Goal: Task Accomplishment & Management: Manage account settings

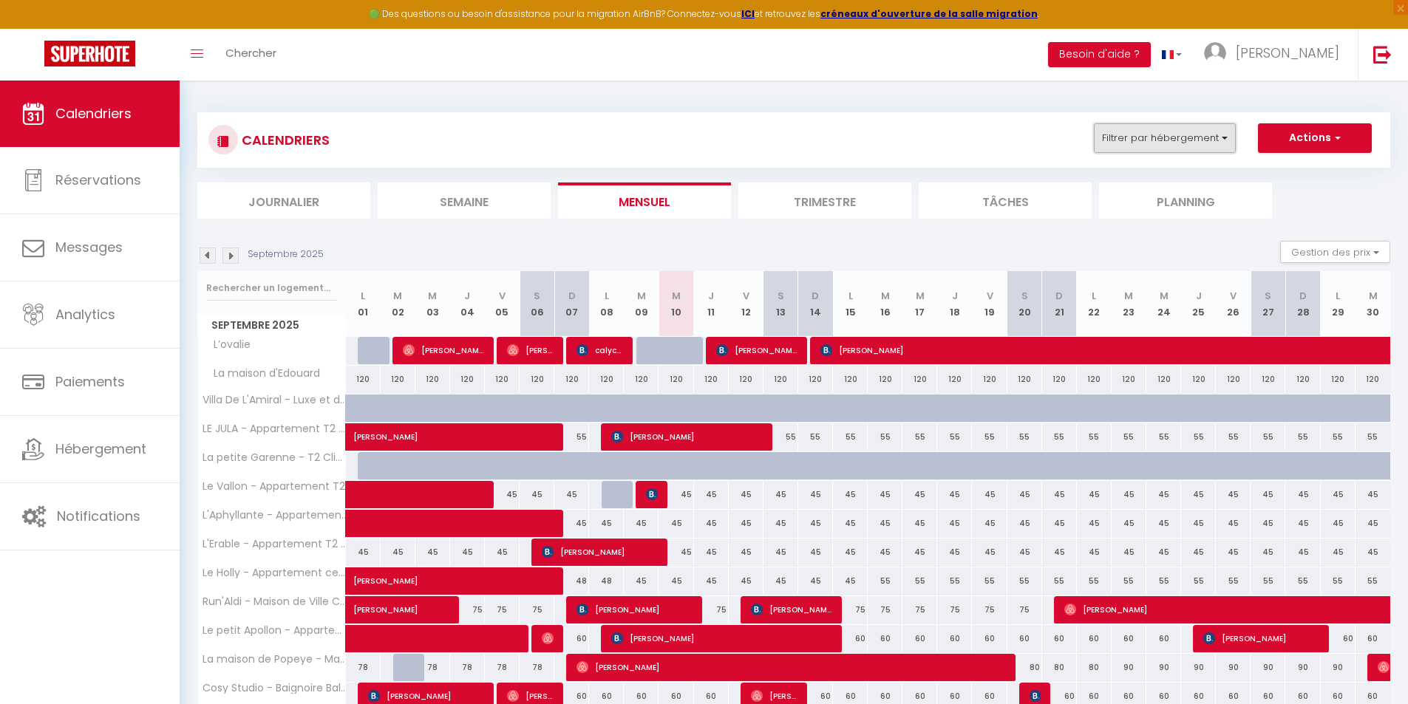
click at [1215, 140] on button "Filtrer par hébergement" at bounding box center [1165, 138] width 142 height 30
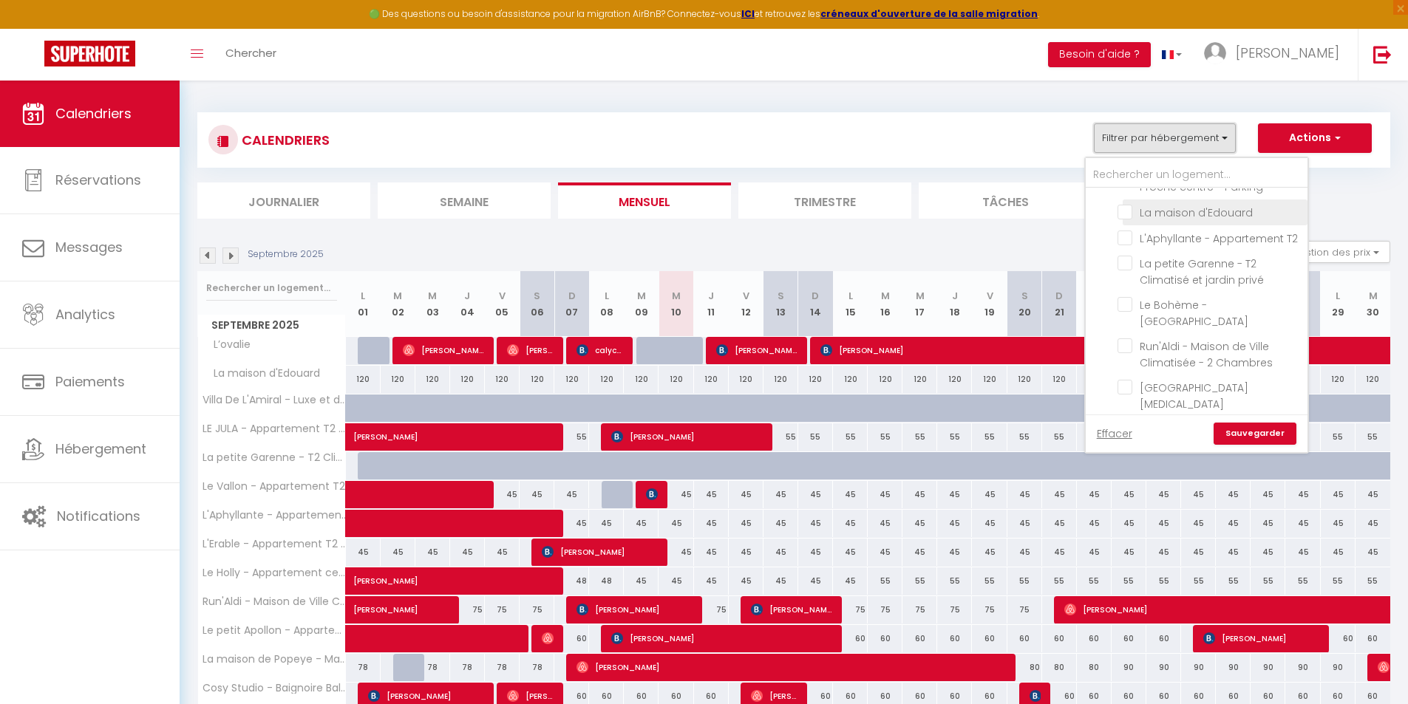
scroll to position [148, 0]
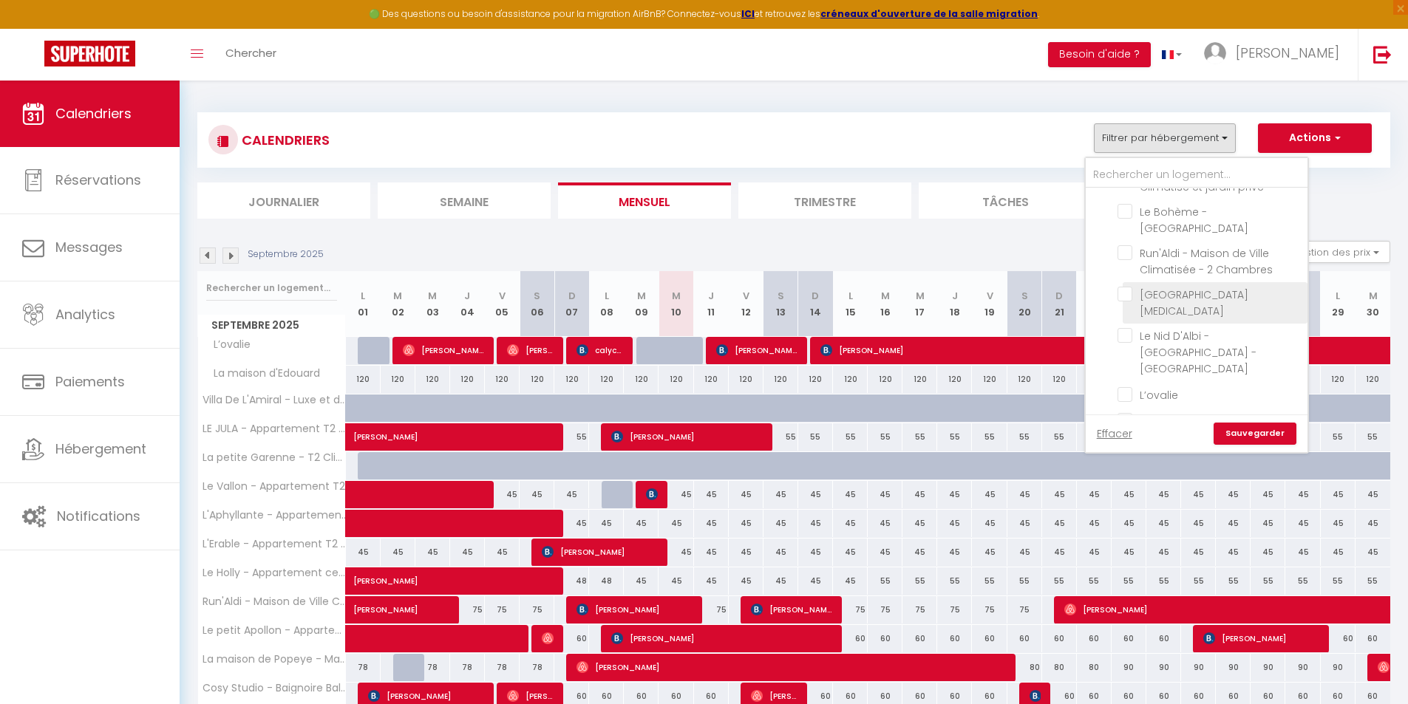
click at [1130, 302] on input "[GEOGRAPHIC_DATA][MEDICAL_DATA]" at bounding box center [1209, 294] width 185 height 15
checkbox input "true"
checkbox input "false"
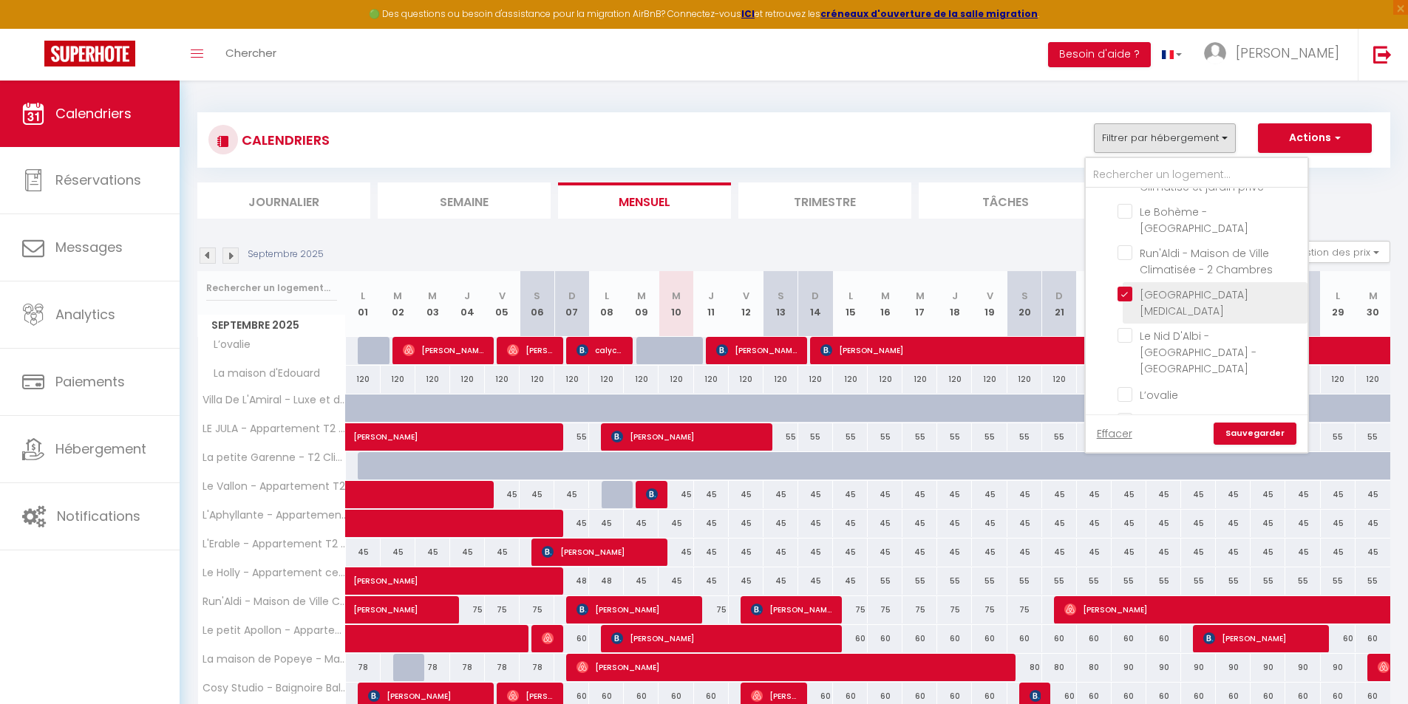
checkbox input "false"
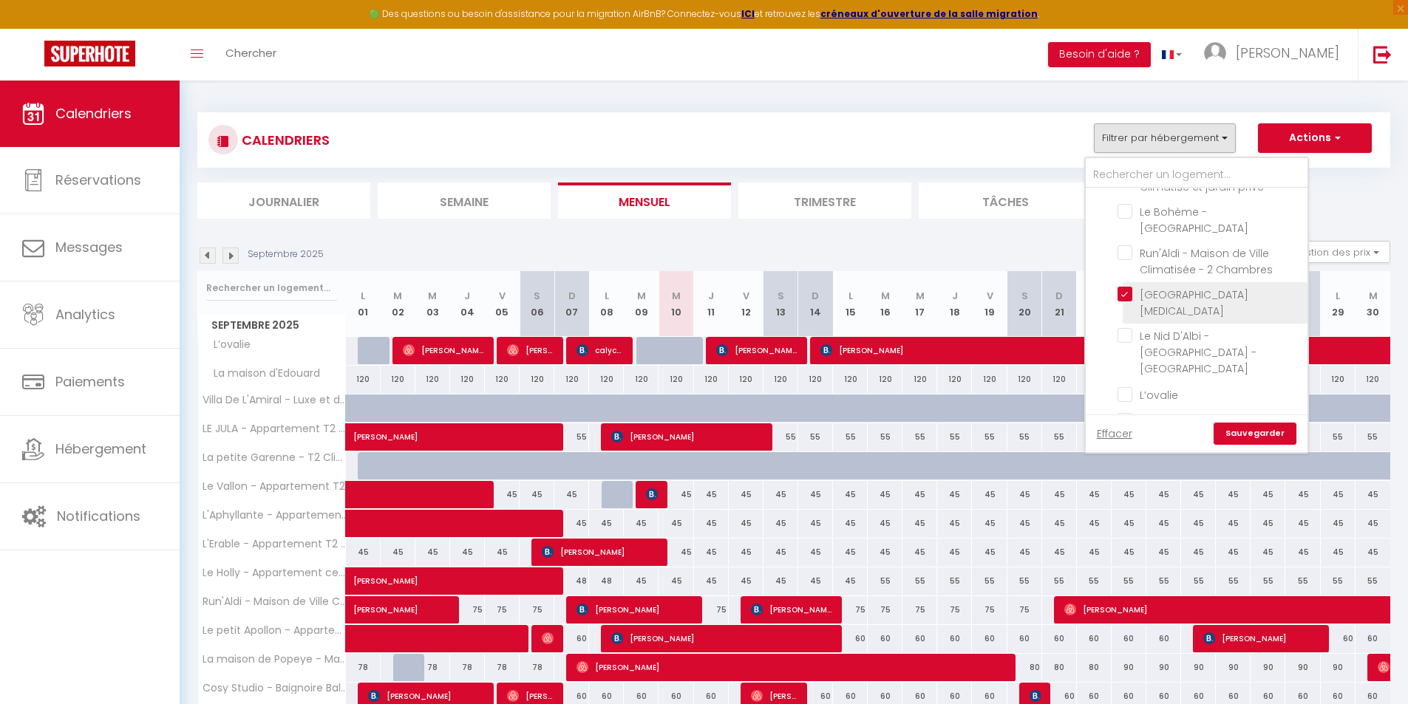
checkbox input "false"
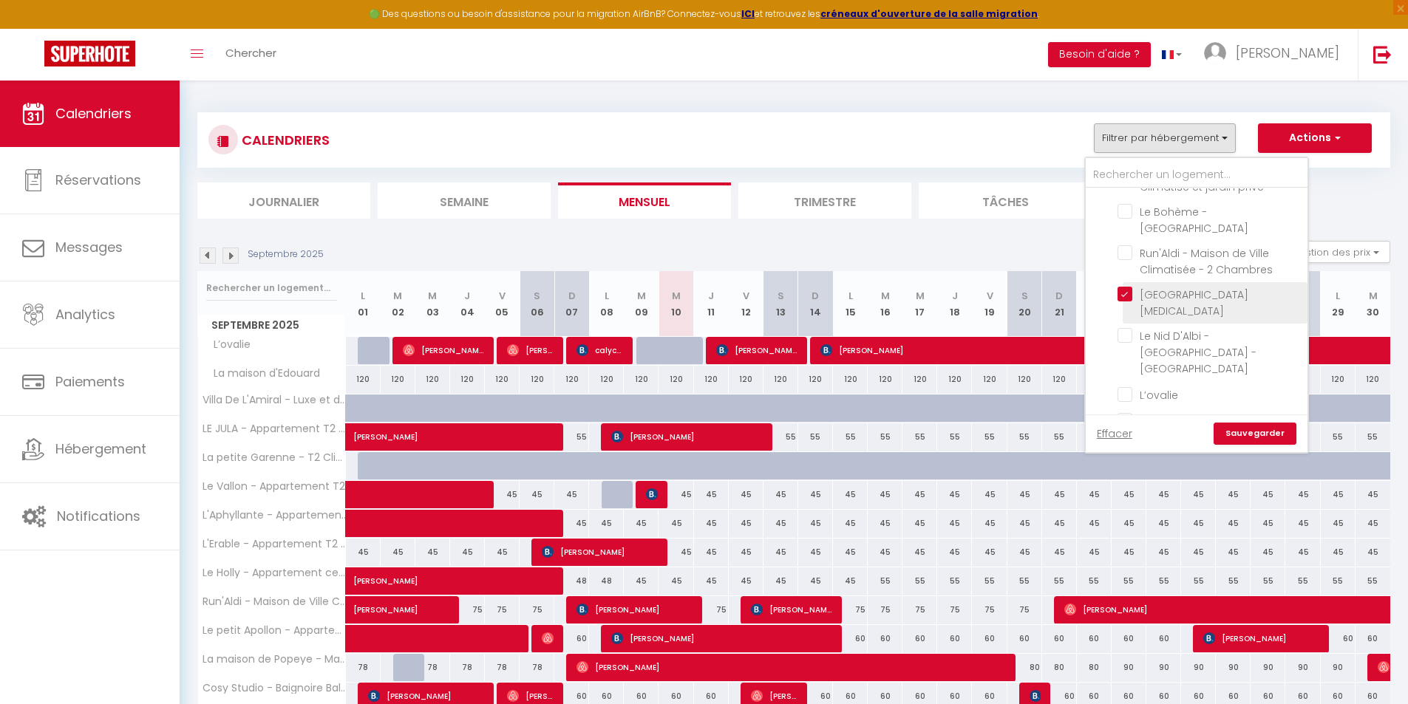
checkbox input "false"
click at [1275, 436] on link "Sauvegarder" at bounding box center [1254, 434] width 83 height 22
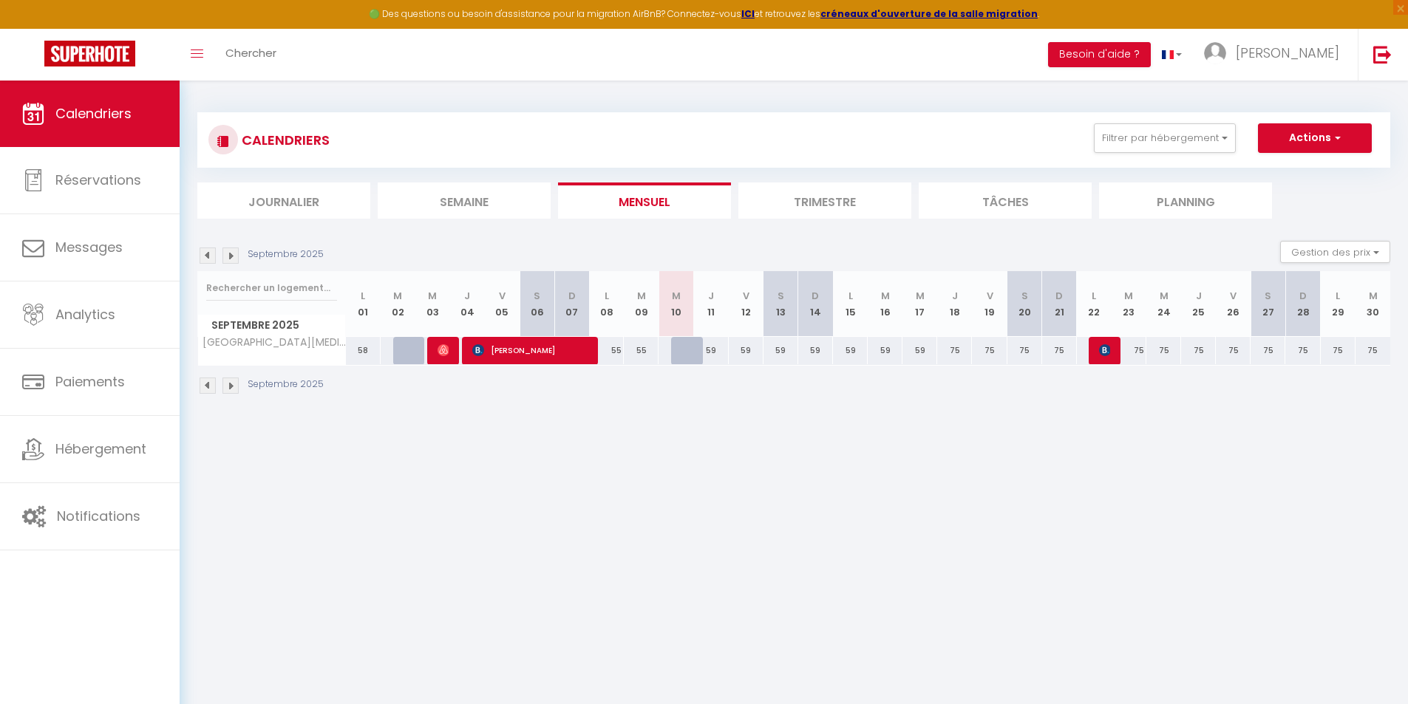
click at [203, 256] on img at bounding box center [208, 256] width 16 height 16
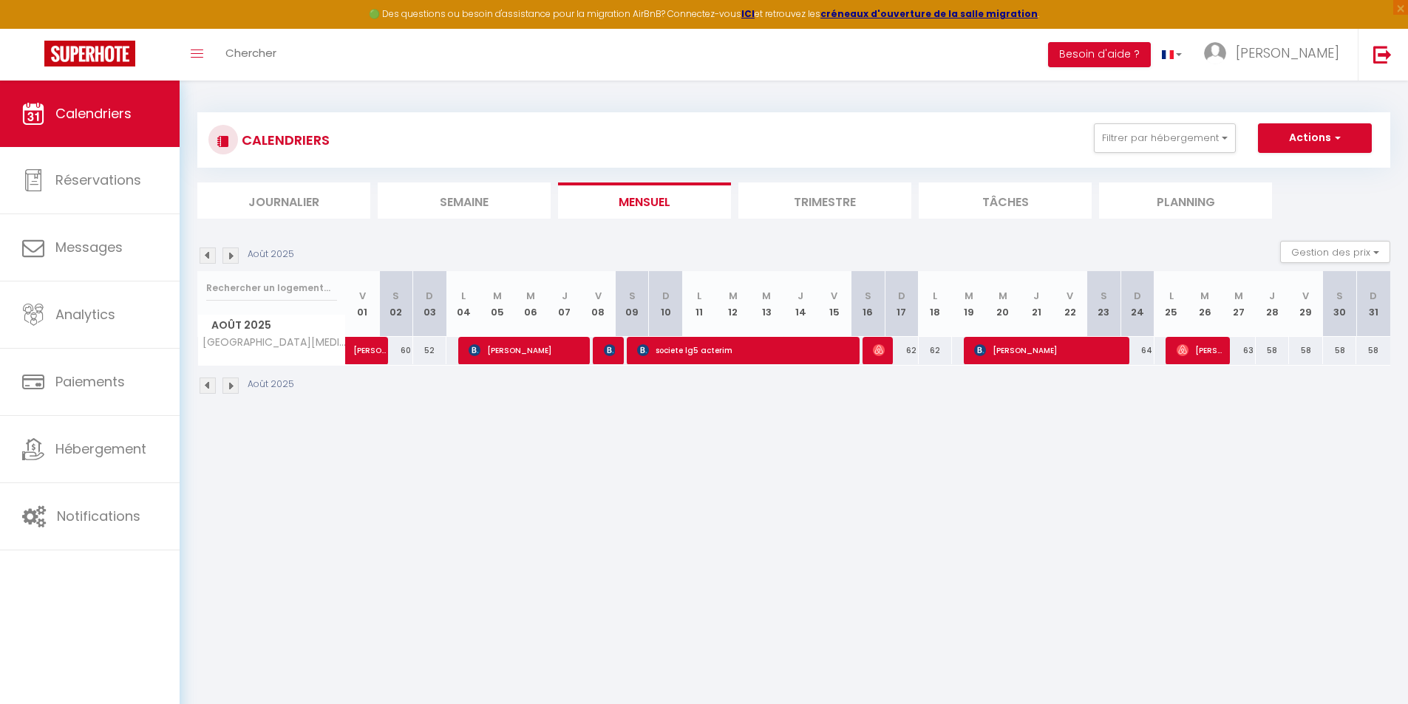
click at [234, 256] on img at bounding box center [230, 256] width 16 height 16
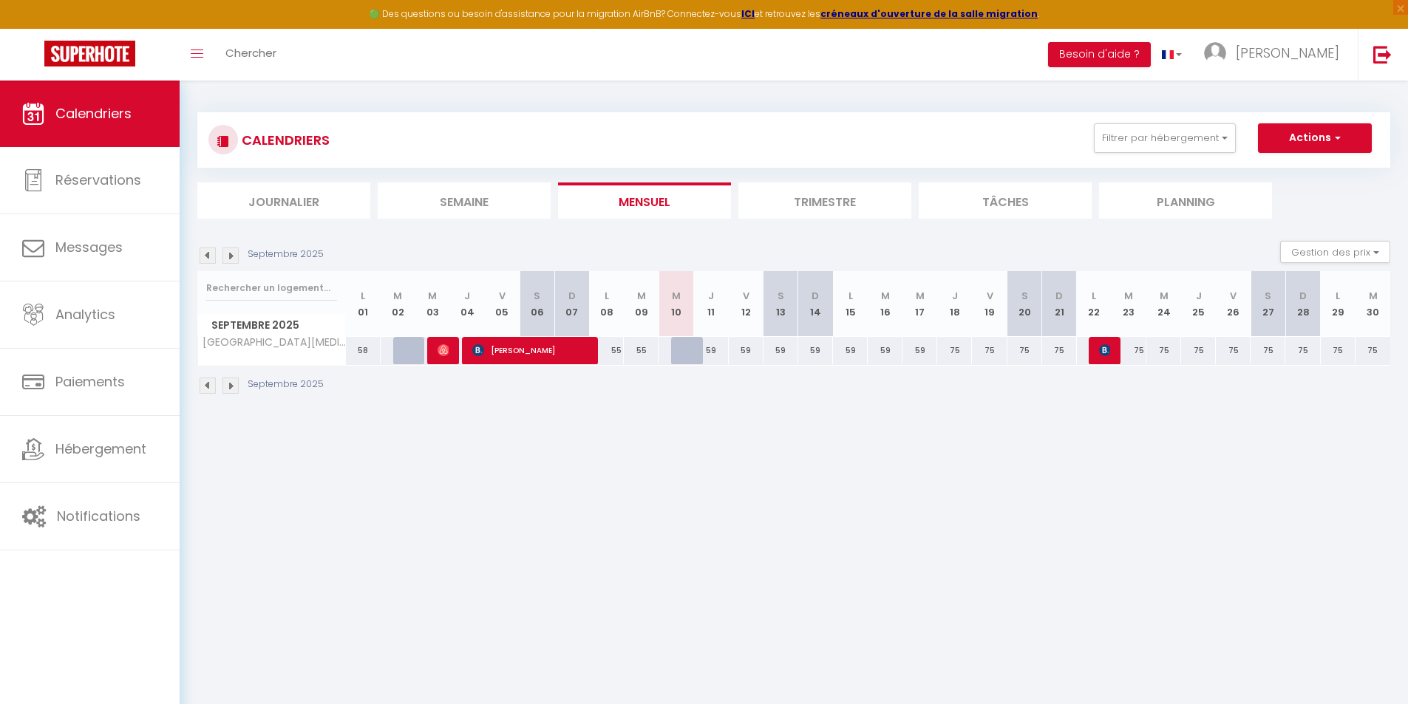
click at [208, 259] on img at bounding box center [208, 256] width 16 height 16
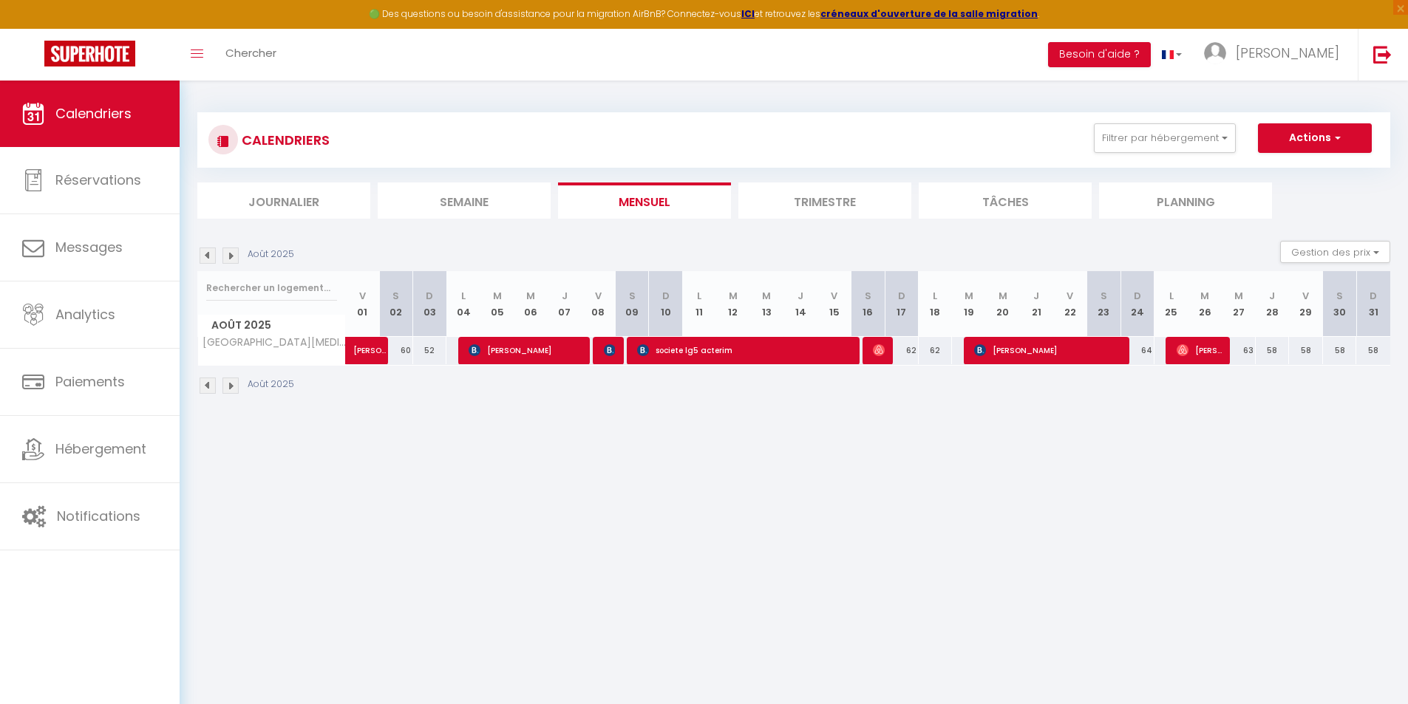
click at [235, 259] on img at bounding box center [230, 256] width 16 height 16
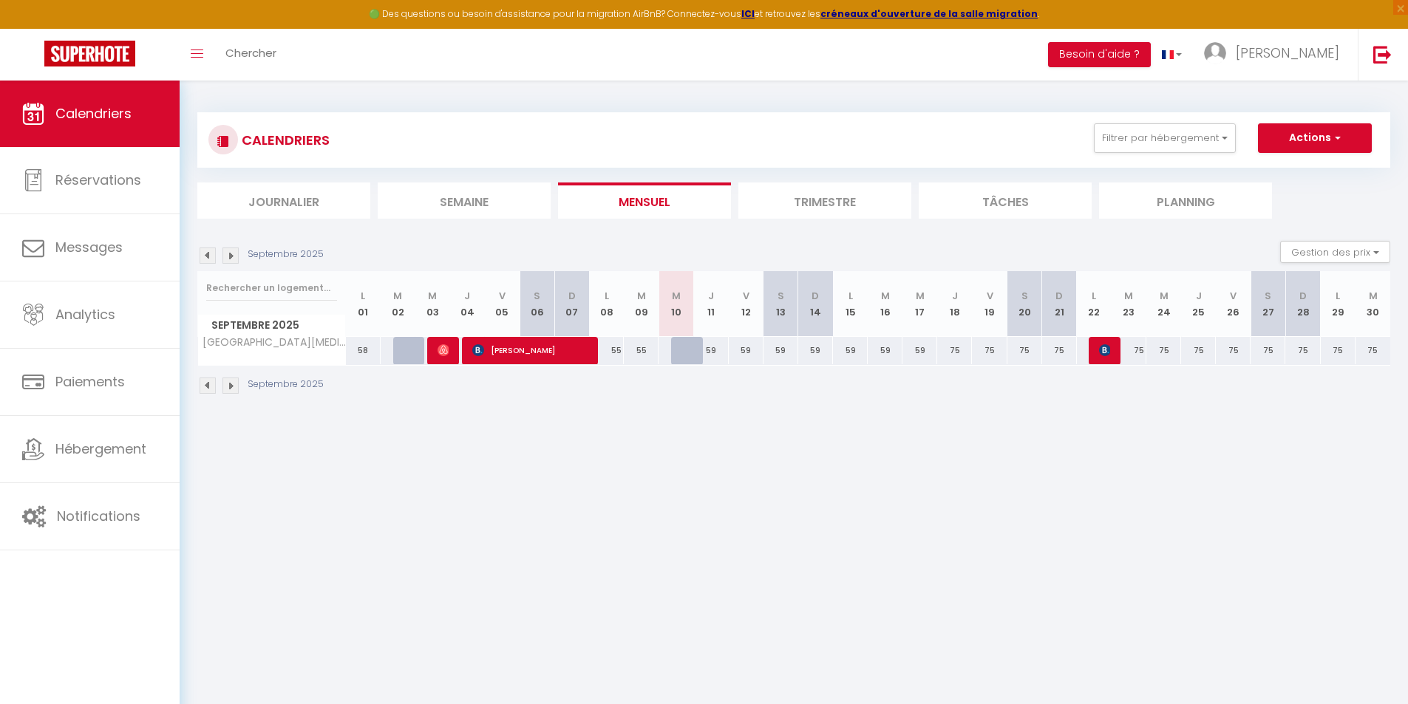
click at [227, 259] on img at bounding box center [230, 256] width 16 height 16
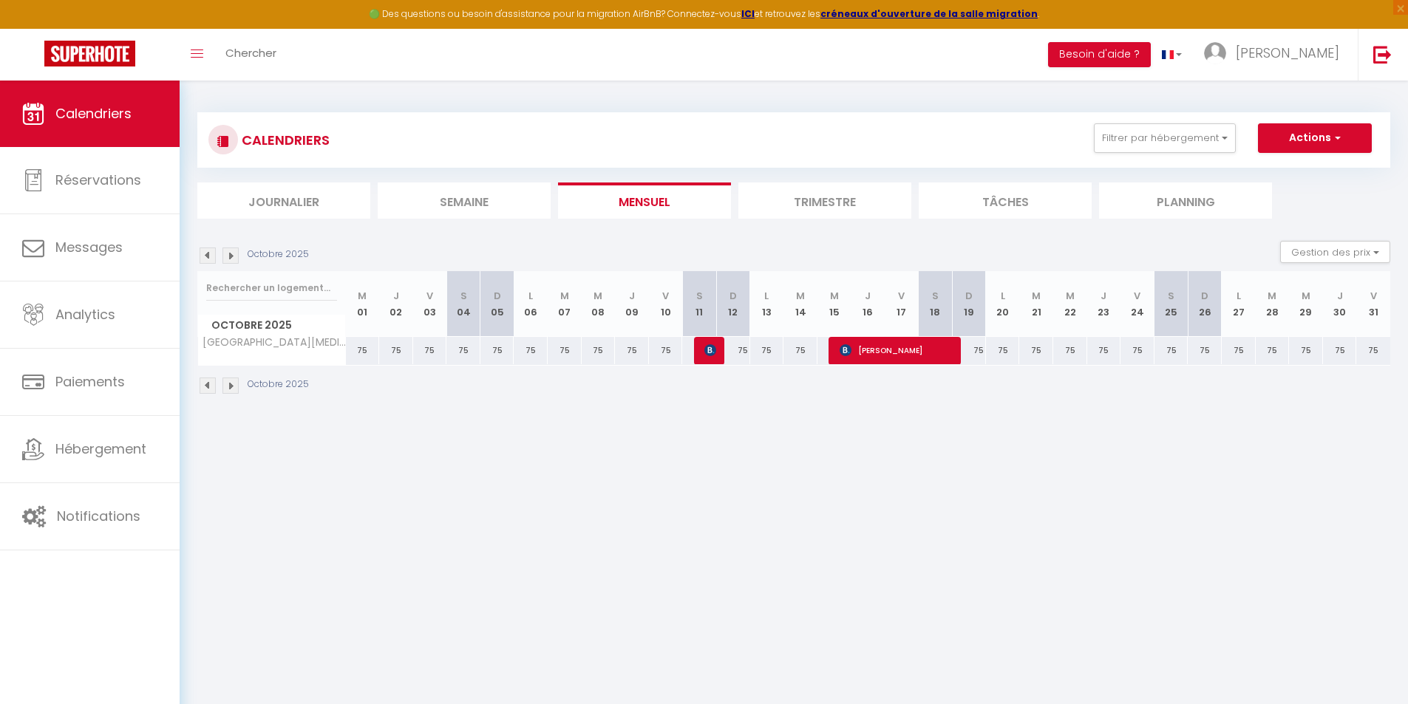
click at [227, 259] on img at bounding box center [230, 256] width 16 height 16
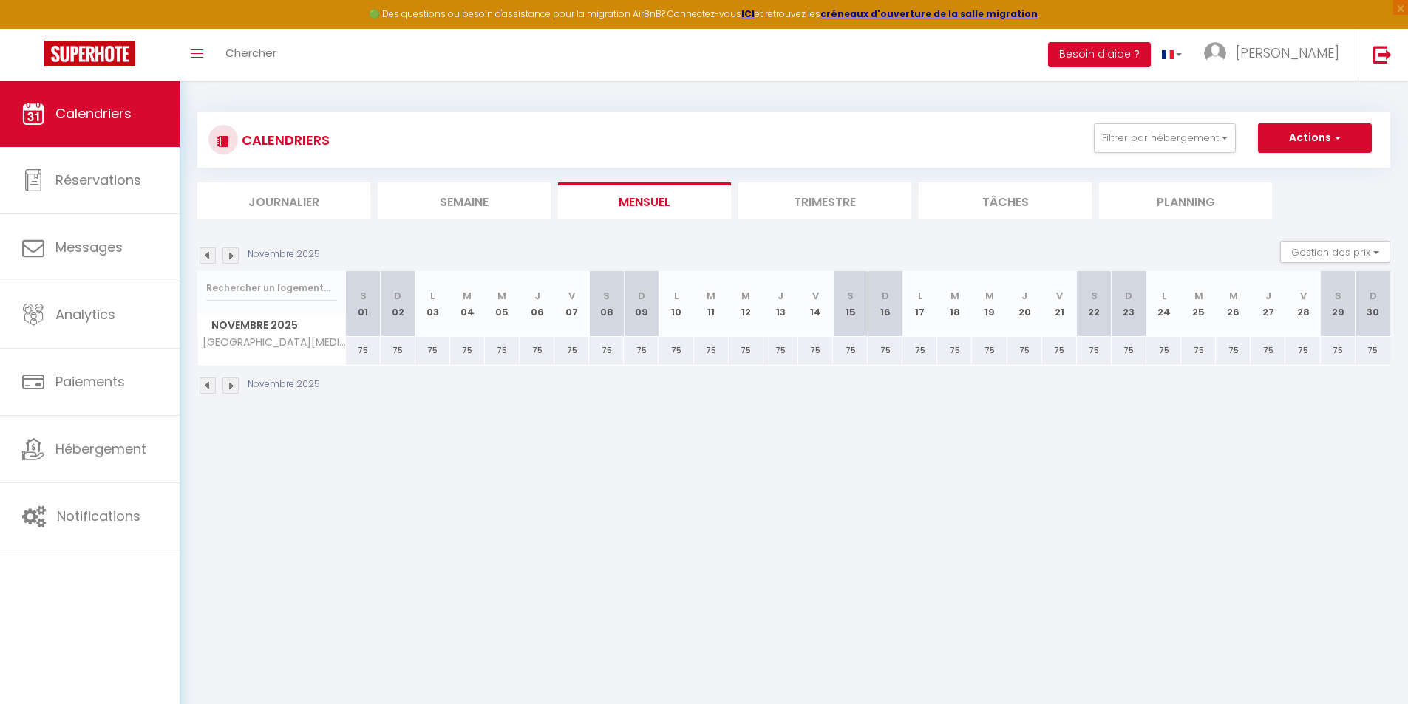
click at [227, 259] on img at bounding box center [230, 256] width 16 height 16
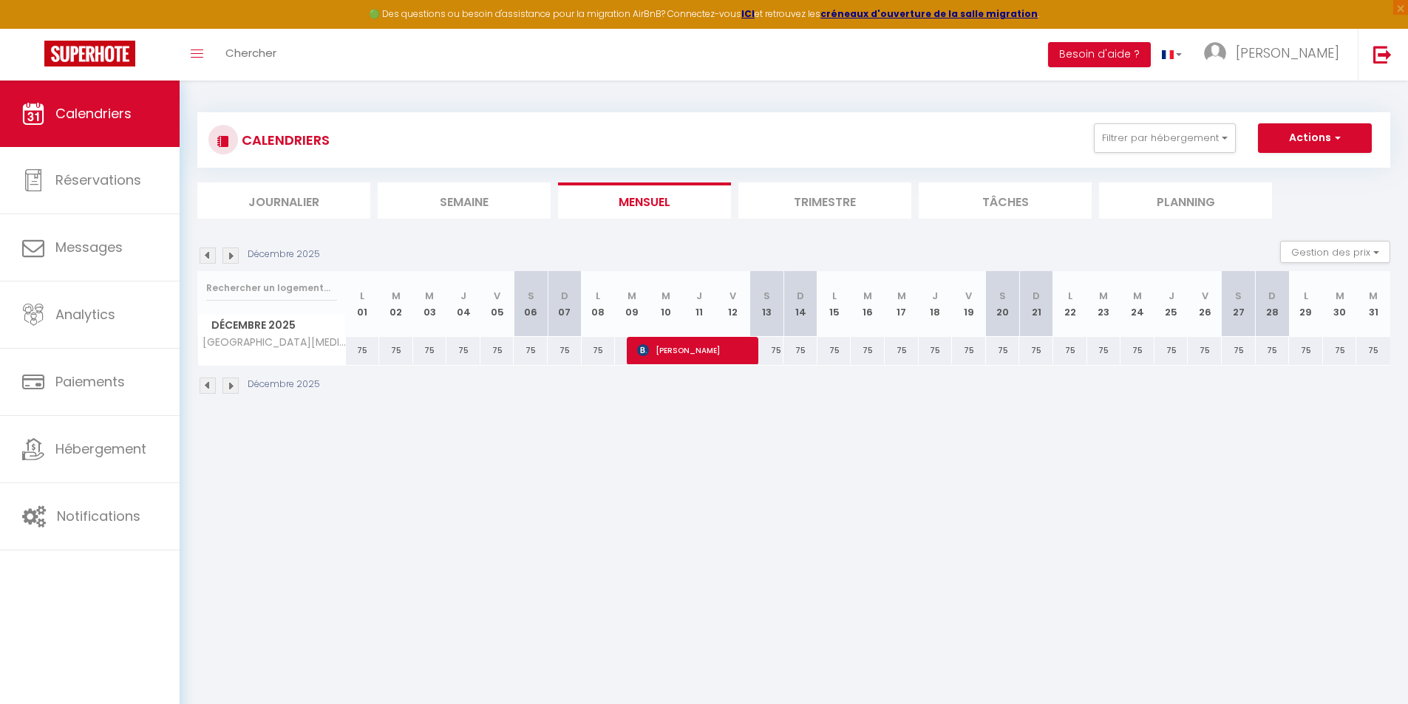
click at [227, 259] on img at bounding box center [230, 256] width 16 height 16
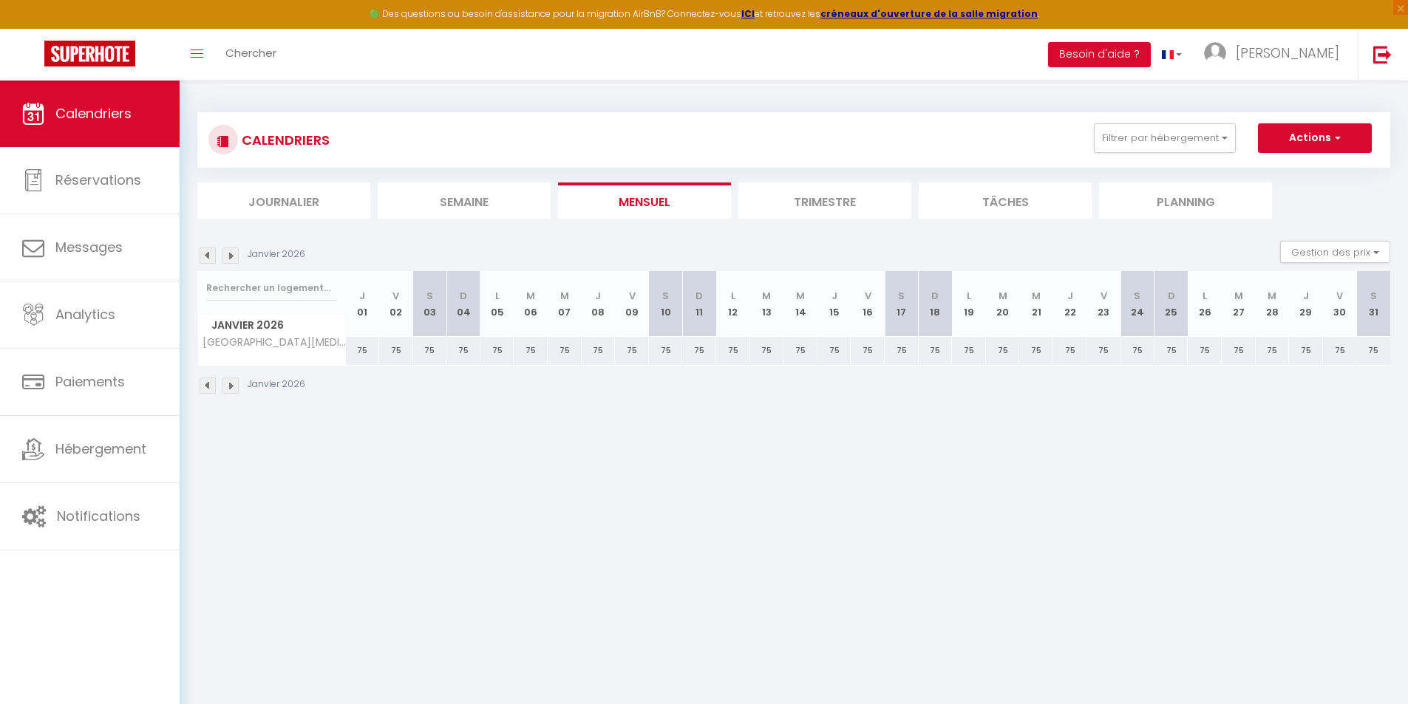
click at [227, 259] on img at bounding box center [230, 256] width 16 height 16
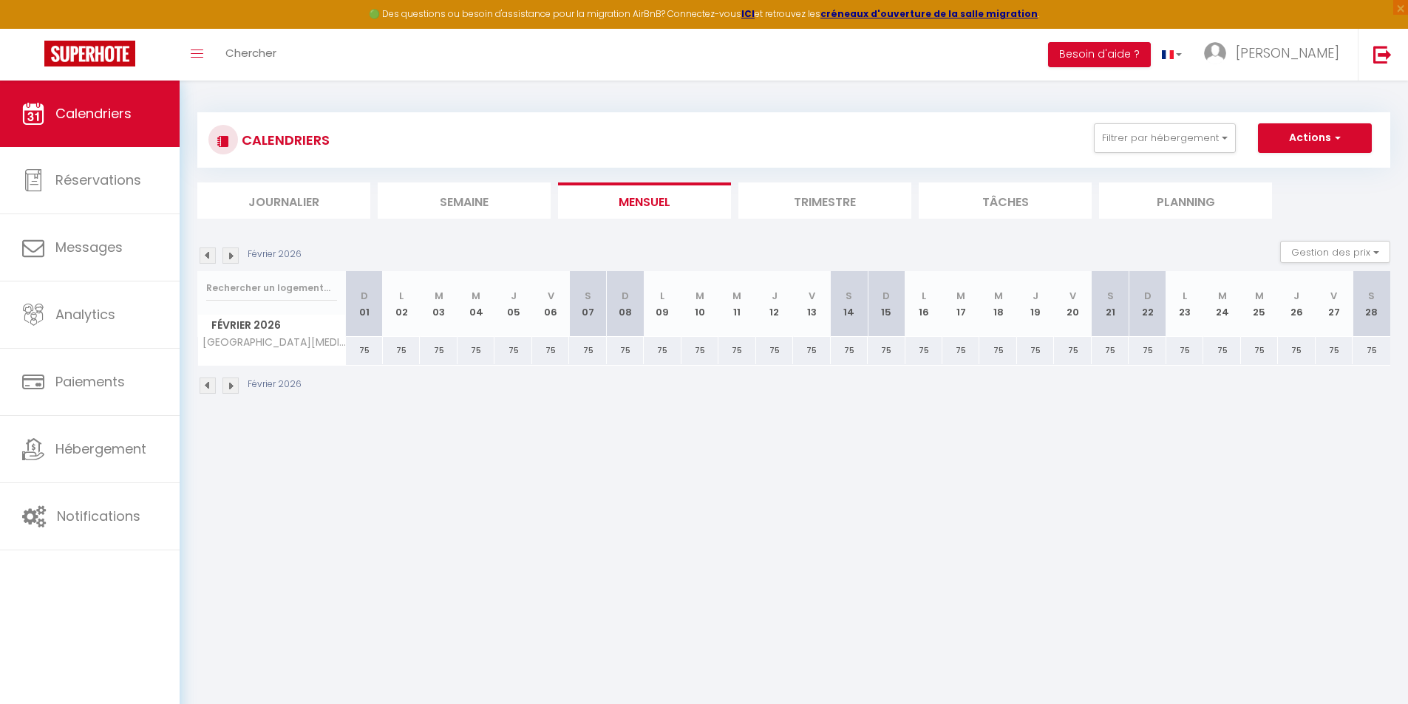
click at [227, 259] on img at bounding box center [230, 256] width 16 height 16
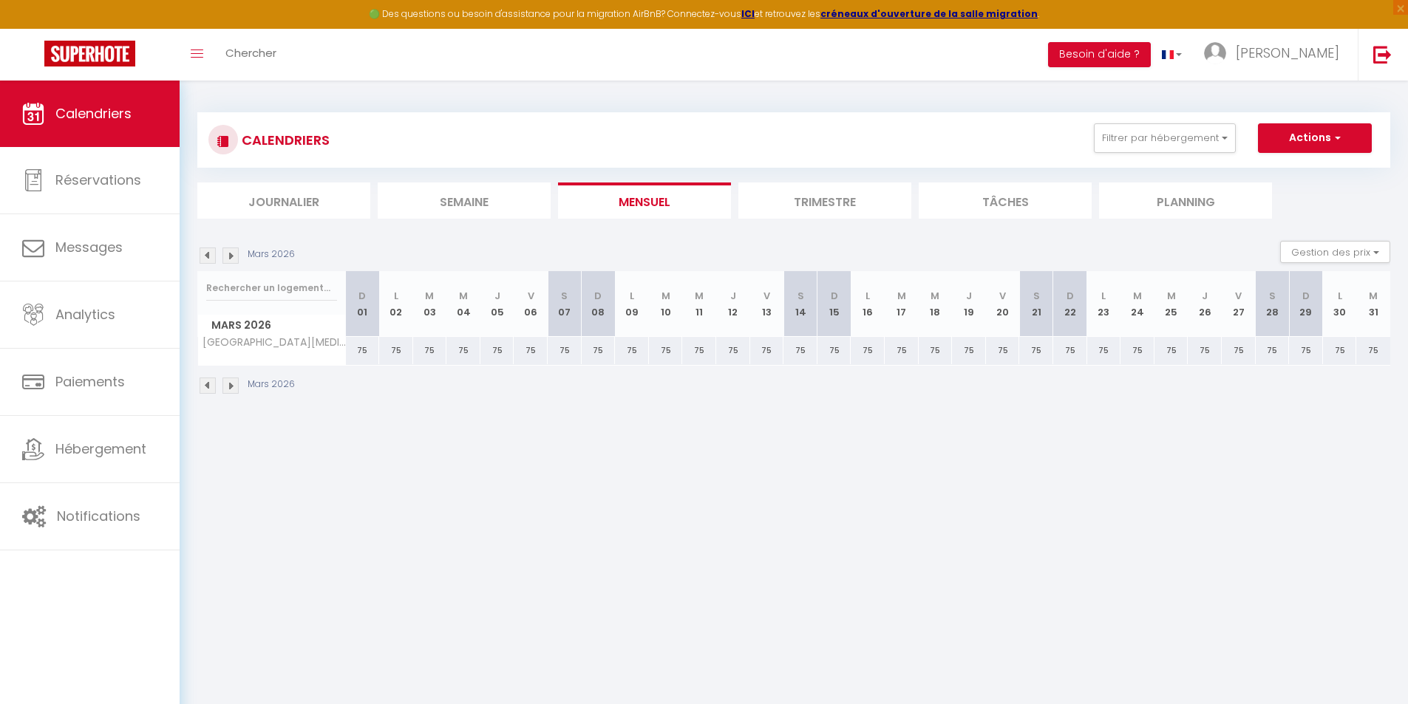
click at [227, 259] on img at bounding box center [230, 256] width 16 height 16
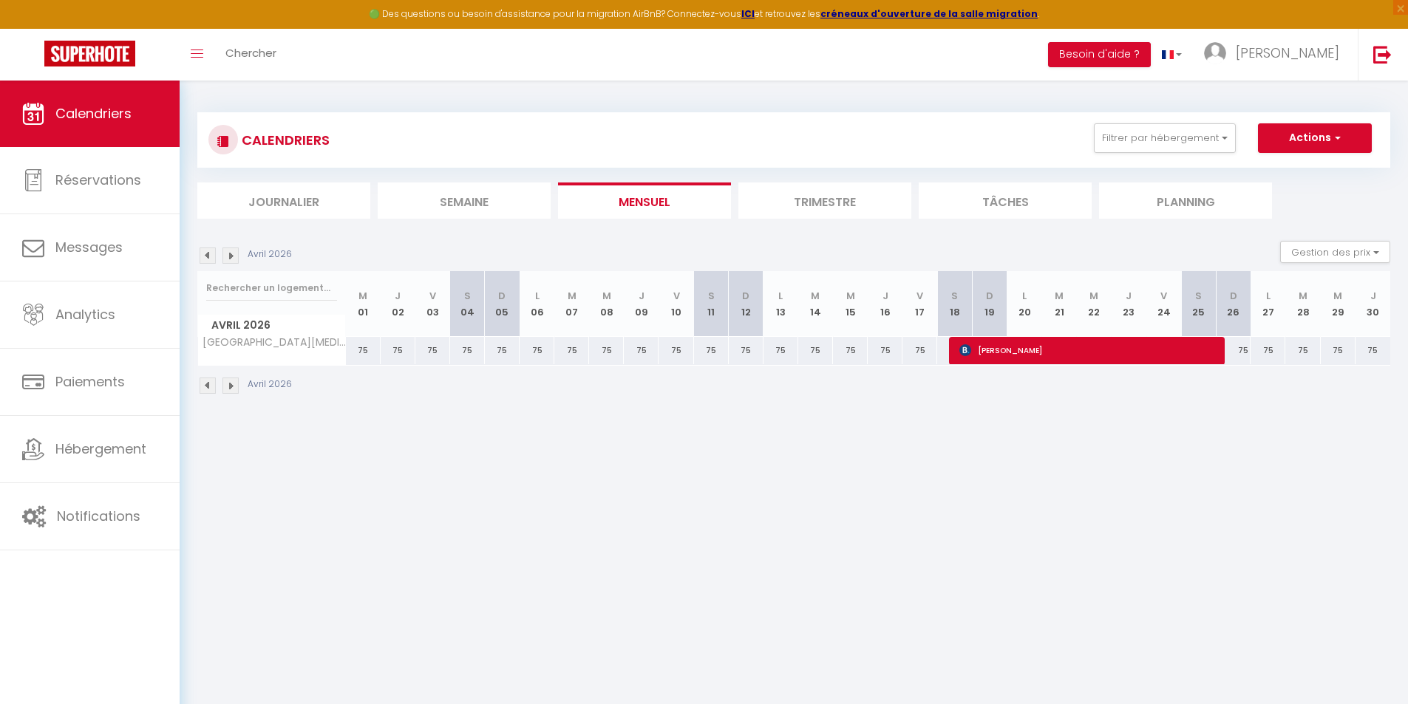
click at [227, 259] on img at bounding box center [230, 256] width 16 height 16
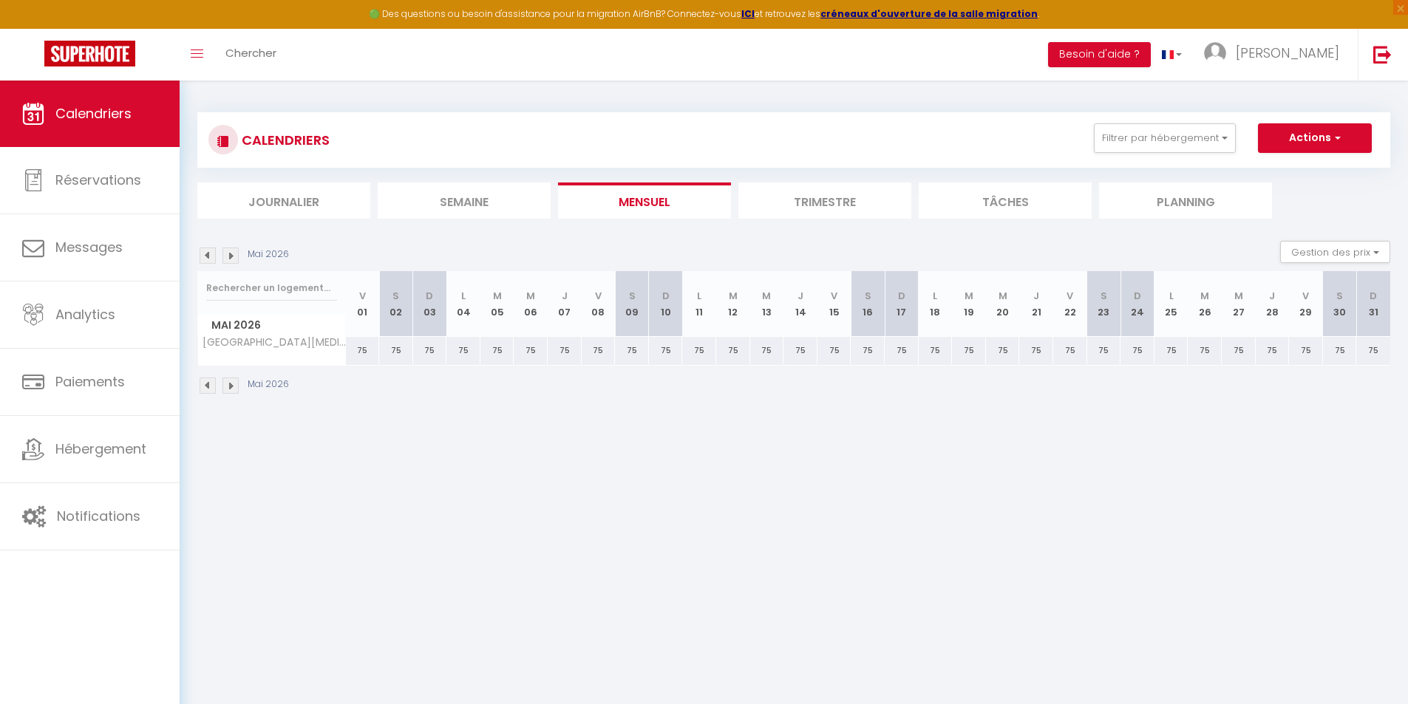
click at [227, 259] on img at bounding box center [230, 256] width 16 height 16
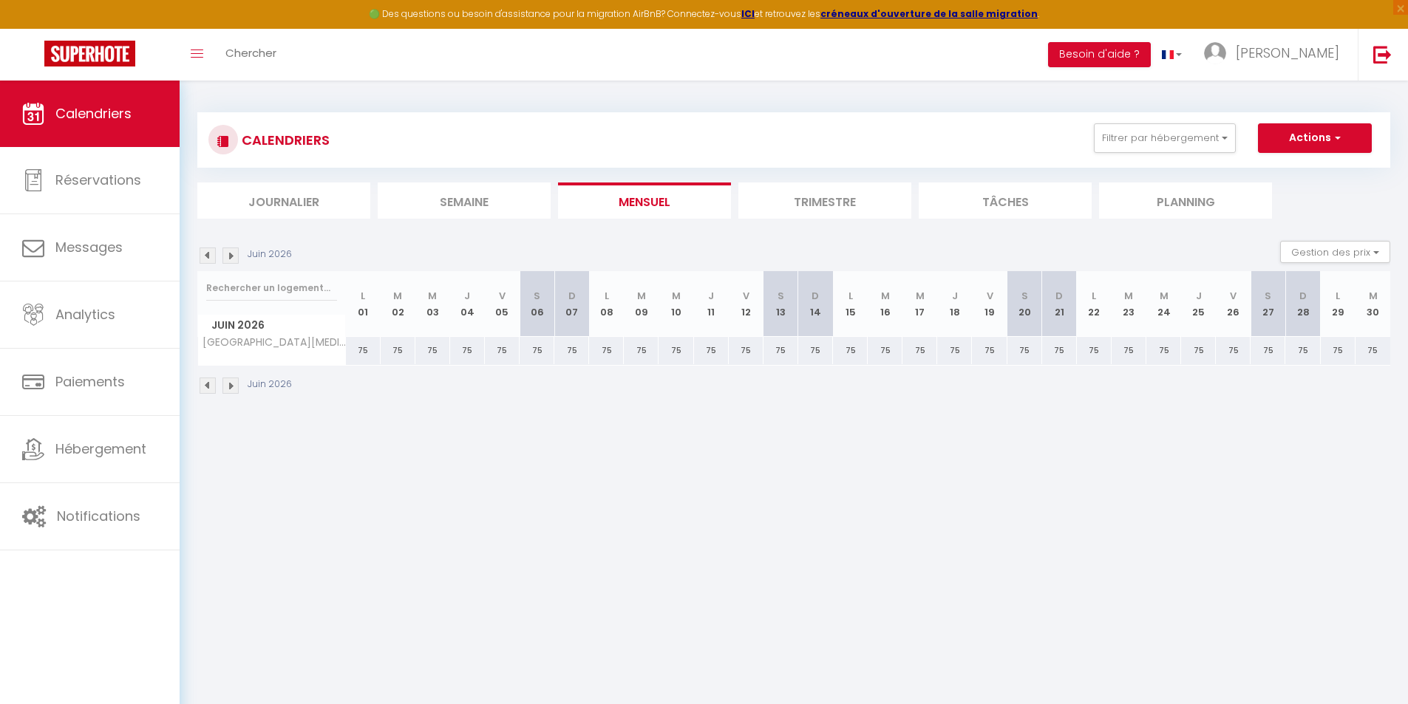
click at [227, 259] on img at bounding box center [230, 256] width 16 height 16
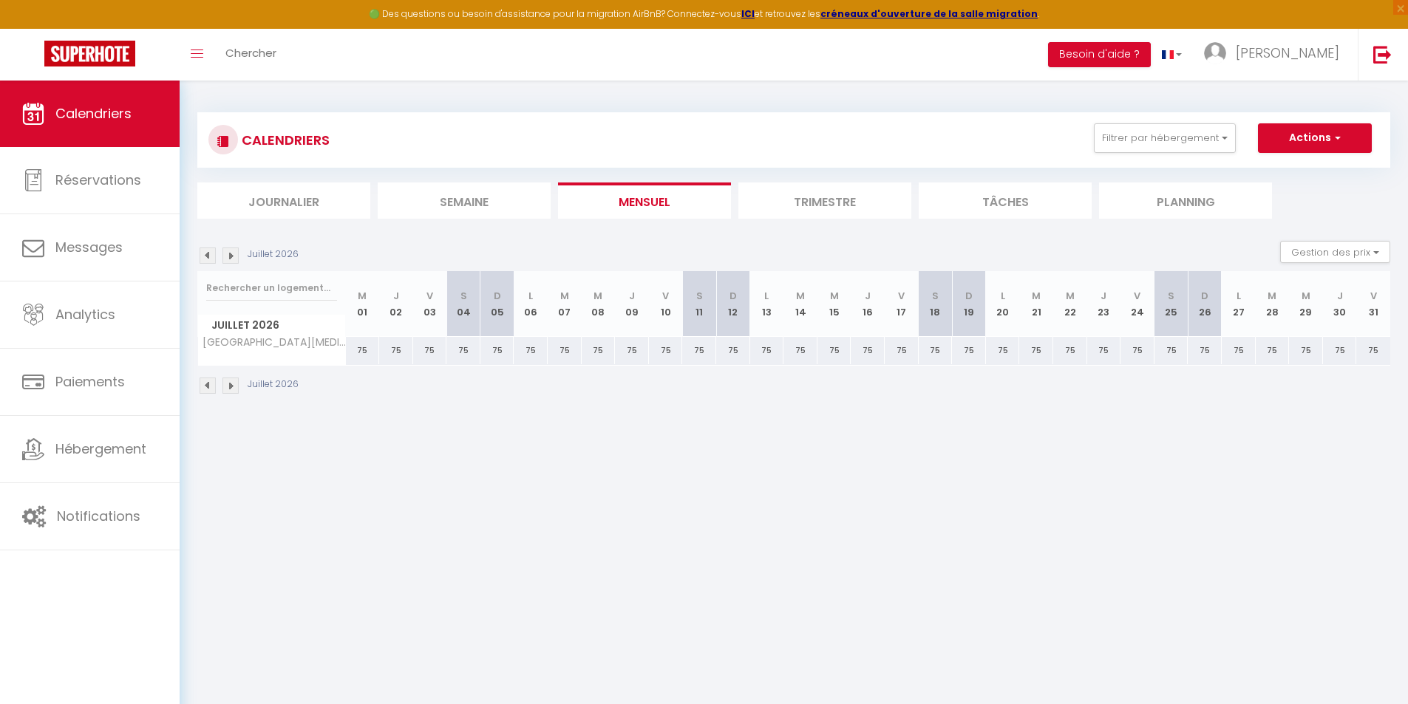
click at [205, 251] on img at bounding box center [208, 256] width 16 height 16
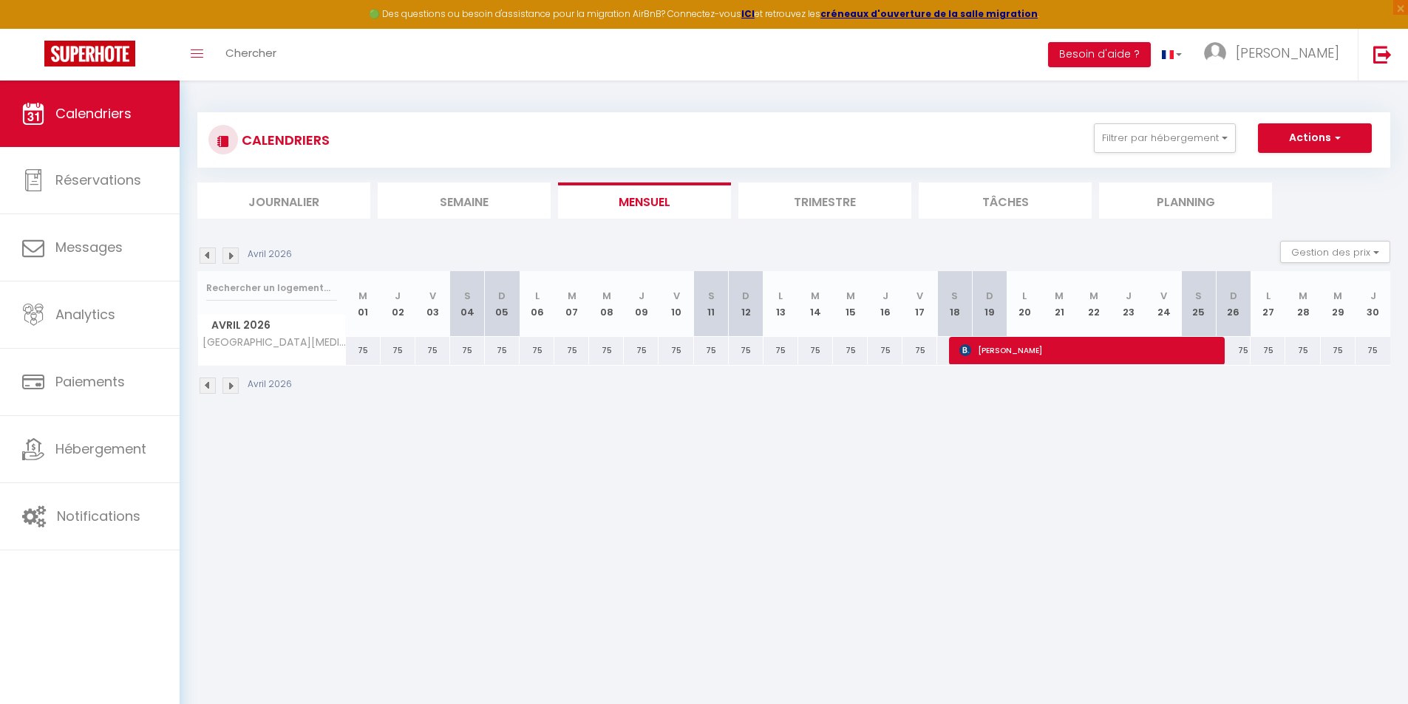
click at [205, 251] on img at bounding box center [208, 256] width 16 height 16
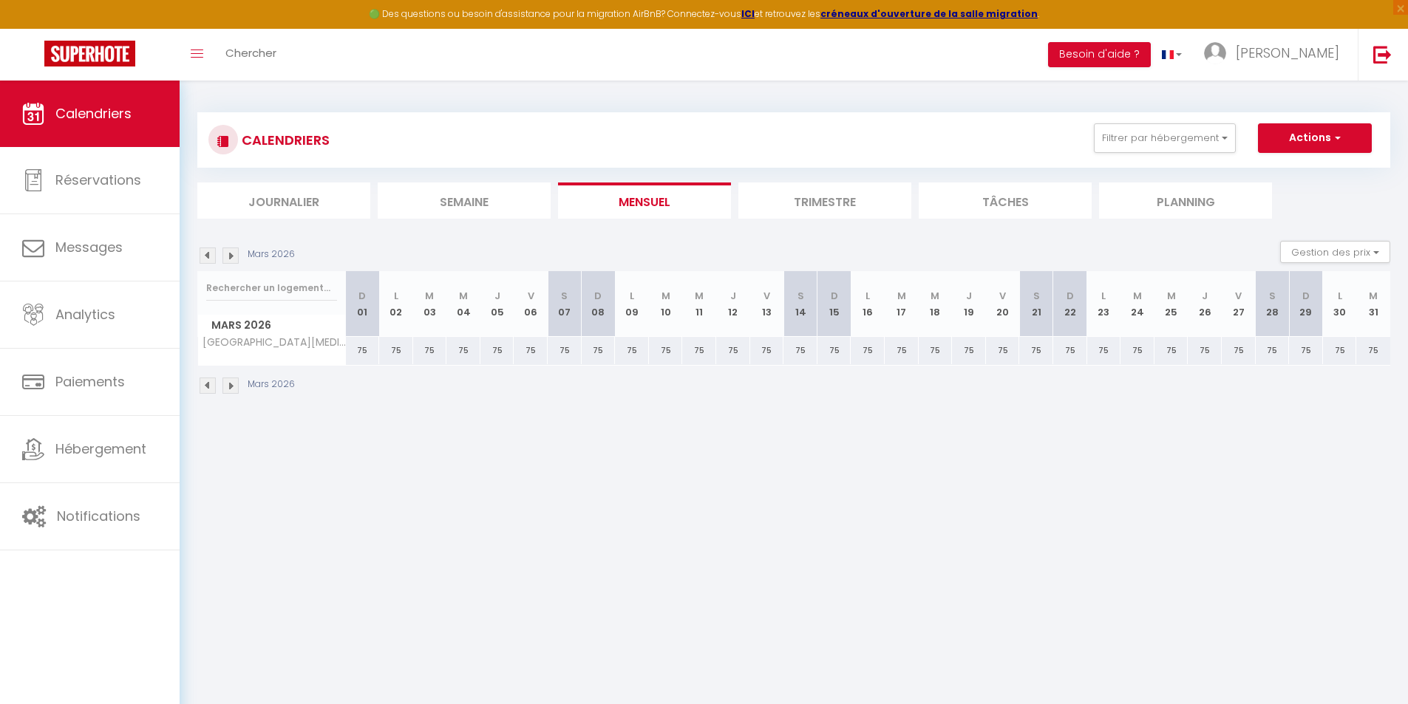
click at [205, 251] on img at bounding box center [208, 256] width 16 height 16
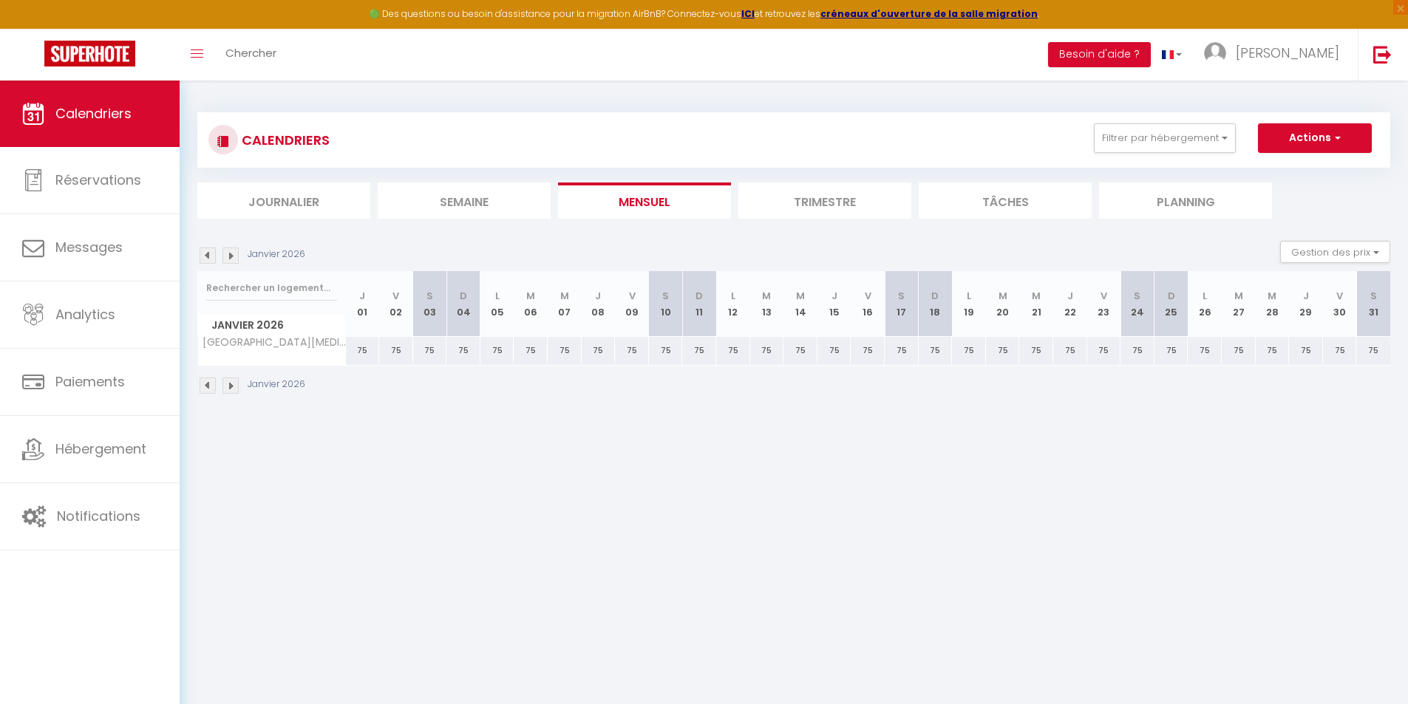
click at [205, 251] on img at bounding box center [208, 256] width 16 height 16
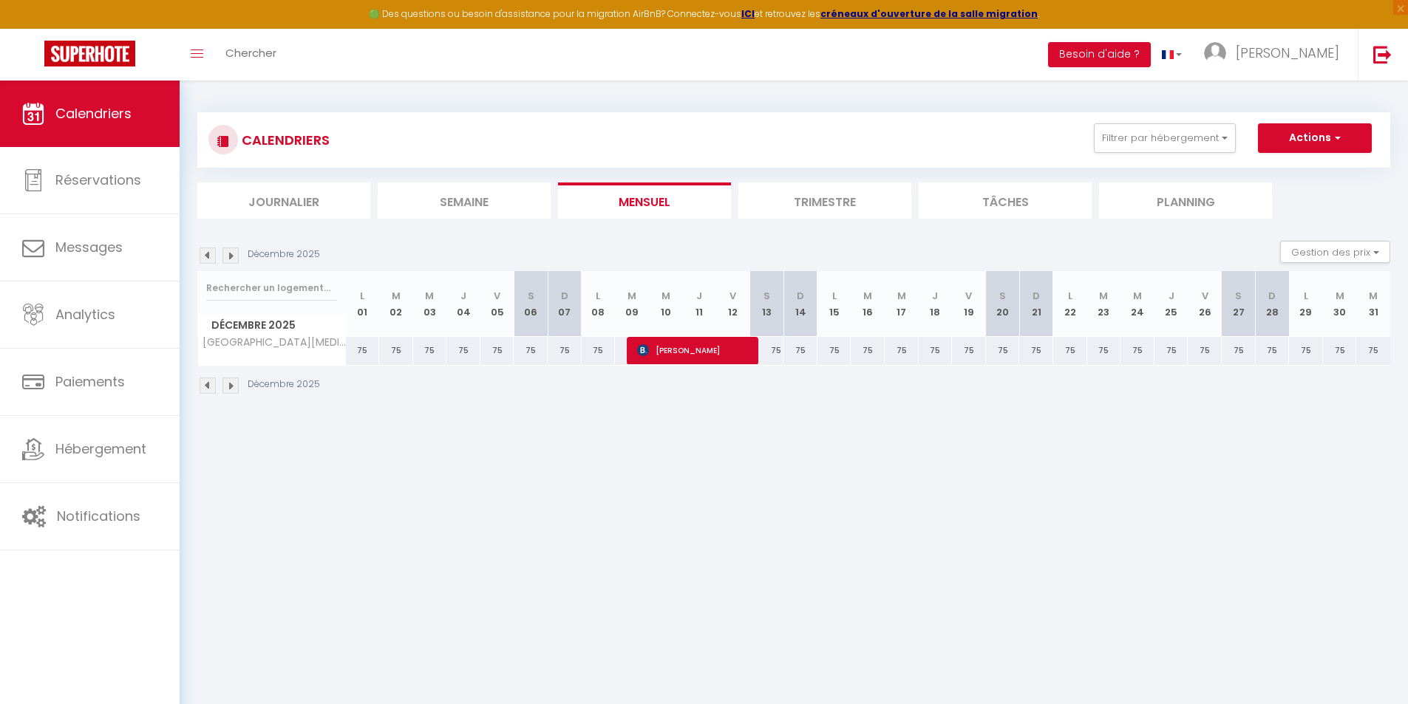
click at [205, 251] on img at bounding box center [208, 256] width 16 height 16
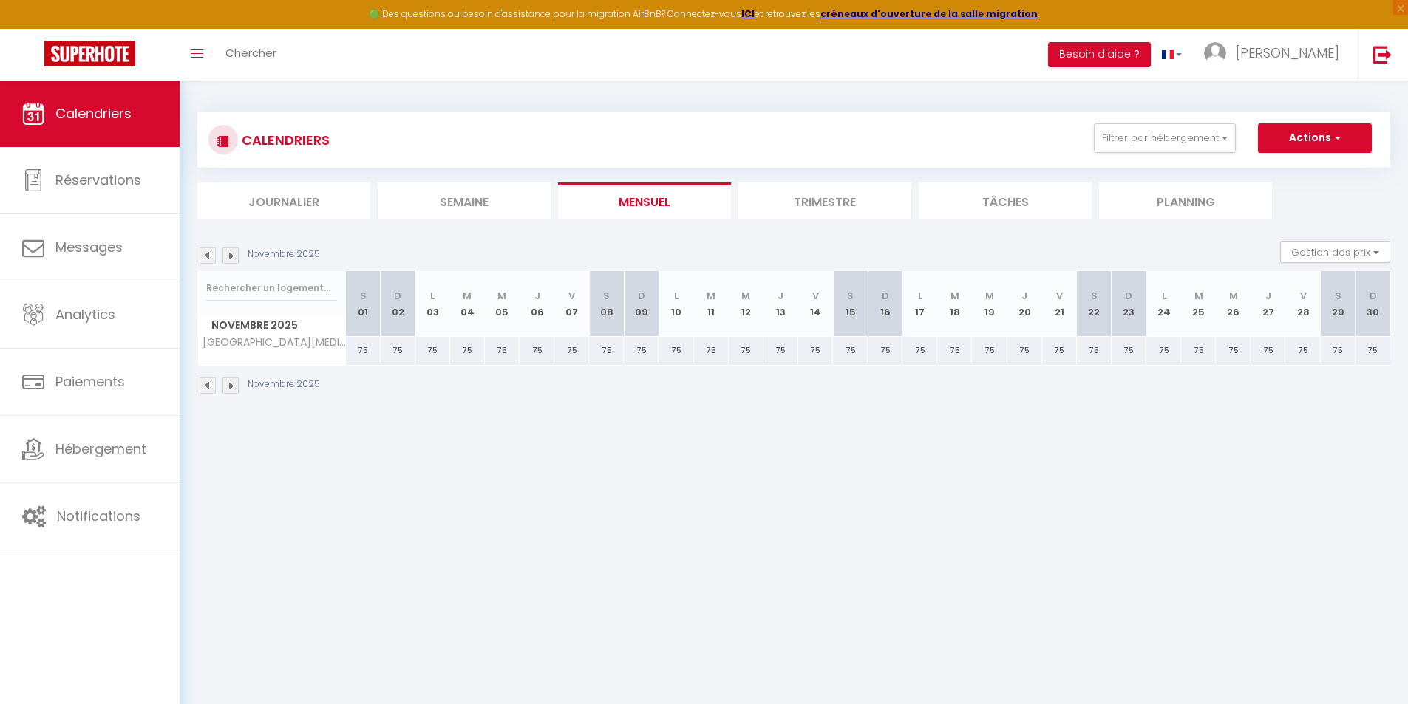
click at [205, 251] on img at bounding box center [208, 256] width 16 height 16
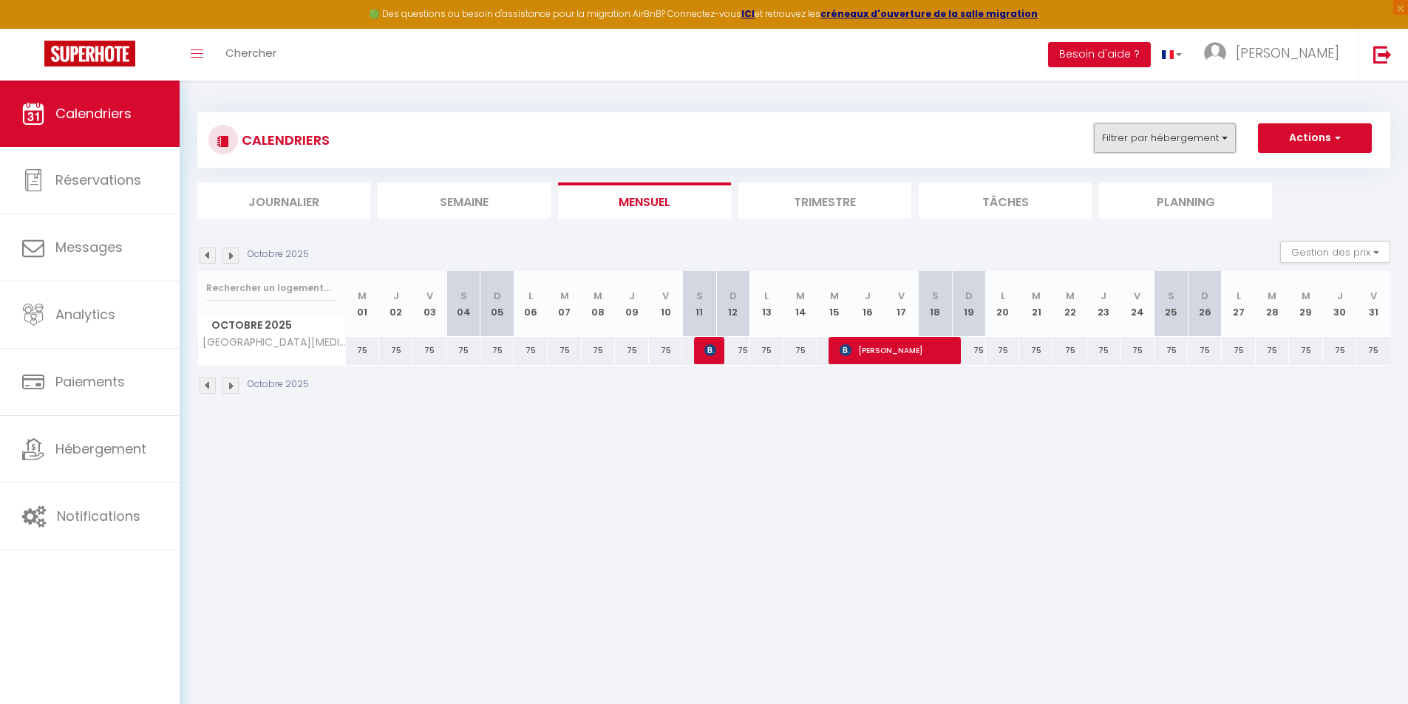
click at [1160, 138] on button "Filtrer par hébergement" at bounding box center [1165, 138] width 142 height 30
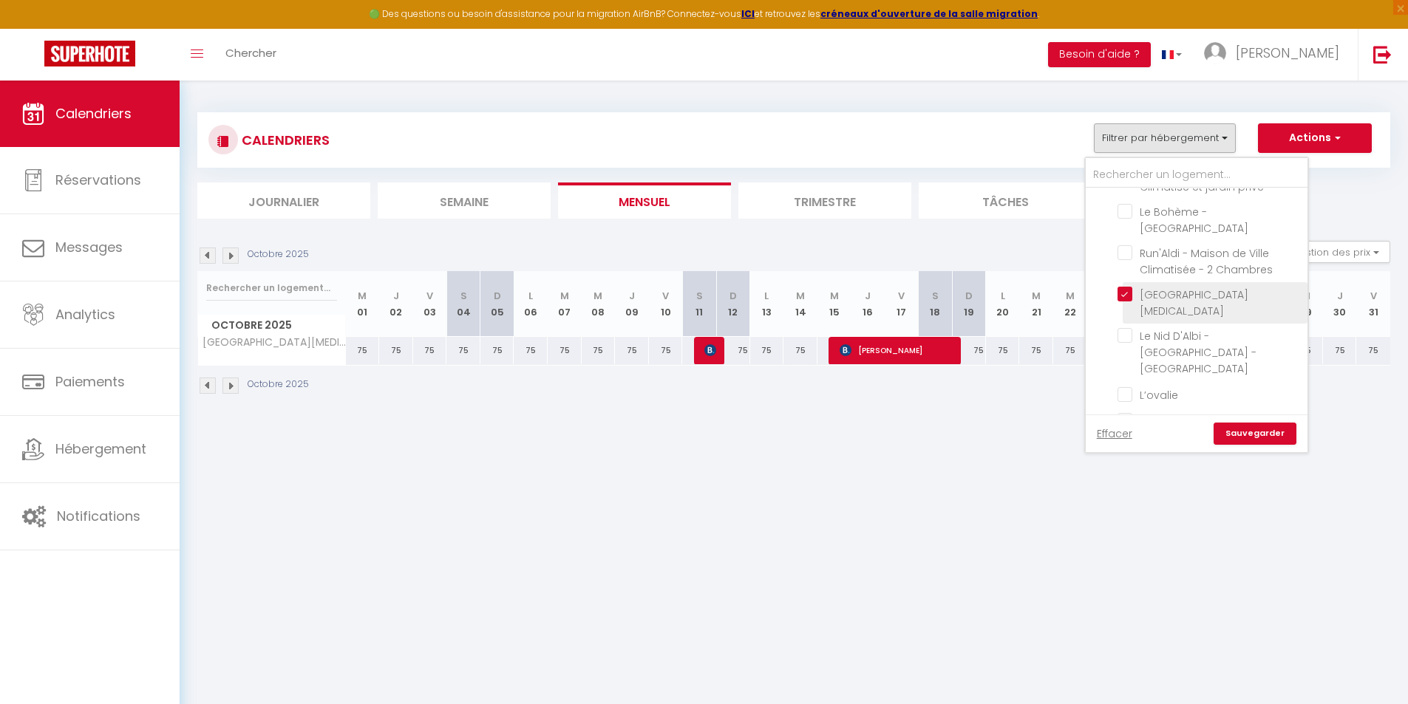
click at [1128, 302] on input "[GEOGRAPHIC_DATA][MEDICAL_DATA]" at bounding box center [1209, 294] width 185 height 15
checkbox input "false"
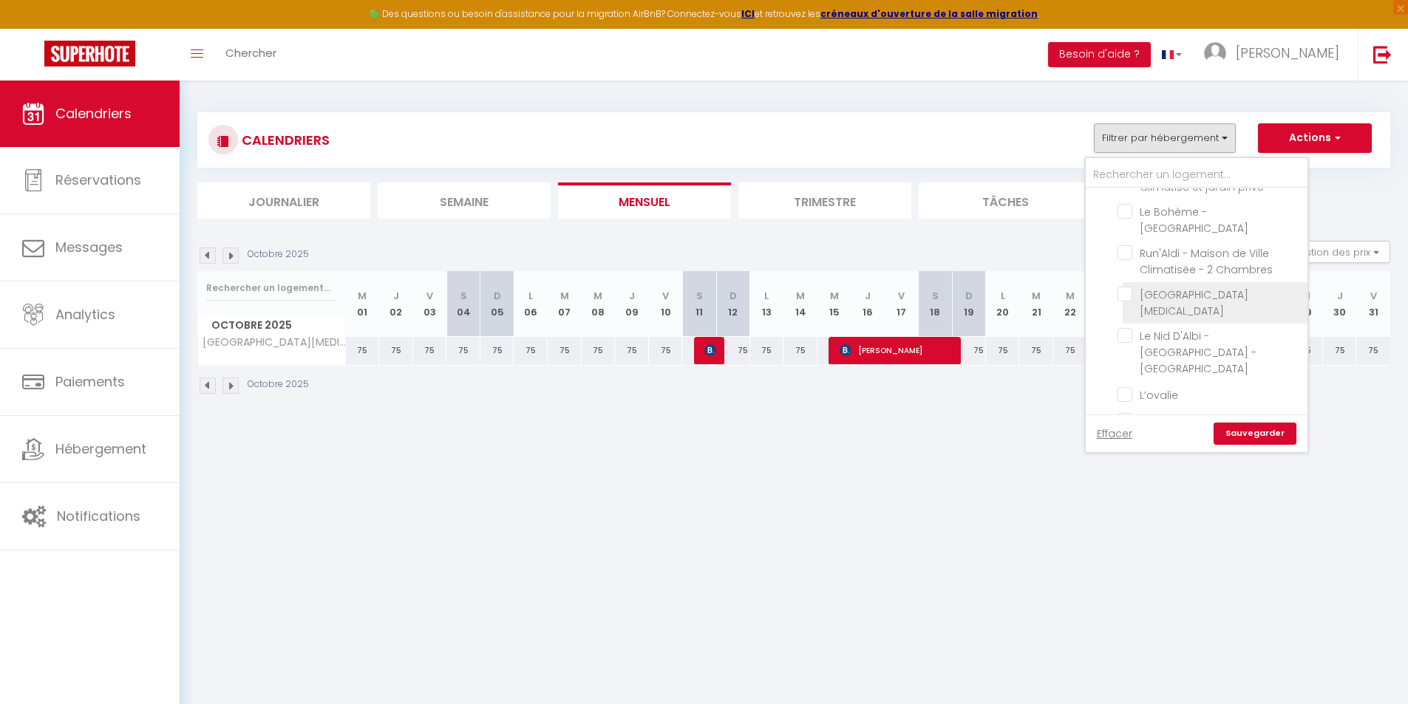
checkbox input "false"
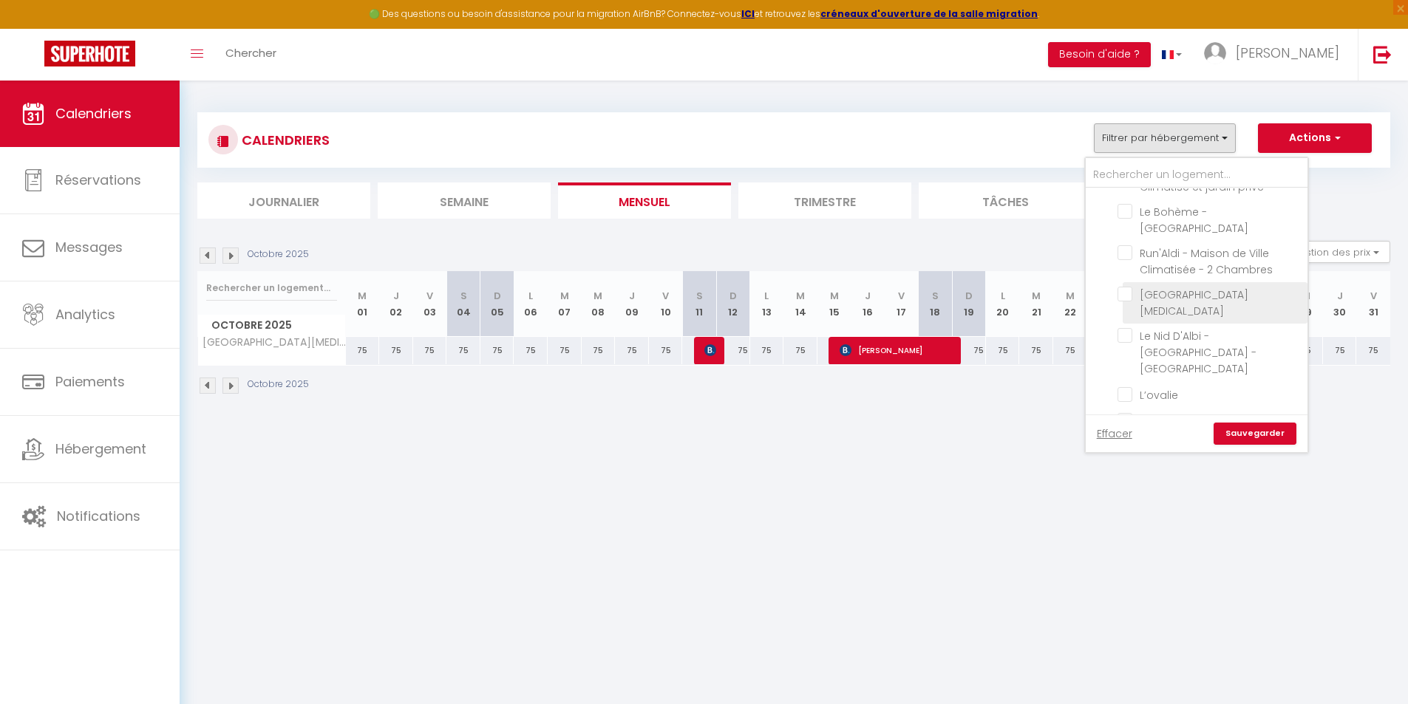
checkbox input "false"
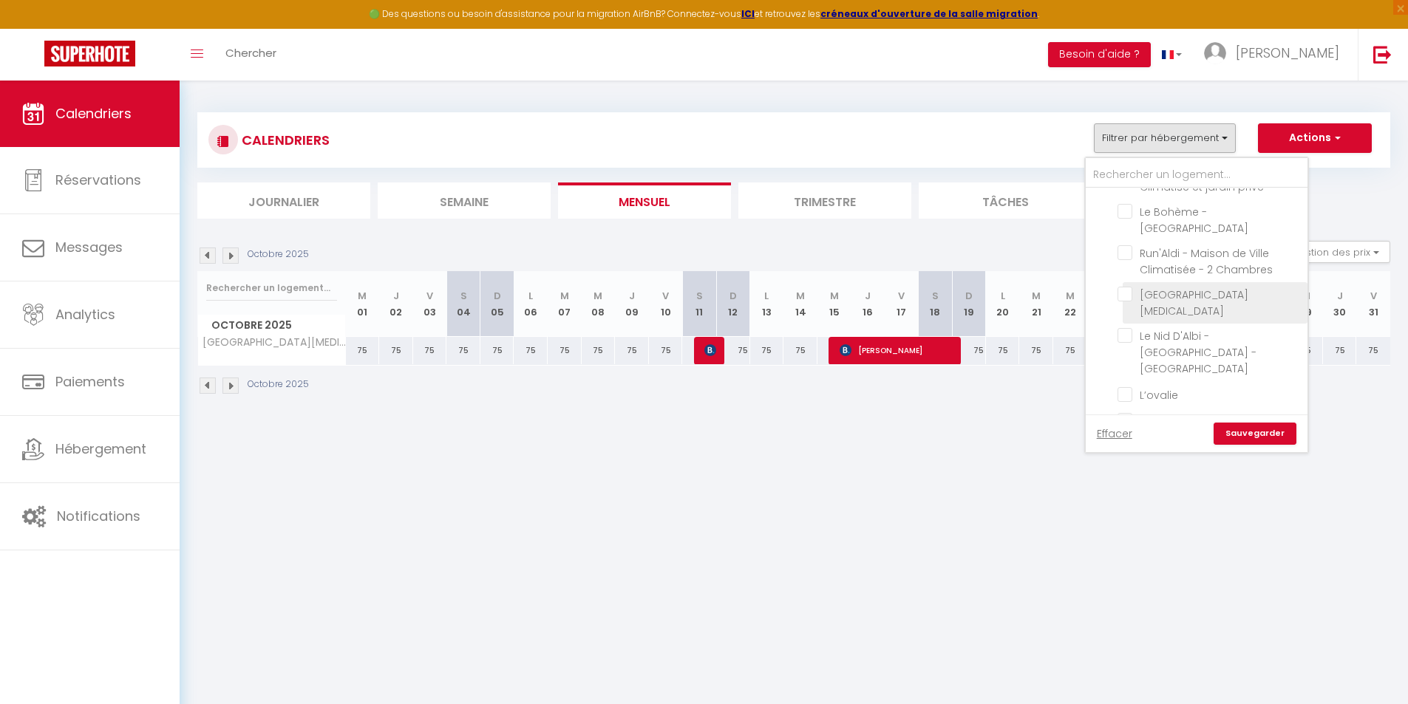
checkbox input "false"
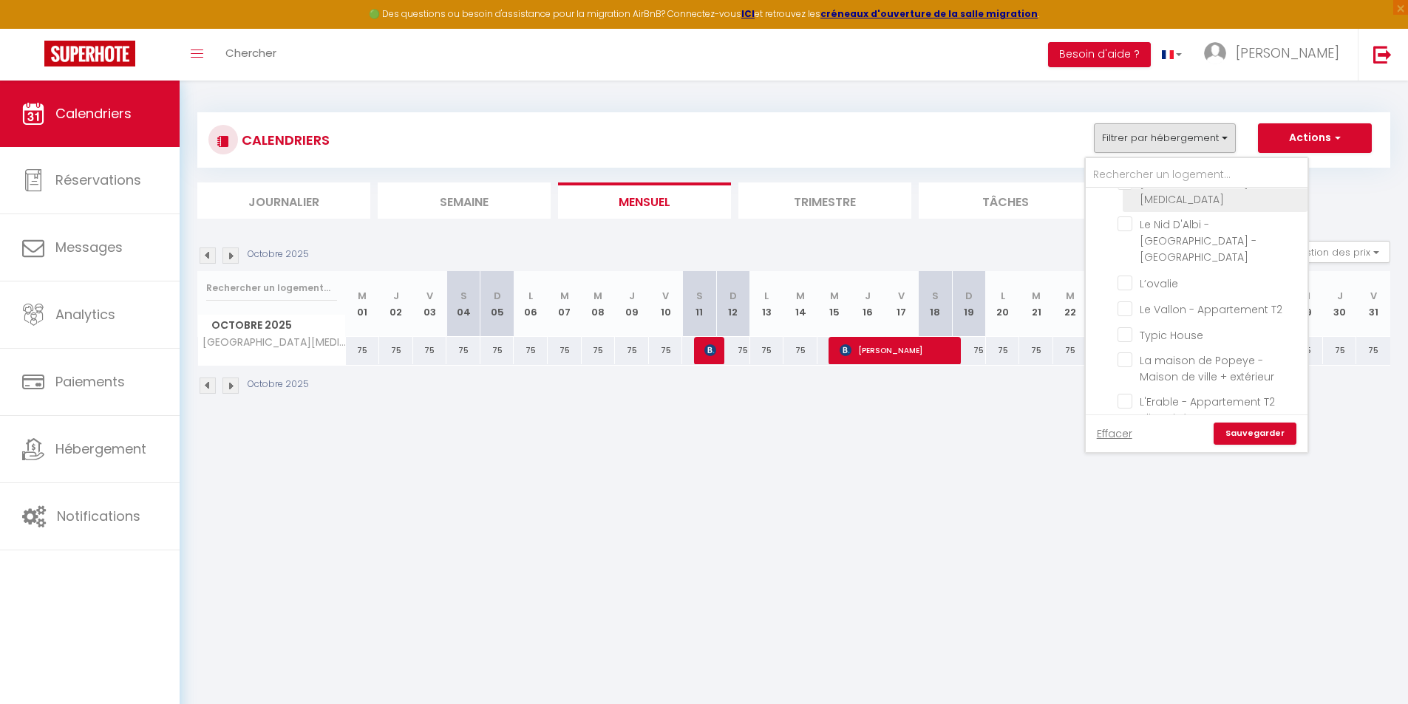
scroll to position [296, 0]
click at [1126, 301] on input "Typic House" at bounding box center [1209, 297] width 185 height 15
checkbox input "true"
checkbox input "false"
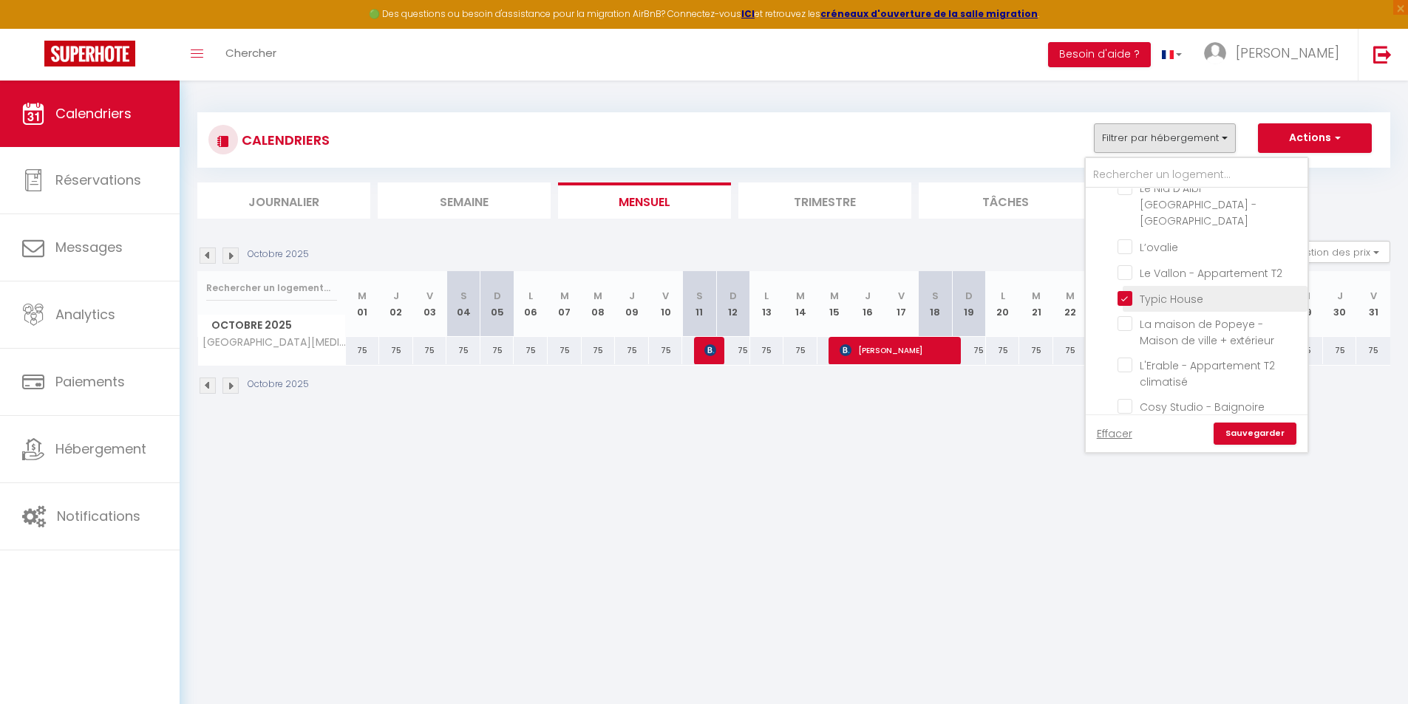
checkbox input "false"
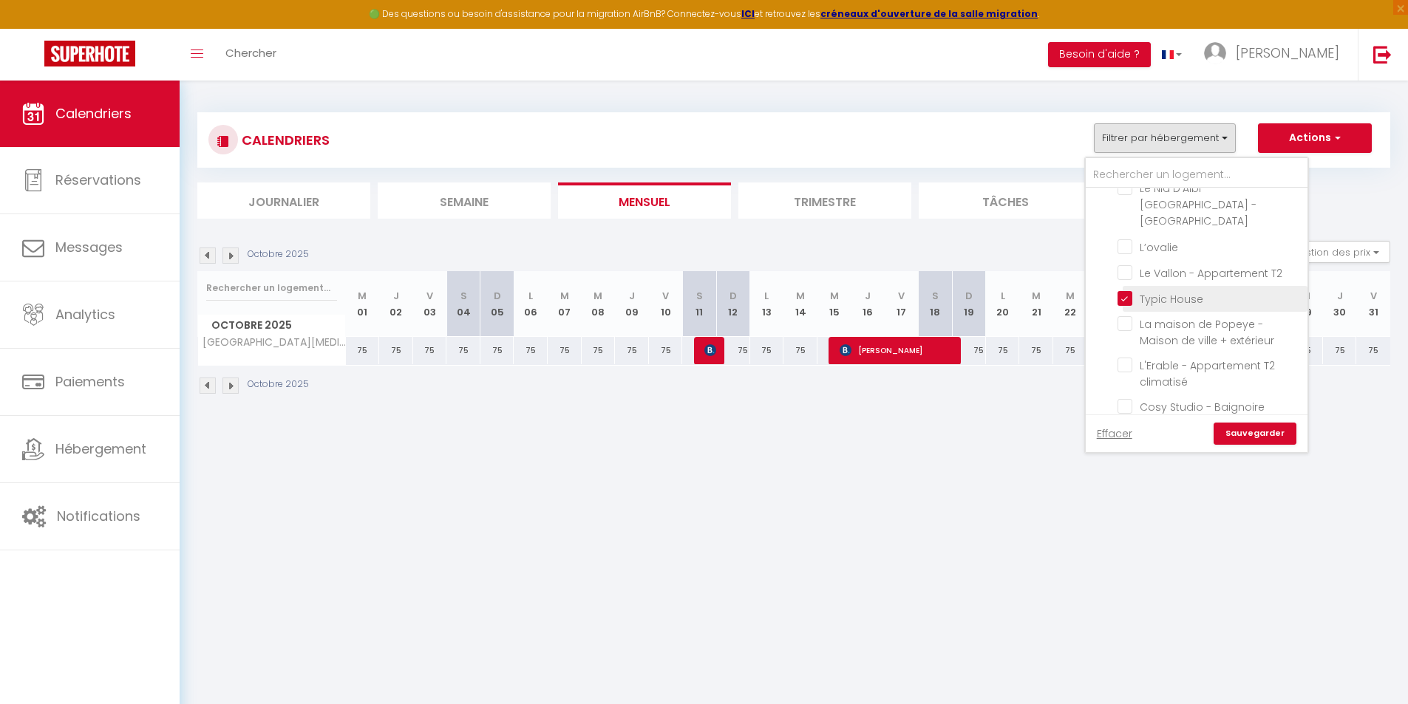
checkbox input "false"
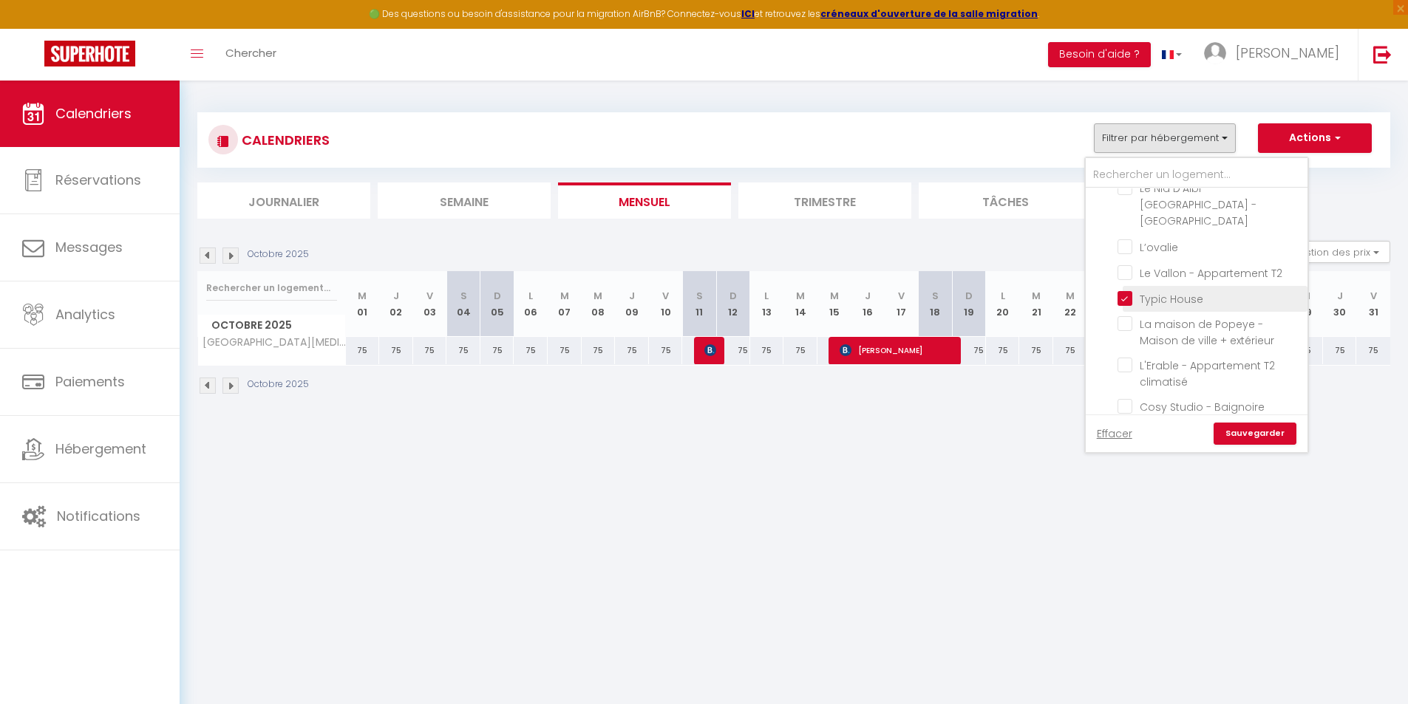
checkbox input "false"
click at [1262, 429] on link "Sauvegarder" at bounding box center [1254, 434] width 83 height 22
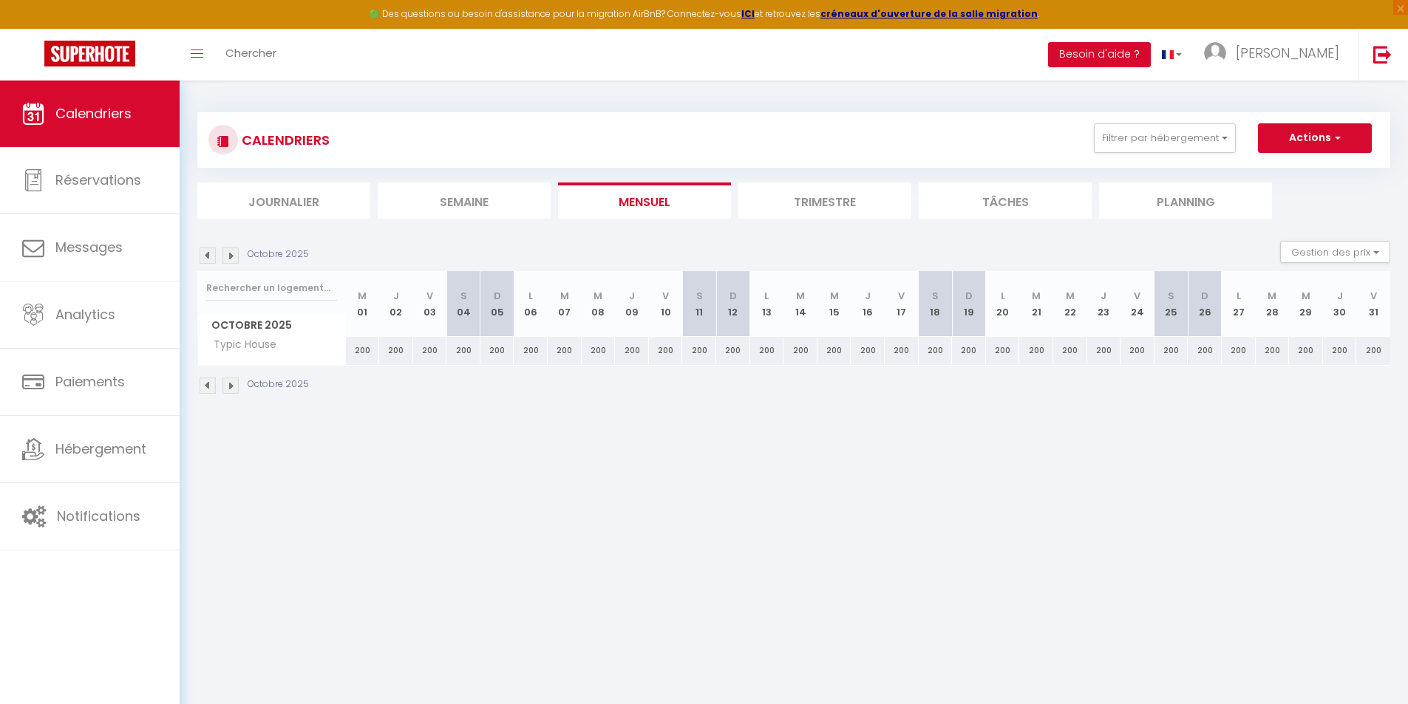
click at [209, 259] on img at bounding box center [208, 256] width 16 height 16
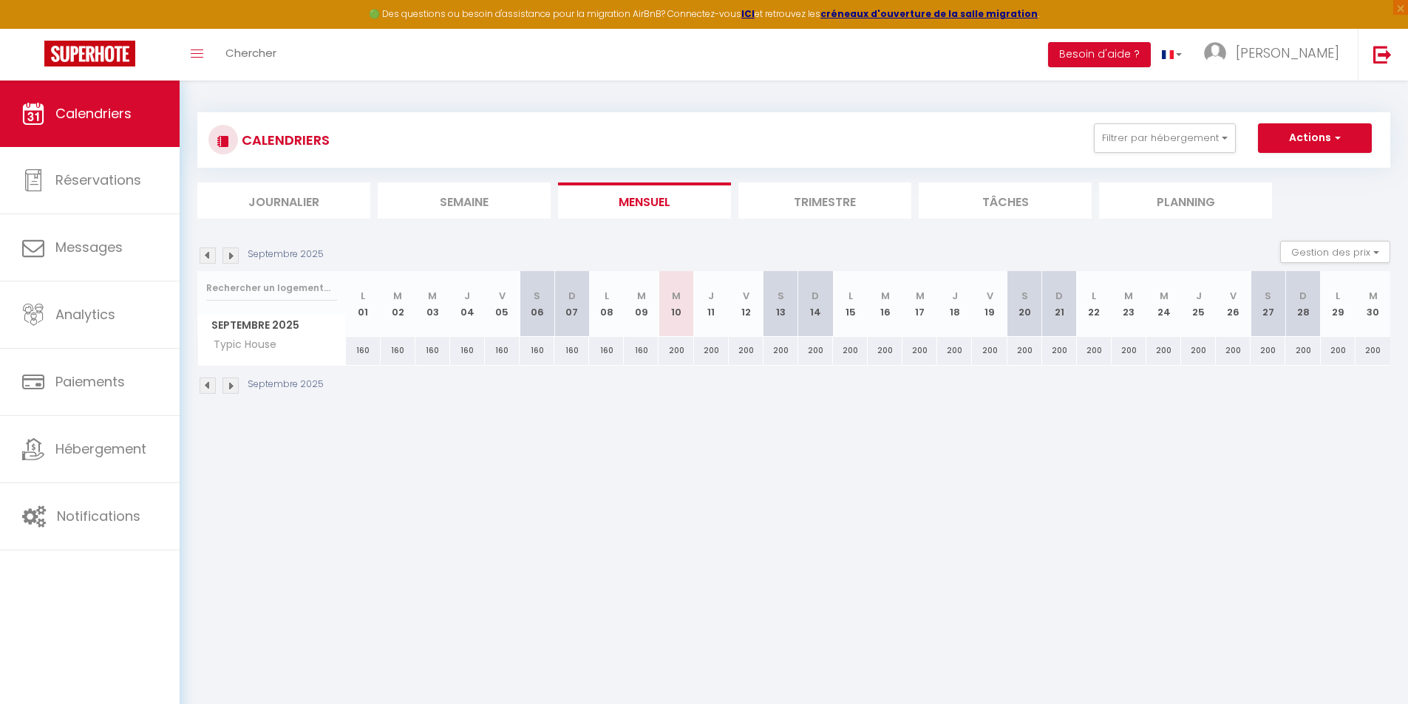
click at [675, 351] on div "200" at bounding box center [675, 350] width 35 height 27
type input "200"
type input "Mer 10 Septembre 2025"
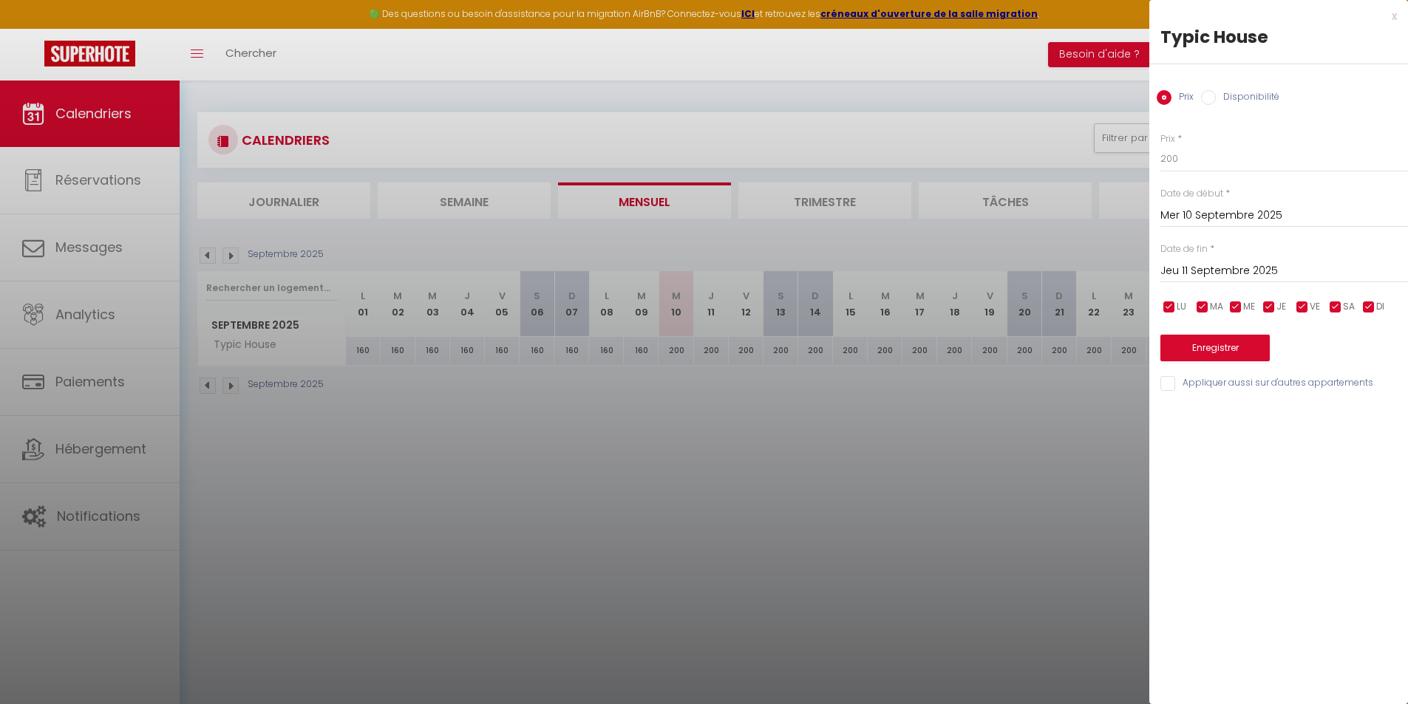
click at [1216, 274] on input "Jeu 11 Septembre 2025" at bounding box center [1284, 271] width 248 height 19
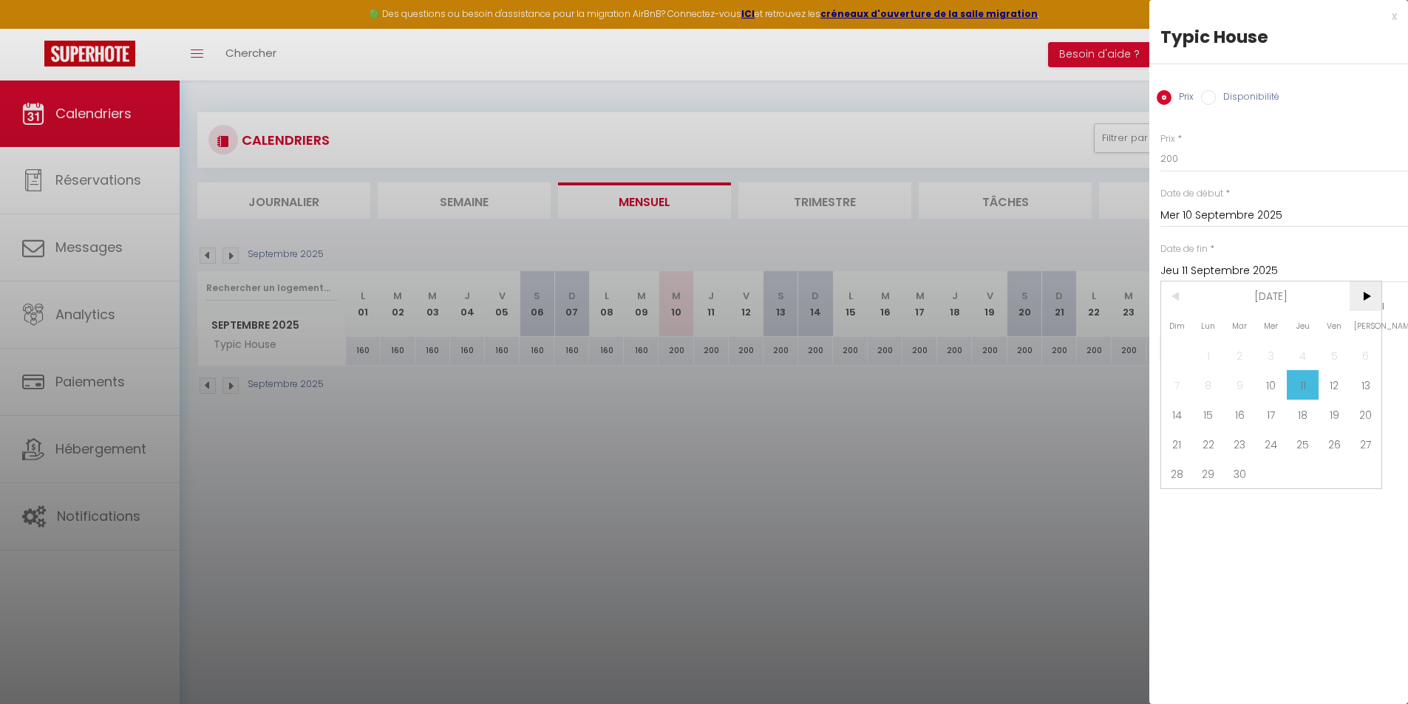
click at [1363, 302] on span ">" at bounding box center [1365, 297] width 32 height 30
click at [1324, 471] on span "31" at bounding box center [1334, 474] width 32 height 30
type input "Ven 31 Octobre 2025"
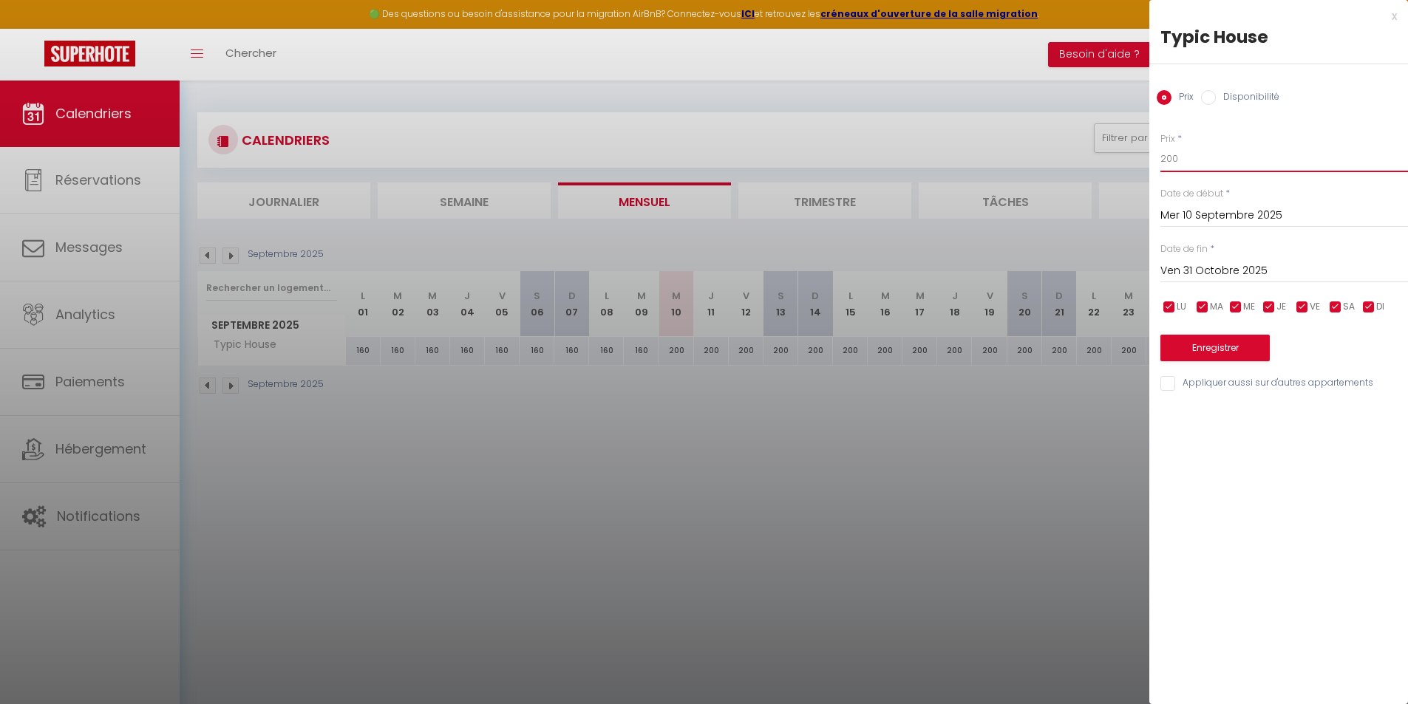
drag, startPoint x: 1199, startPoint y: 153, endPoint x: 964, endPoint y: 163, distance: 234.5
click at [964, 163] on body "🟢 Des questions ou besoin d'assistance pour la migration AirBnB? Connectez-vous…" at bounding box center [704, 433] width 1408 height 704
type input "120"
click at [1216, 343] on button "Enregistrer" at bounding box center [1214, 348] width 109 height 27
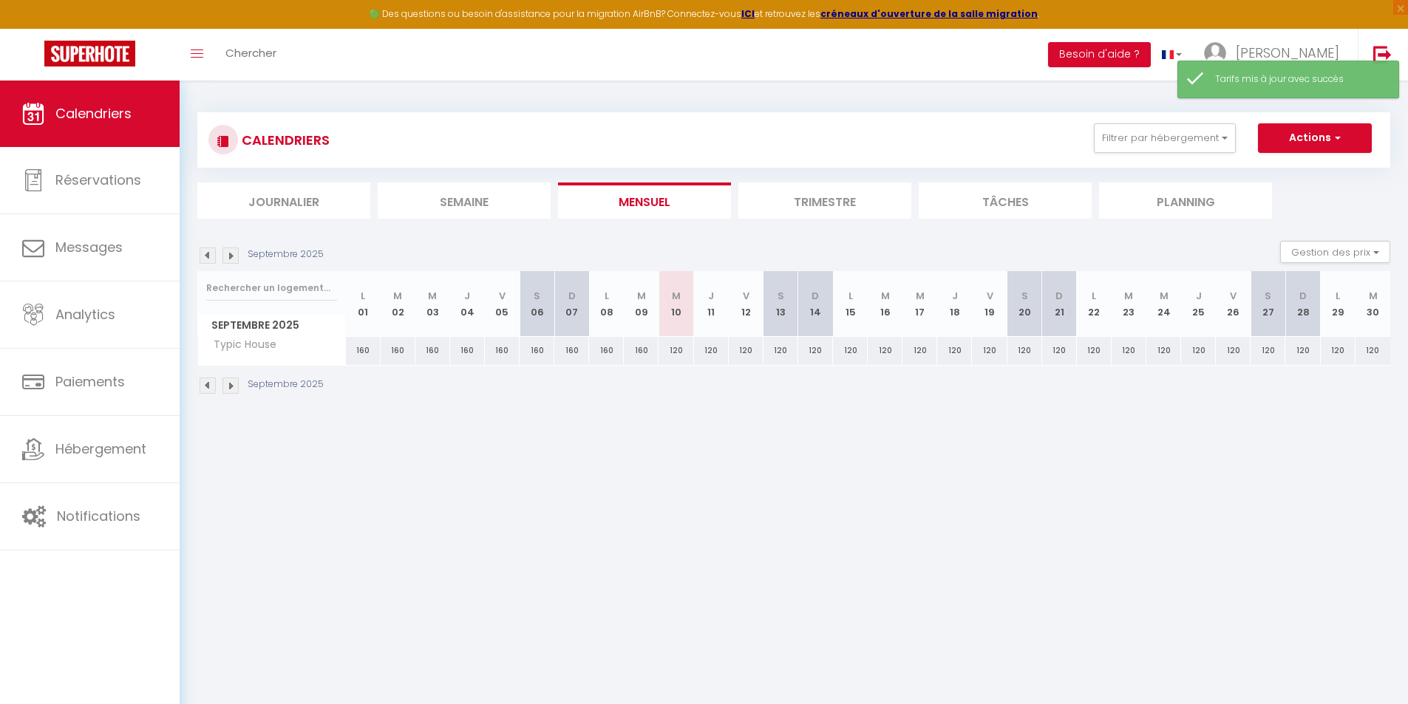
click at [231, 254] on img at bounding box center [230, 256] width 16 height 16
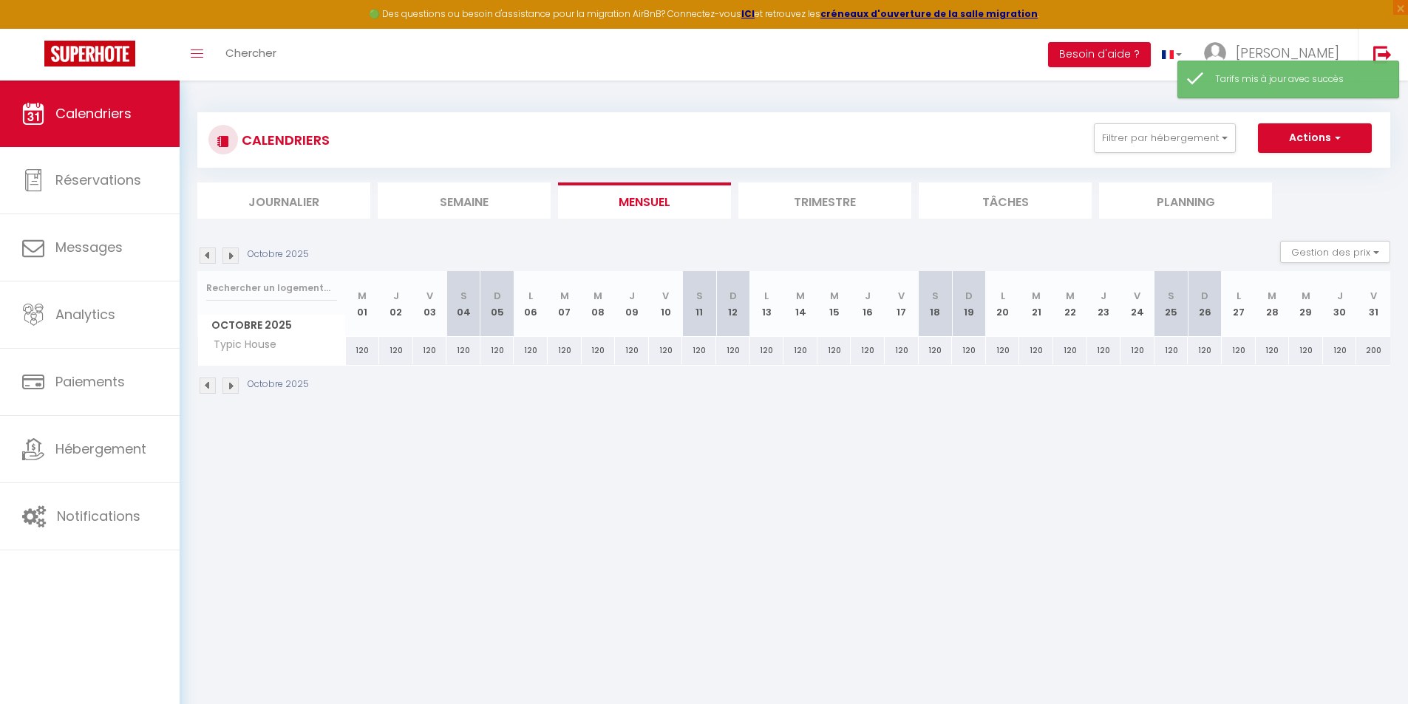
click at [231, 254] on img at bounding box center [230, 256] width 16 height 16
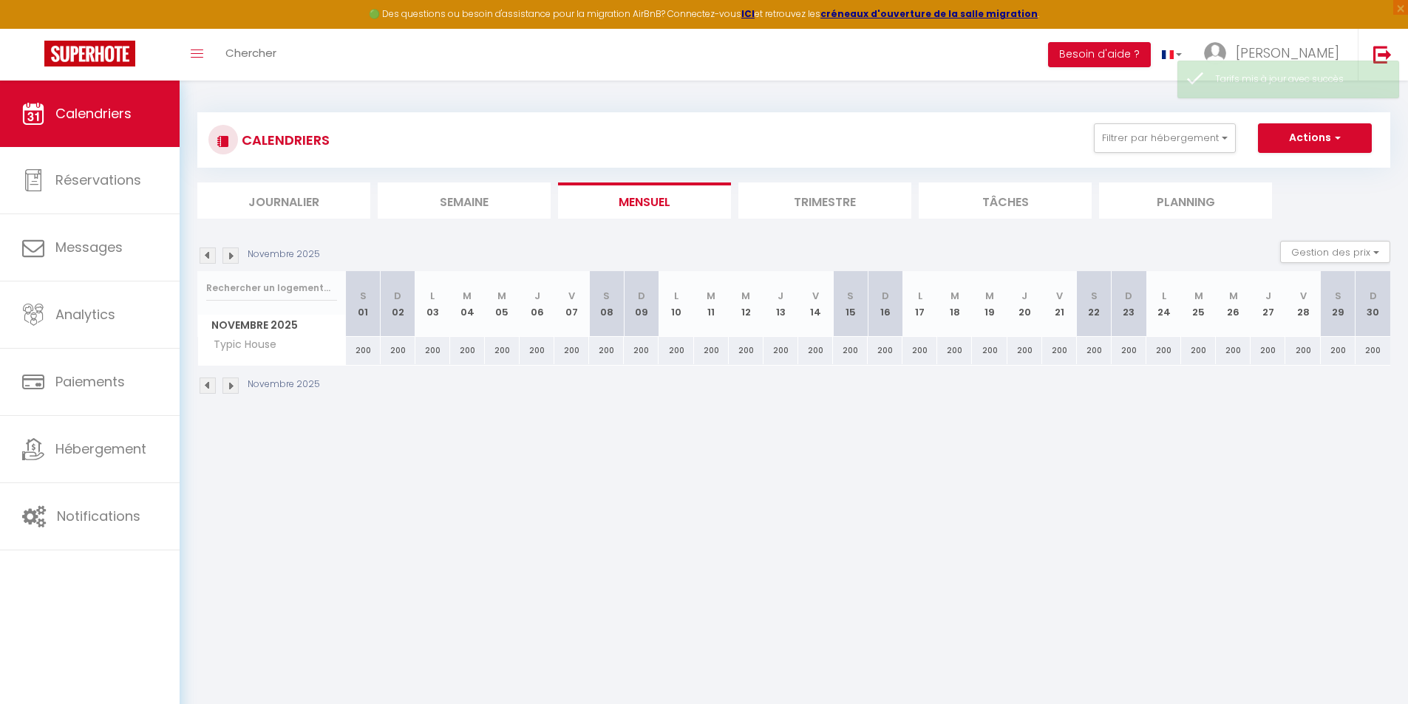
click at [208, 253] on img at bounding box center [208, 256] width 16 height 16
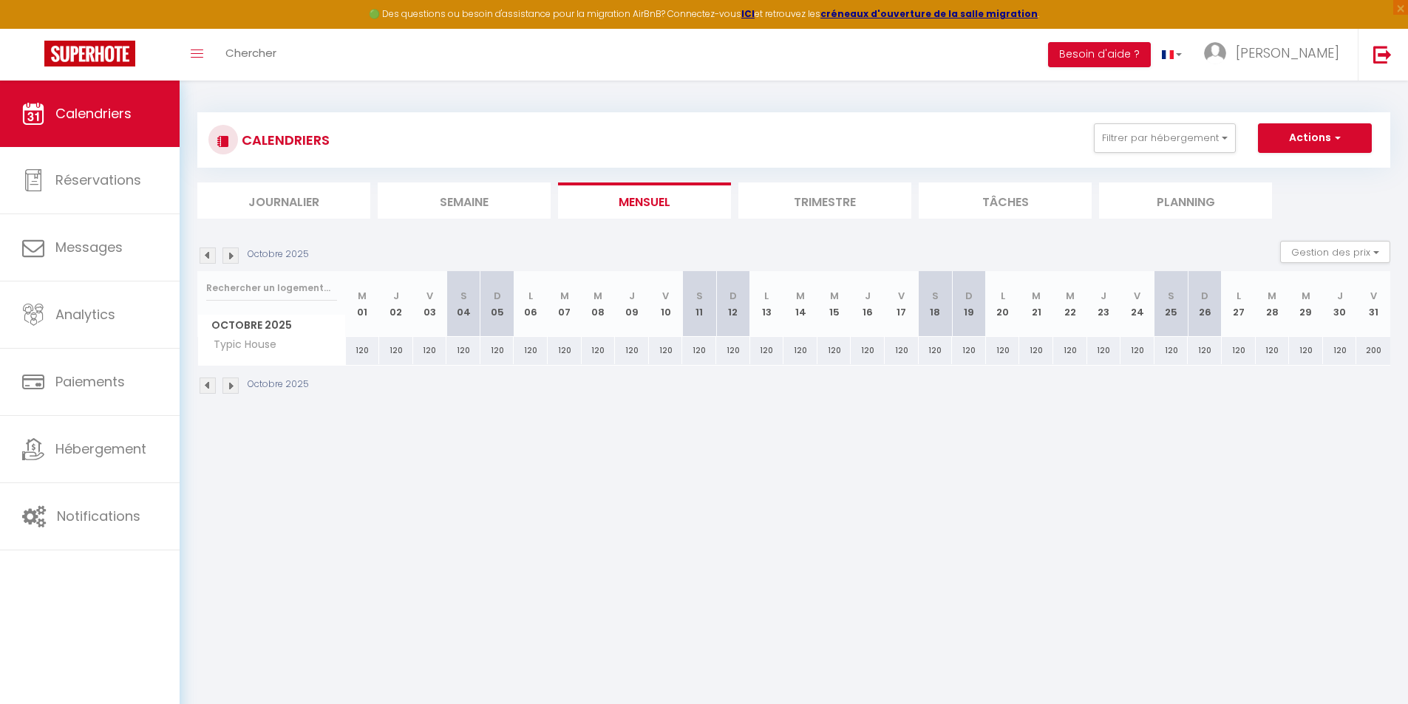
click at [1369, 357] on div "200" at bounding box center [1373, 350] width 34 height 27
type input "200"
type input "Ven 31 Octobre 2025"
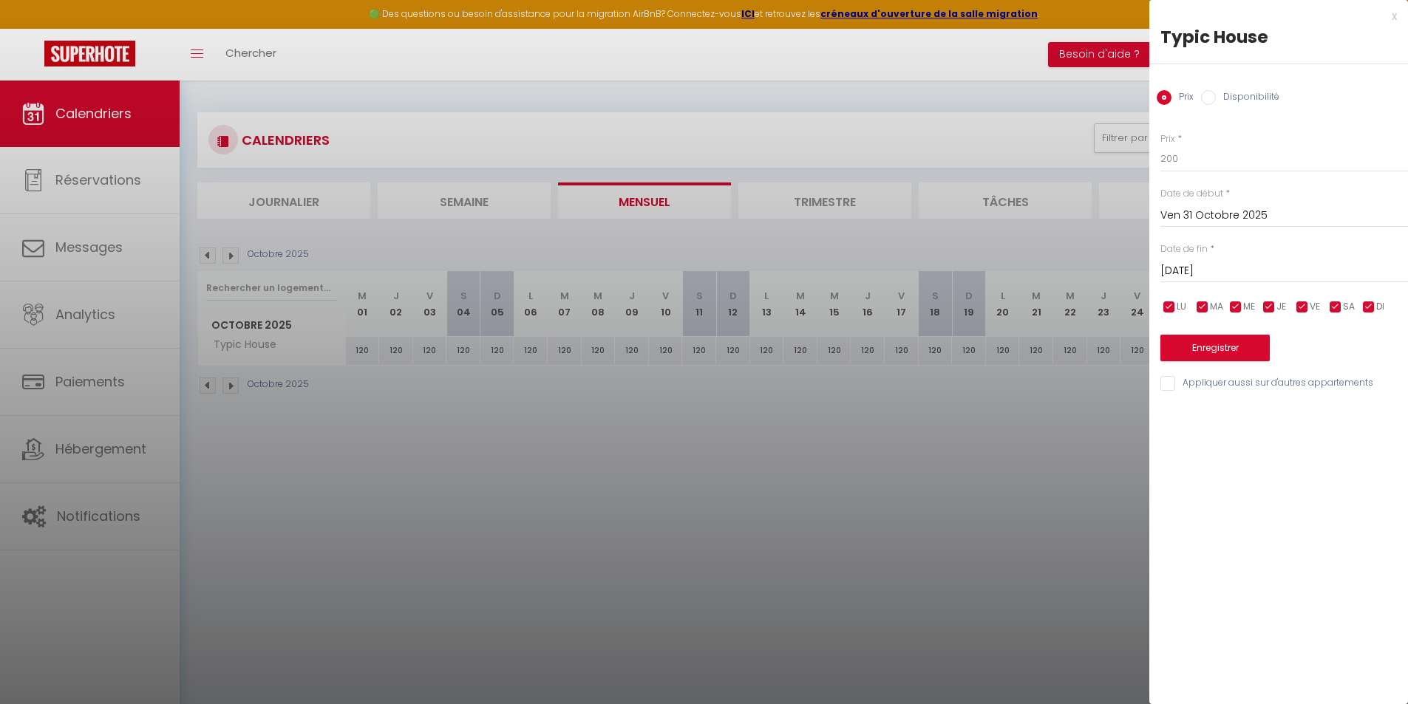
click at [1247, 269] on input "[DATE]" at bounding box center [1284, 271] width 248 height 19
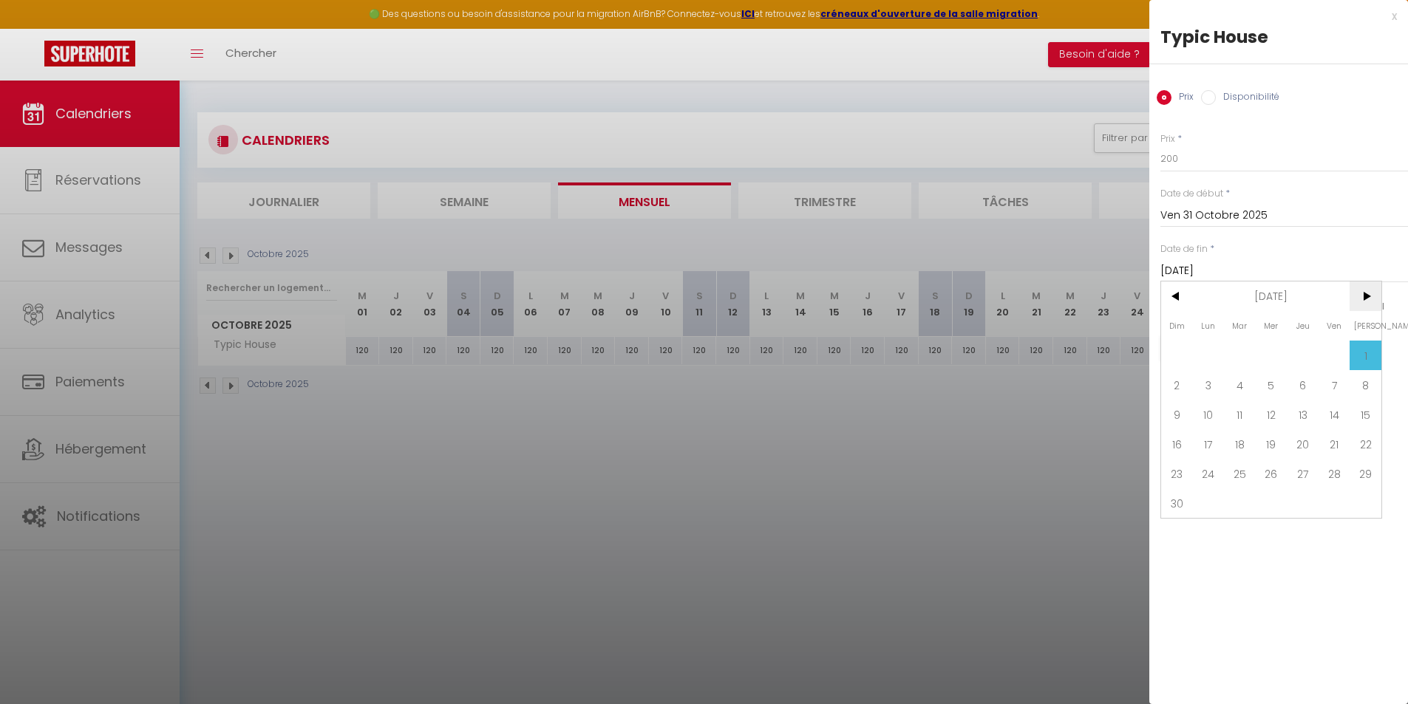
click at [1364, 304] on span ">" at bounding box center [1365, 297] width 32 height 30
click at [1177, 296] on span "<" at bounding box center [1177, 297] width 32 height 30
click at [1273, 474] on span "31" at bounding box center [1272, 474] width 32 height 30
type input "Mer 31 Décembre 2025"
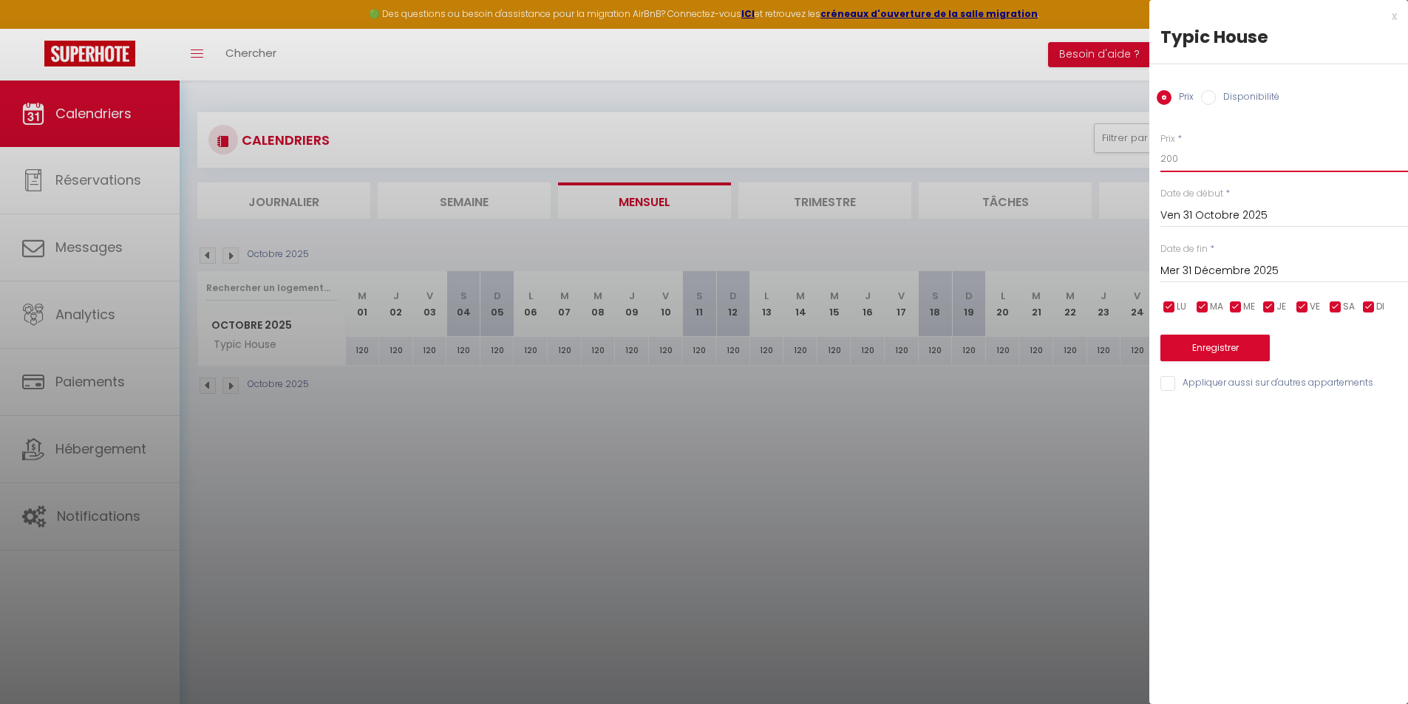
drag, startPoint x: 1231, startPoint y: 153, endPoint x: 695, endPoint y: 204, distance: 538.9
click at [702, 203] on body "🟢 Des questions ou besoin d'assistance pour la migration AirBnB? Connectez-vous…" at bounding box center [704, 433] width 1408 height 704
type input "120"
click at [1249, 338] on button "Enregistrer" at bounding box center [1214, 348] width 109 height 27
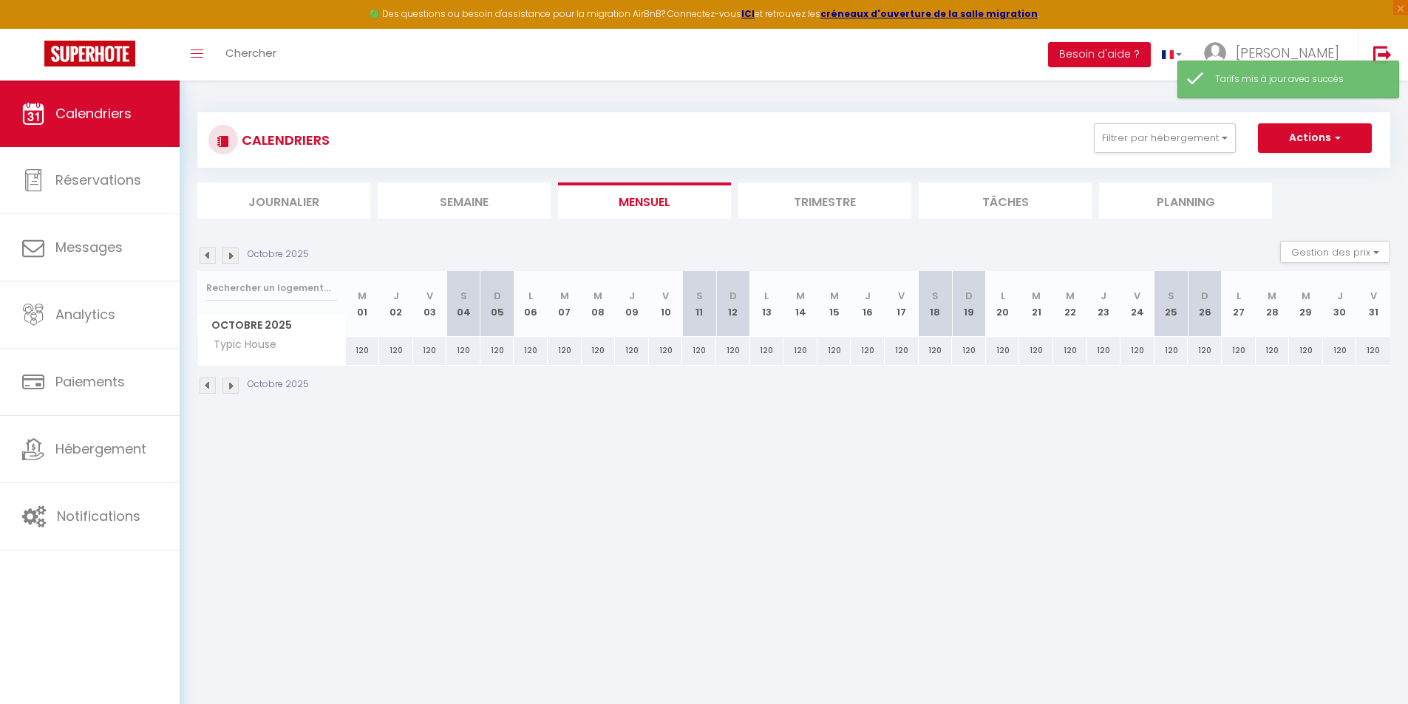
click at [204, 262] on img at bounding box center [208, 256] width 16 height 16
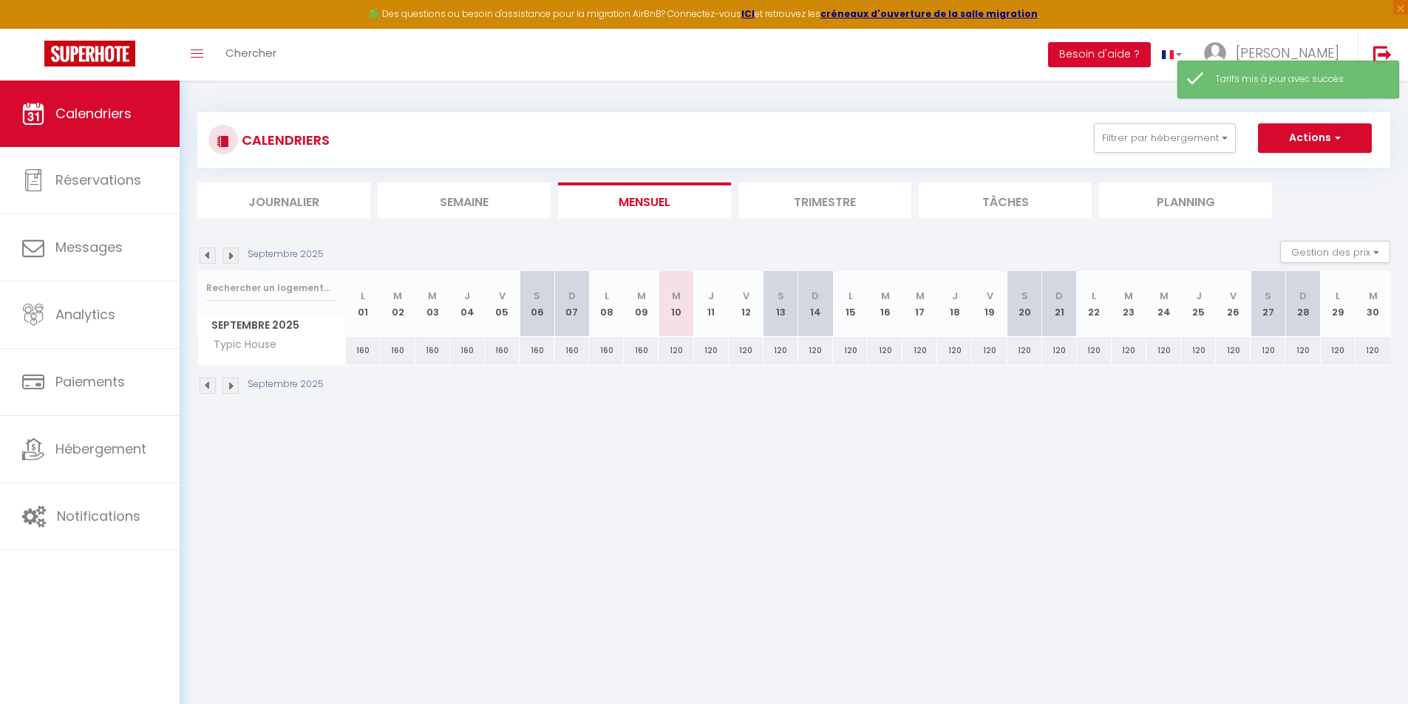
click at [204, 262] on img at bounding box center [208, 256] width 16 height 16
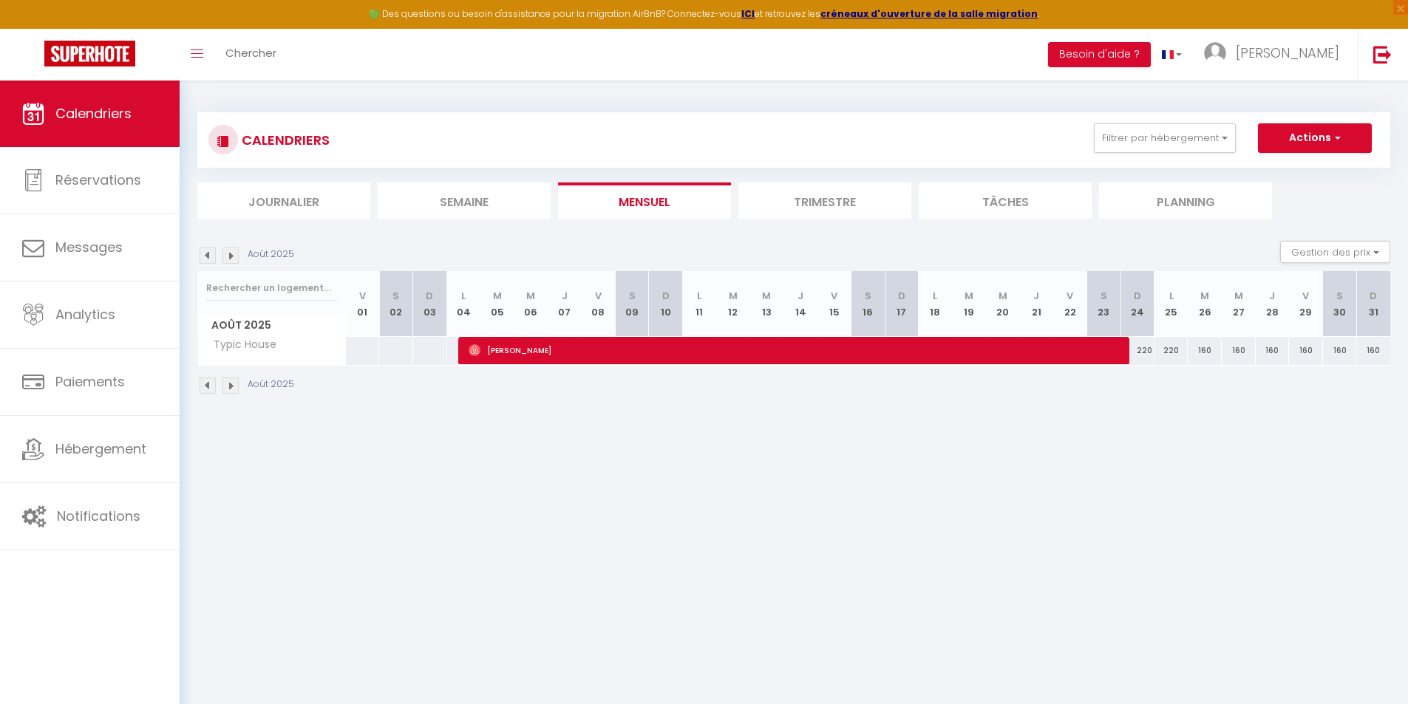
click at [230, 262] on img at bounding box center [230, 256] width 16 height 16
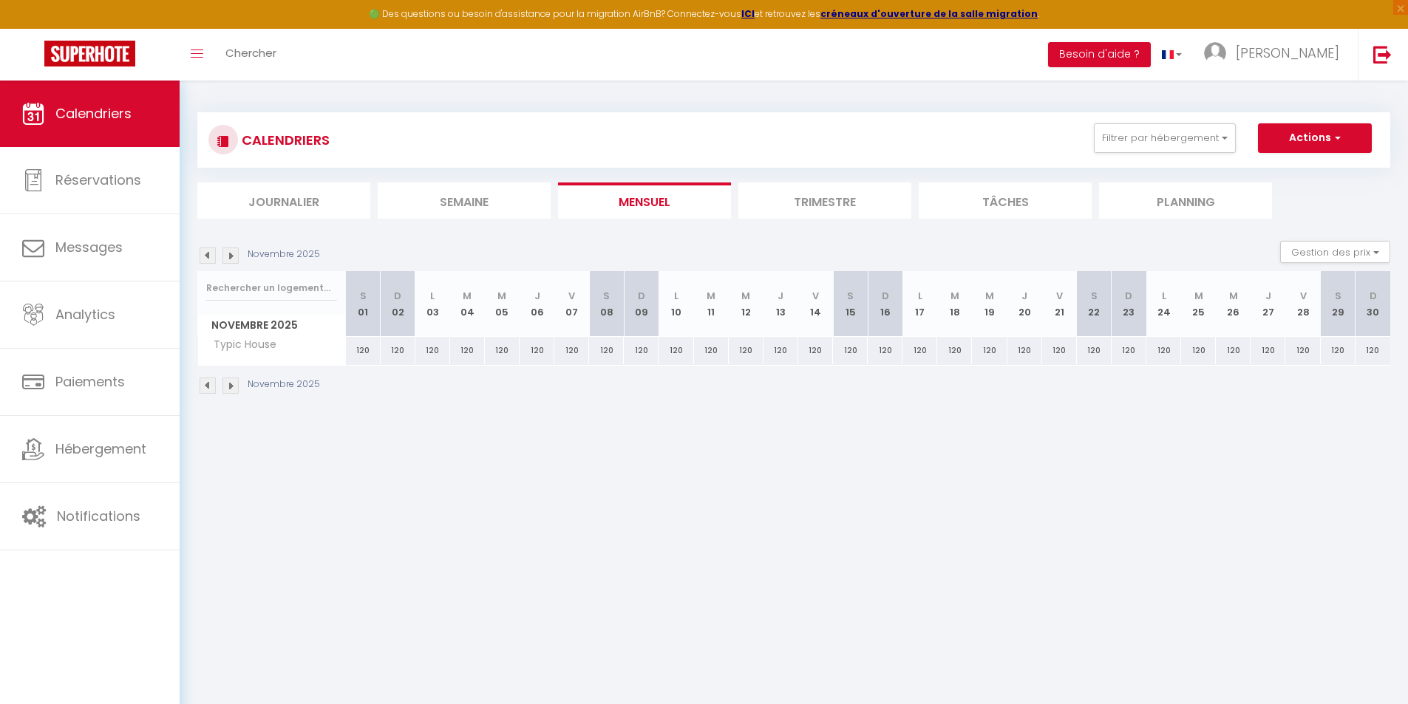
click at [230, 262] on img at bounding box center [230, 256] width 16 height 16
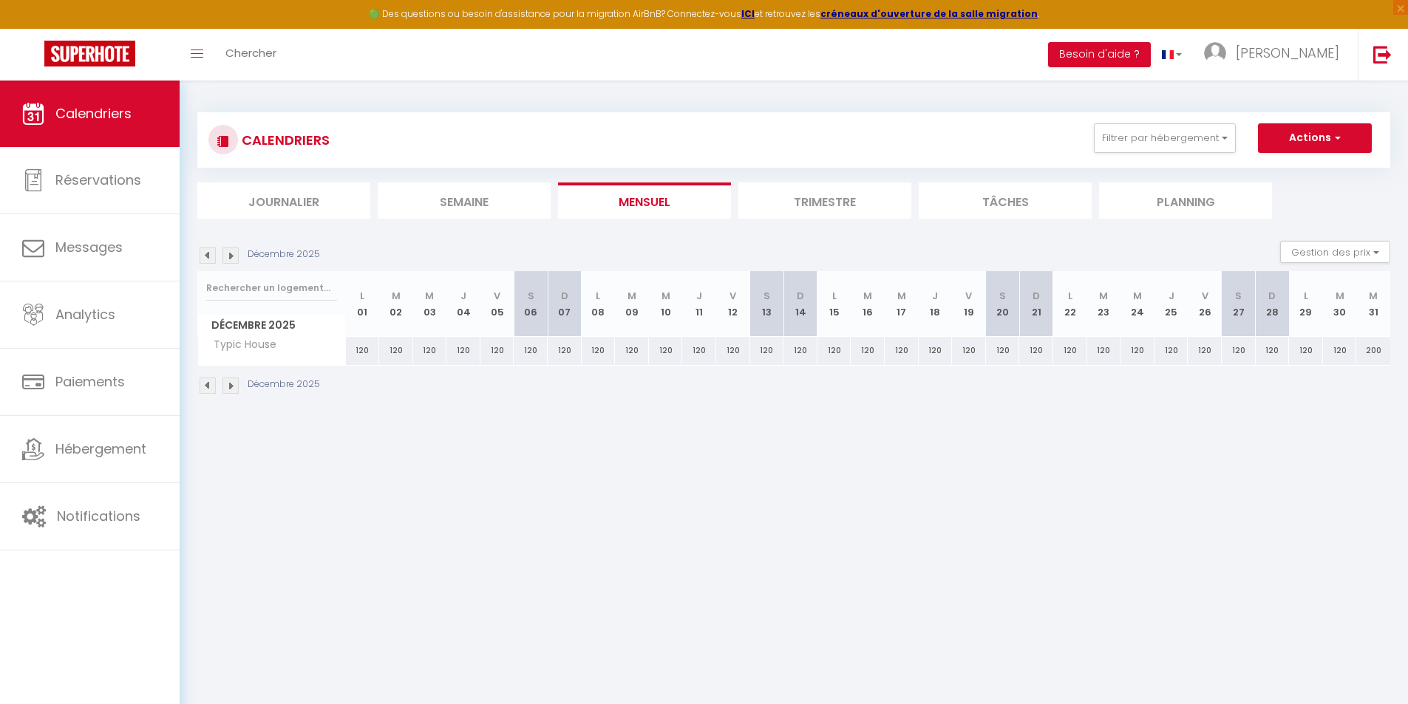
click at [230, 262] on img at bounding box center [230, 256] width 16 height 16
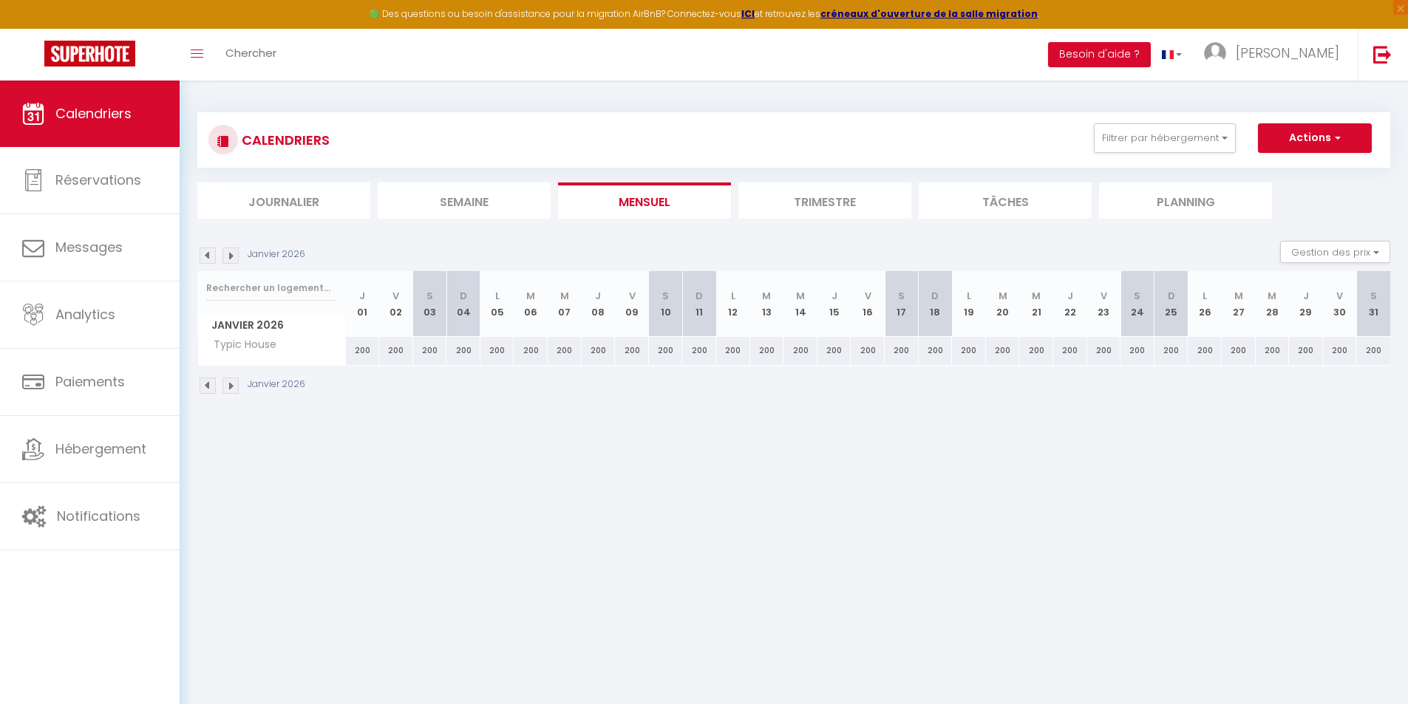
click at [230, 262] on img at bounding box center [230, 256] width 16 height 16
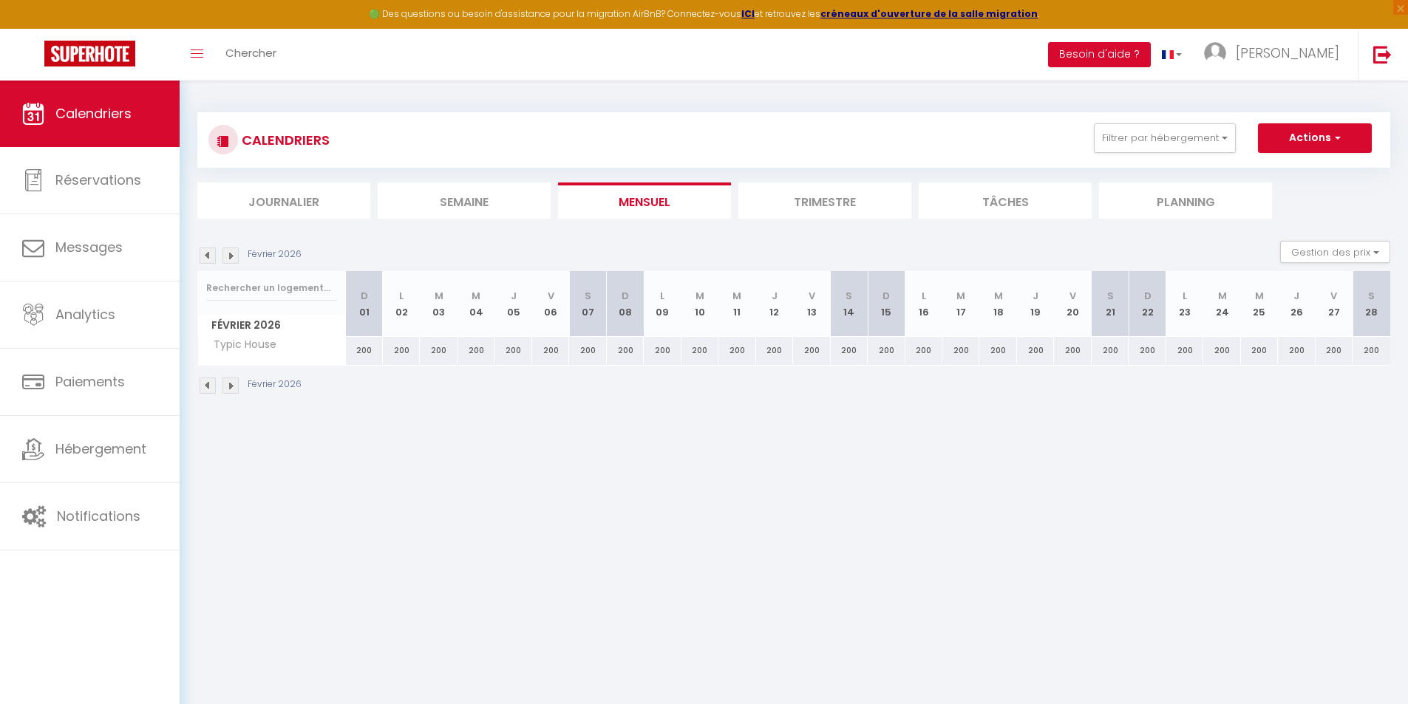
click at [230, 262] on img at bounding box center [230, 256] width 16 height 16
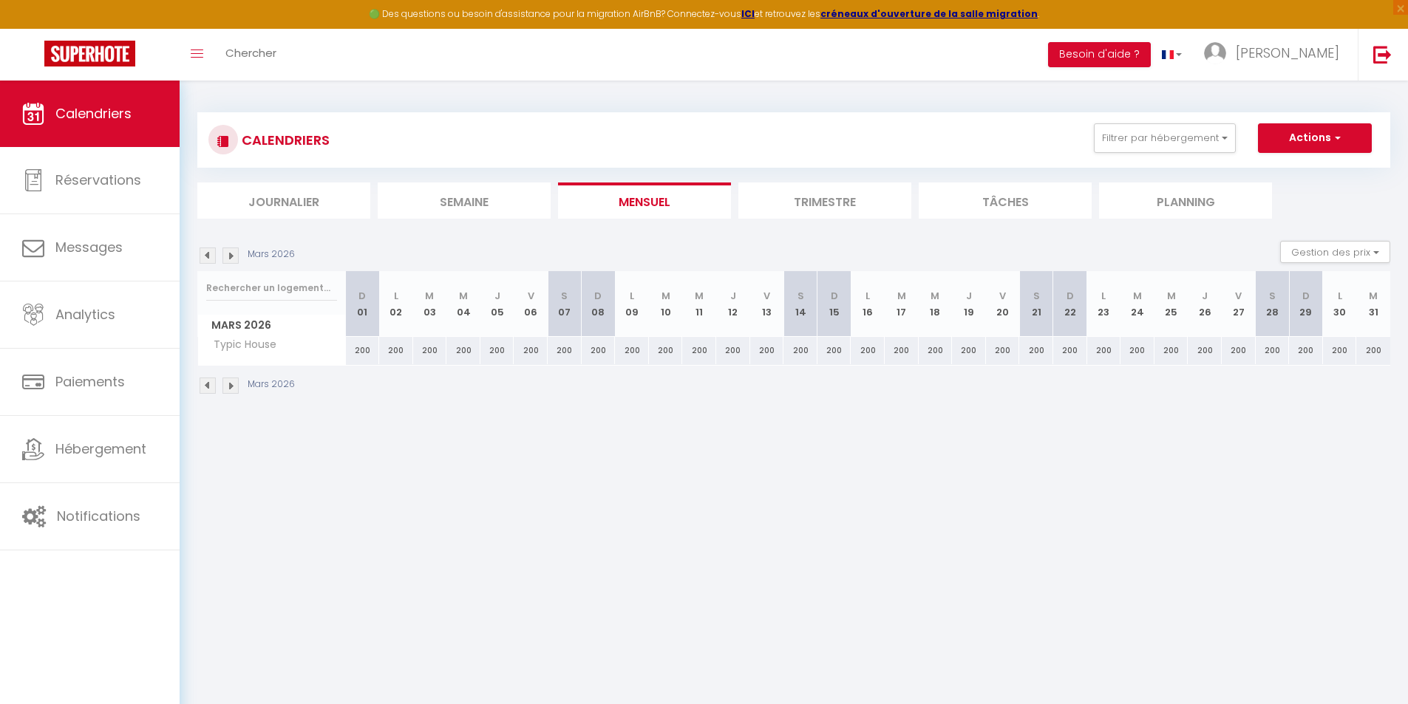
click at [230, 262] on img at bounding box center [230, 256] width 16 height 16
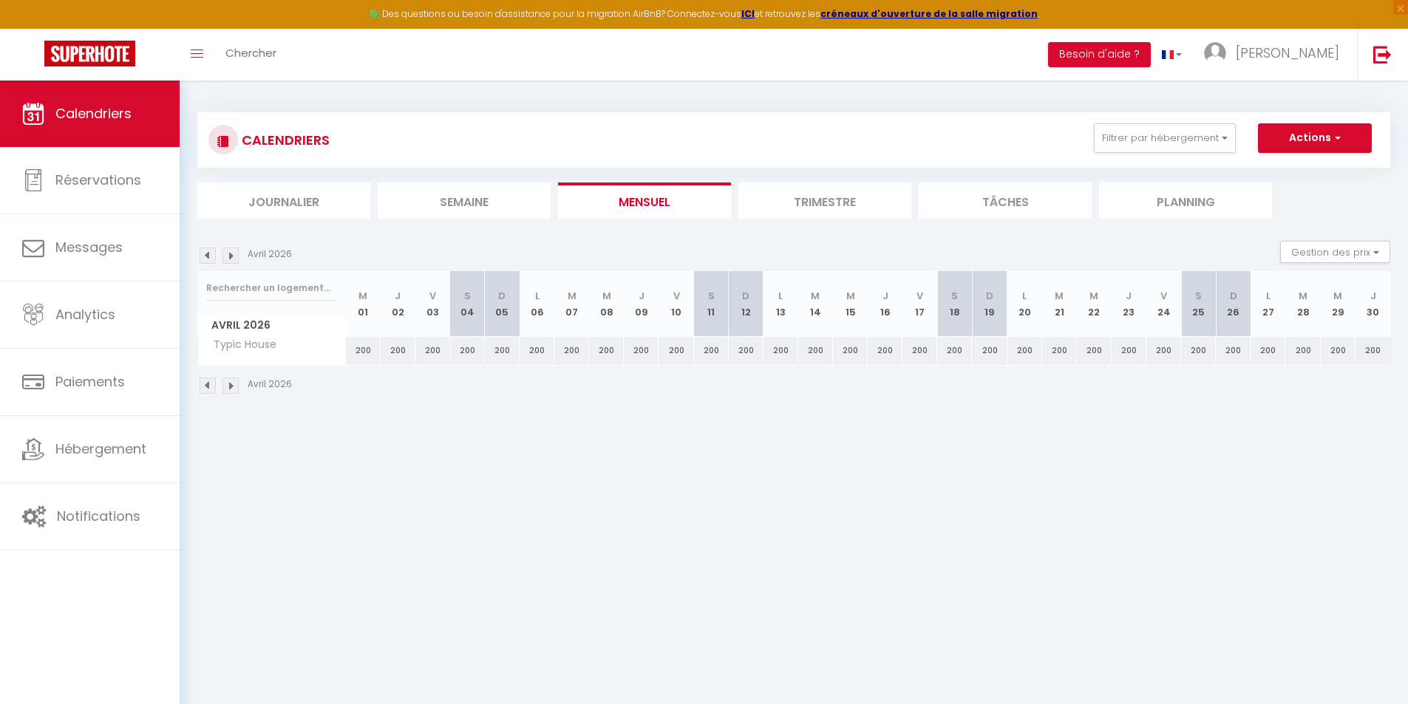
click at [230, 262] on img at bounding box center [230, 256] width 16 height 16
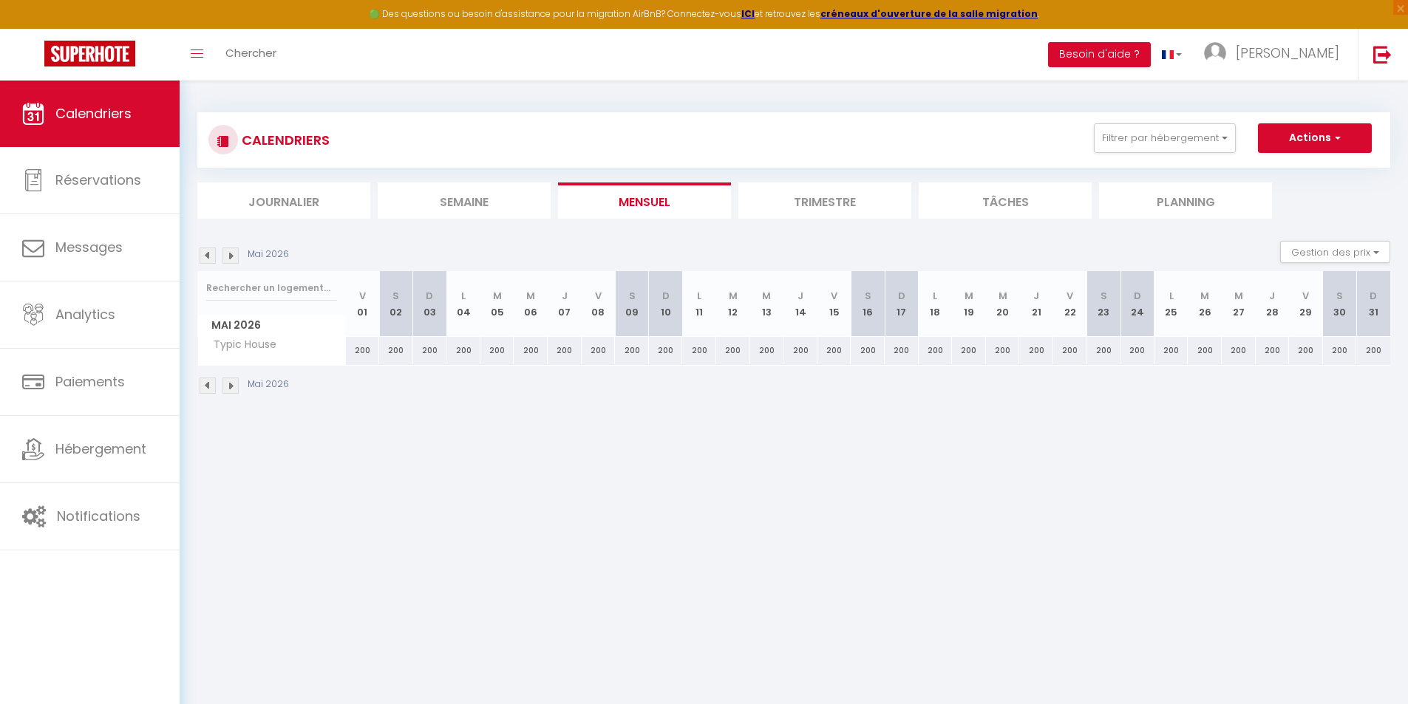
click at [230, 262] on img at bounding box center [230, 256] width 16 height 16
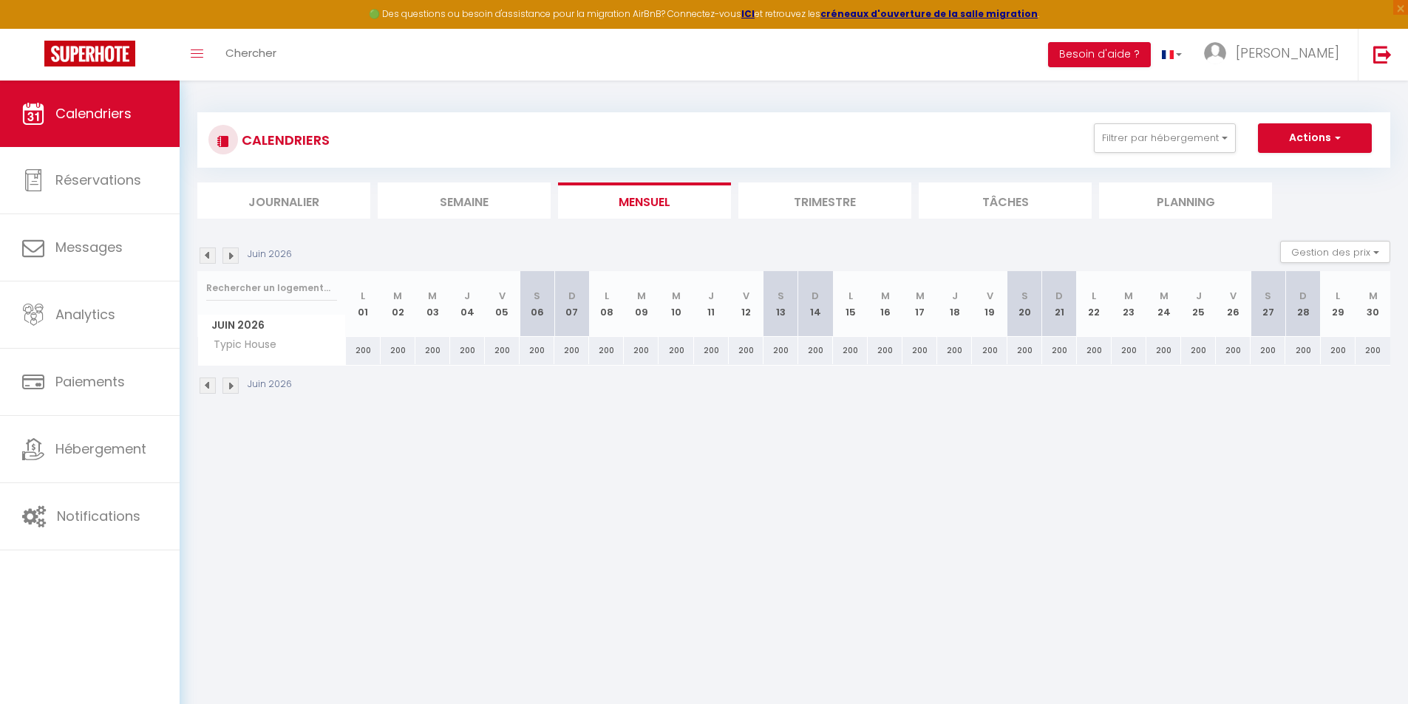
click at [230, 262] on img at bounding box center [230, 256] width 16 height 16
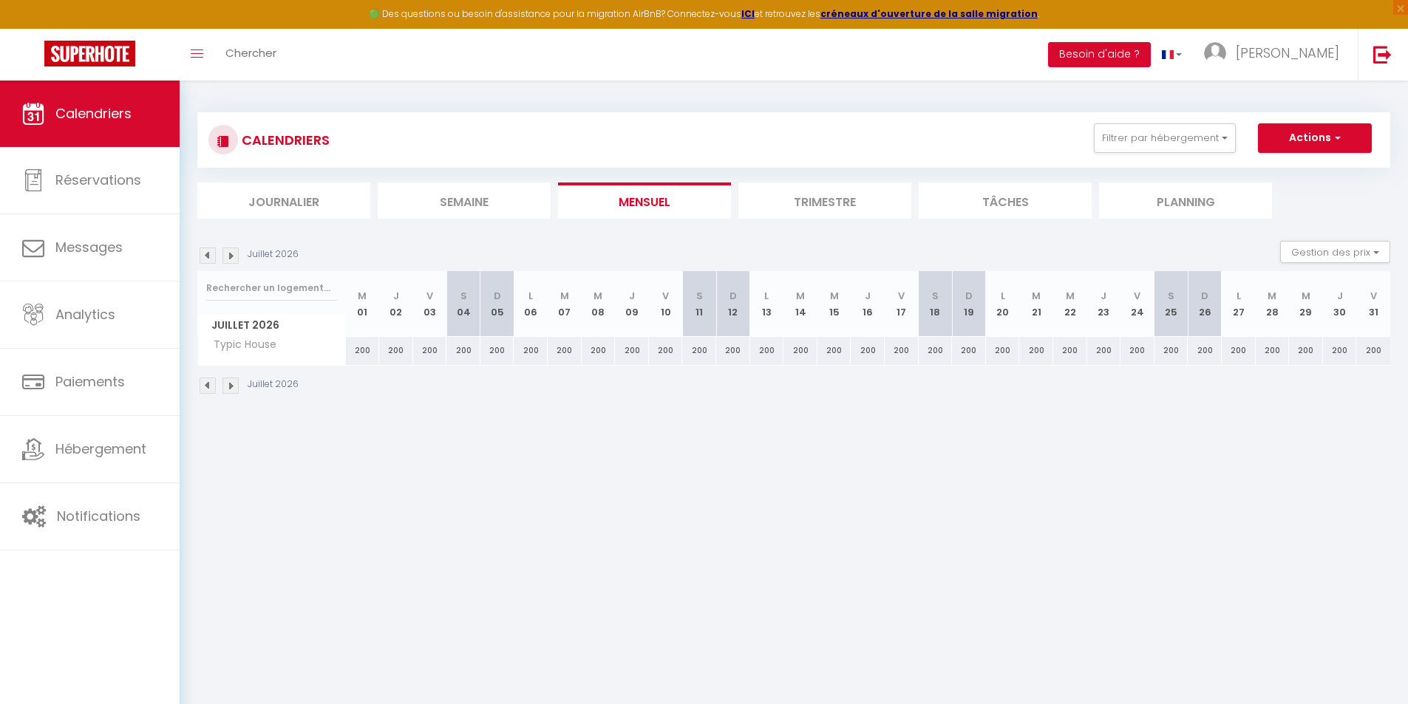
click at [230, 262] on img at bounding box center [230, 256] width 16 height 16
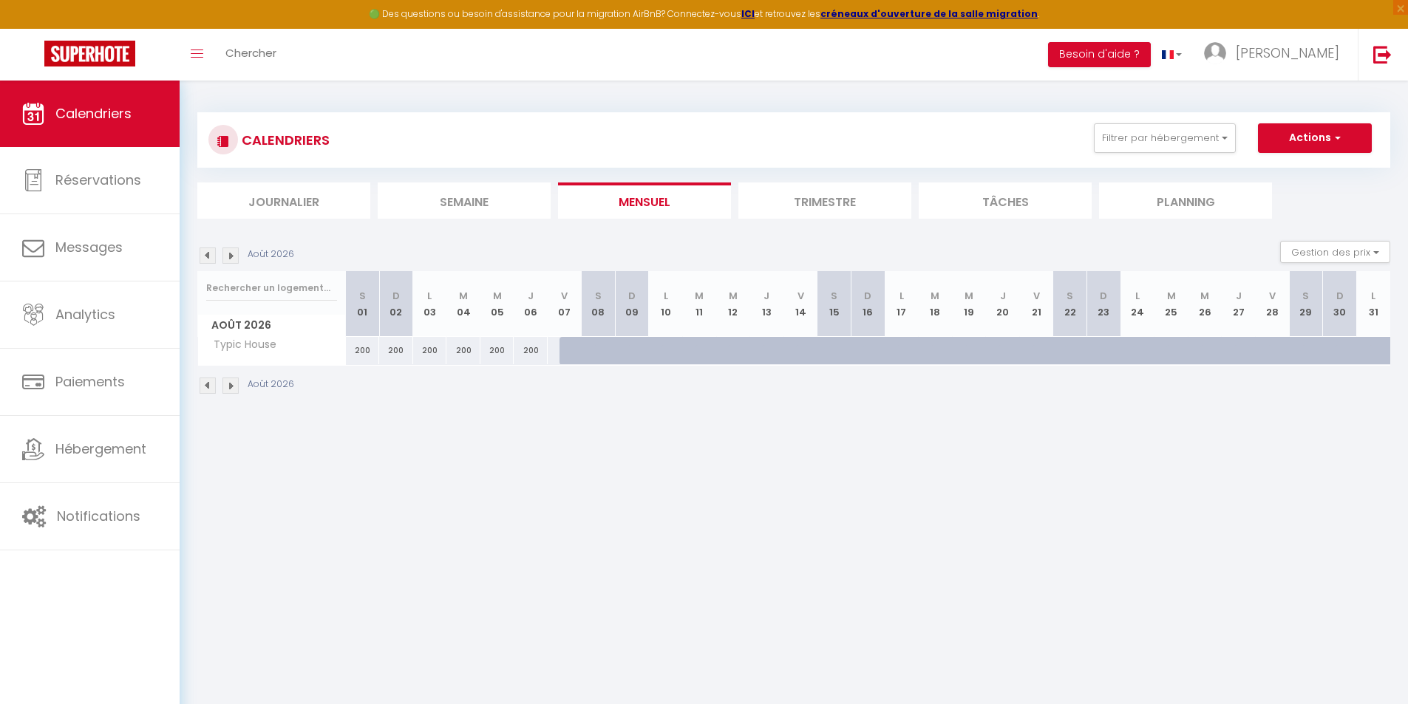
click at [563, 354] on div at bounding box center [576, 351] width 34 height 28
type input "200"
type input "[DATE]"
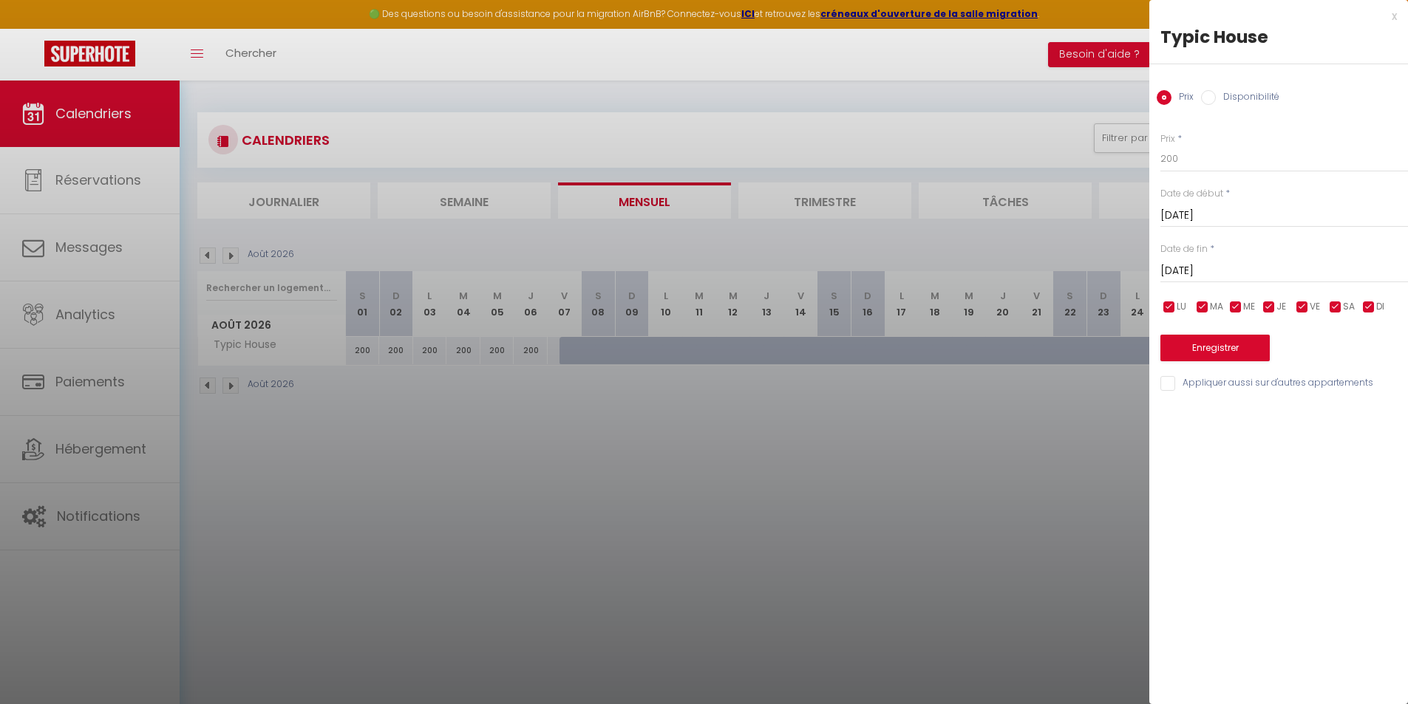
click at [1191, 266] on input "[DATE]" at bounding box center [1284, 271] width 248 height 19
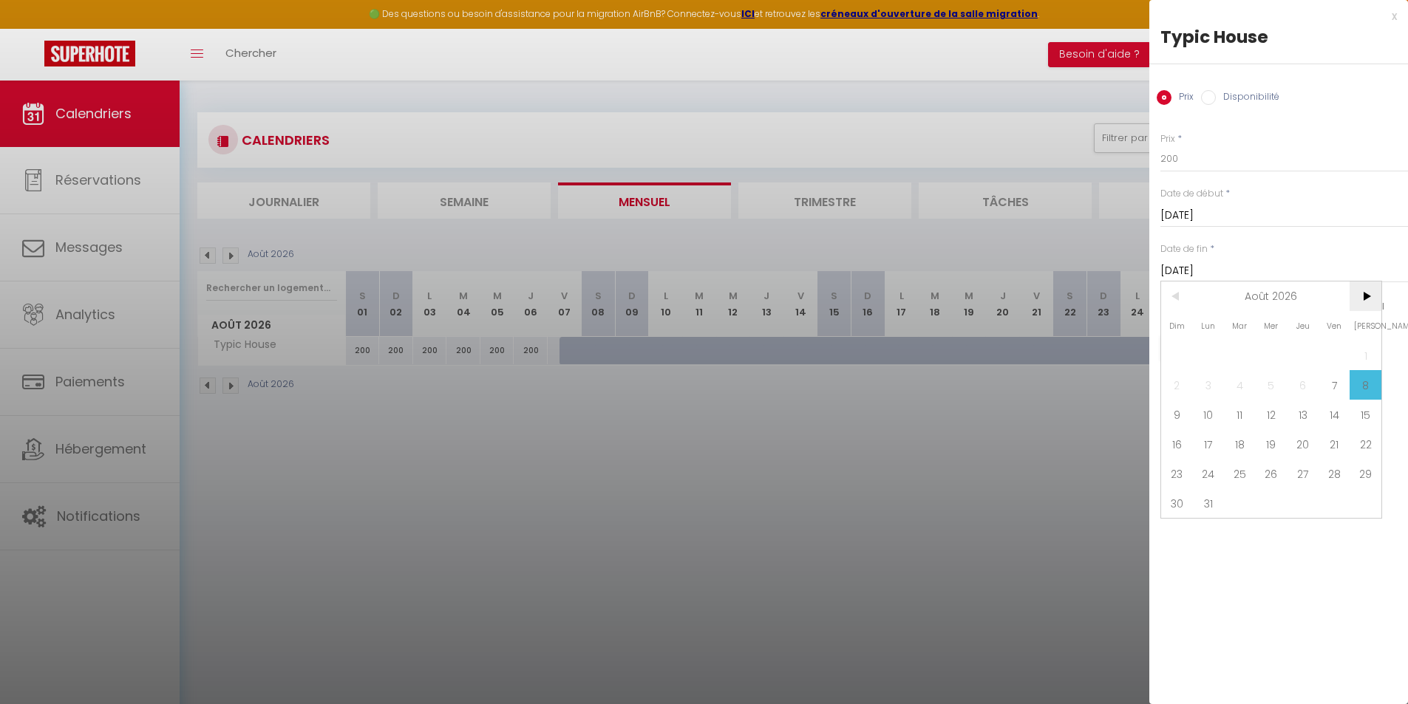
click at [1361, 296] on span ">" at bounding box center [1365, 297] width 32 height 30
click at [1264, 471] on span "30" at bounding box center [1272, 474] width 32 height 30
type input "Mer 30 Septembre 2026"
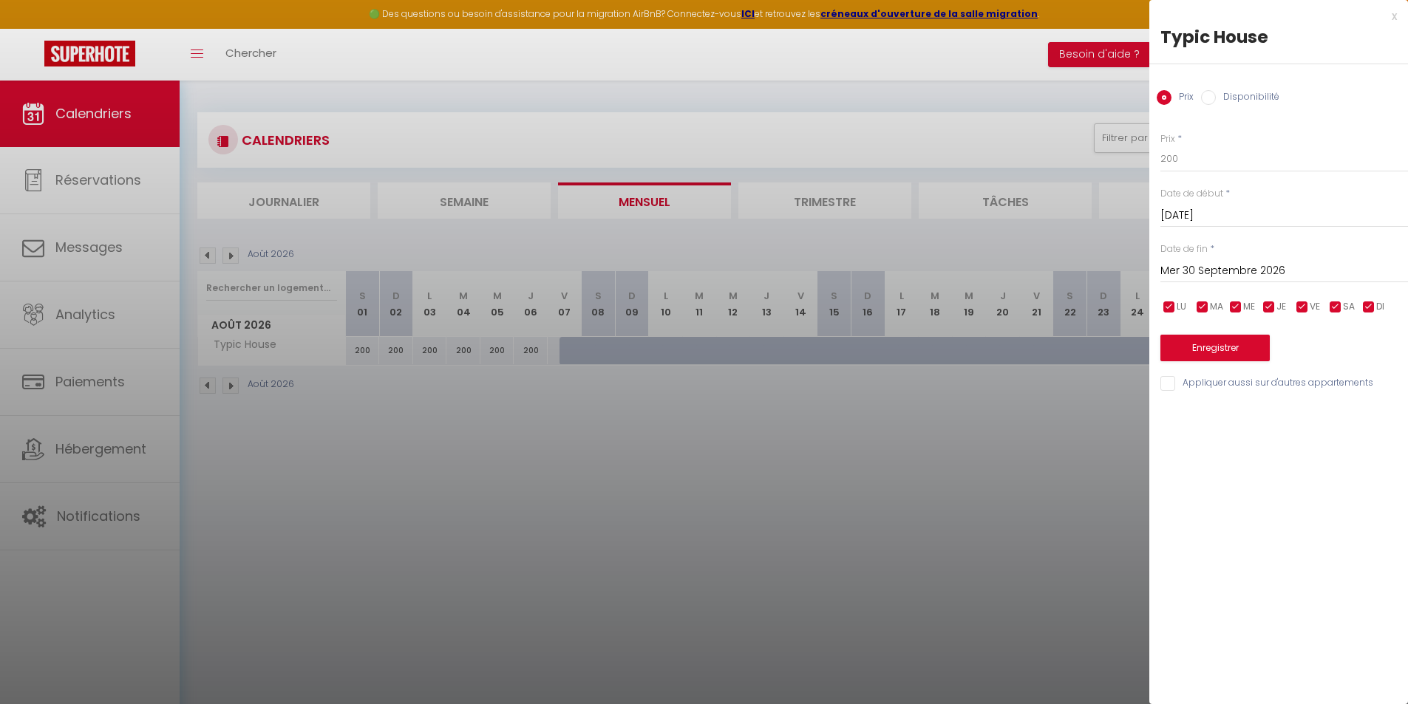
click at [1218, 87] on div "Prix Disponibilité" at bounding box center [1278, 89] width 259 height 50
click at [1215, 94] on input "Disponibilité" at bounding box center [1208, 97] width 15 height 15
radio input "true"
radio input "false"
click at [1217, 170] on select "Disponible Indisponible" at bounding box center [1284, 160] width 248 height 28
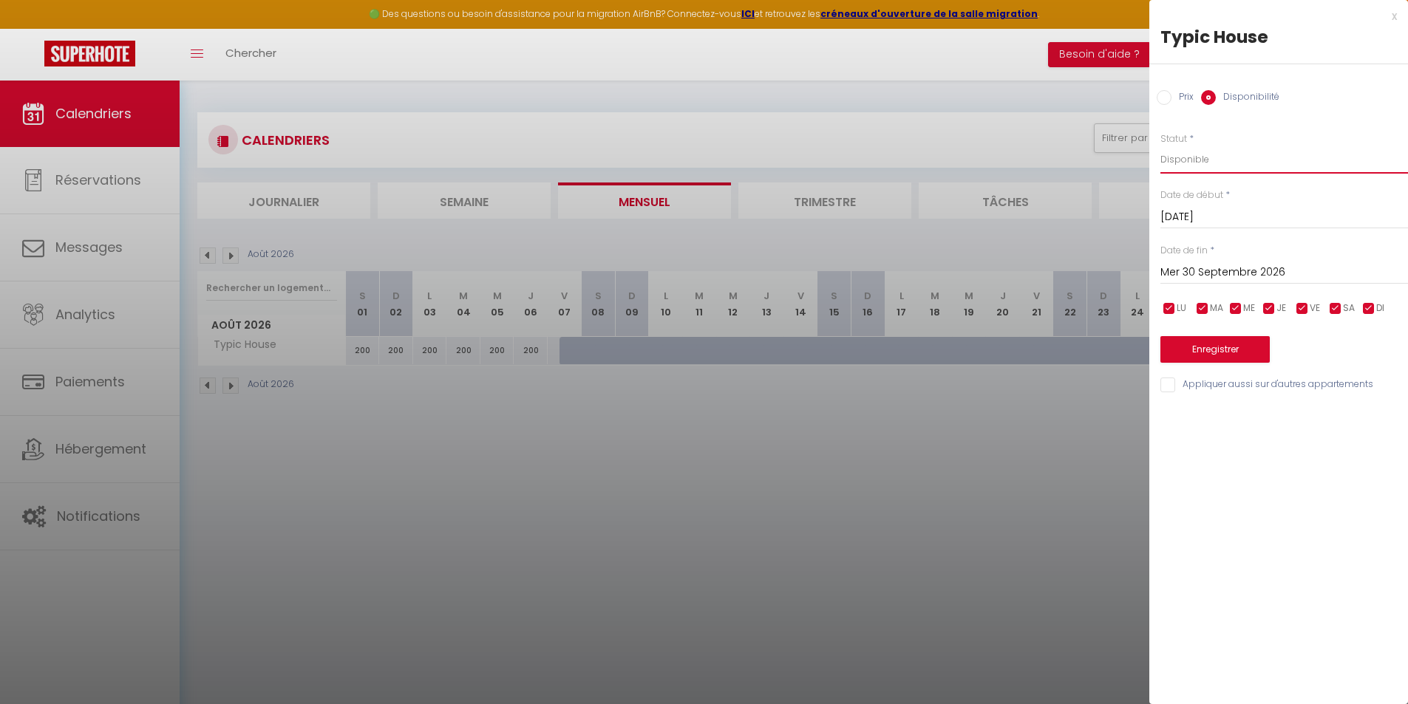
click at [1160, 146] on select "Disponible Indisponible" at bounding box center [1284, 160] width 248 height 28
click at [1239, 360] on button "Enregistrer" at bounding box center [1214, 349] width 109 height 27
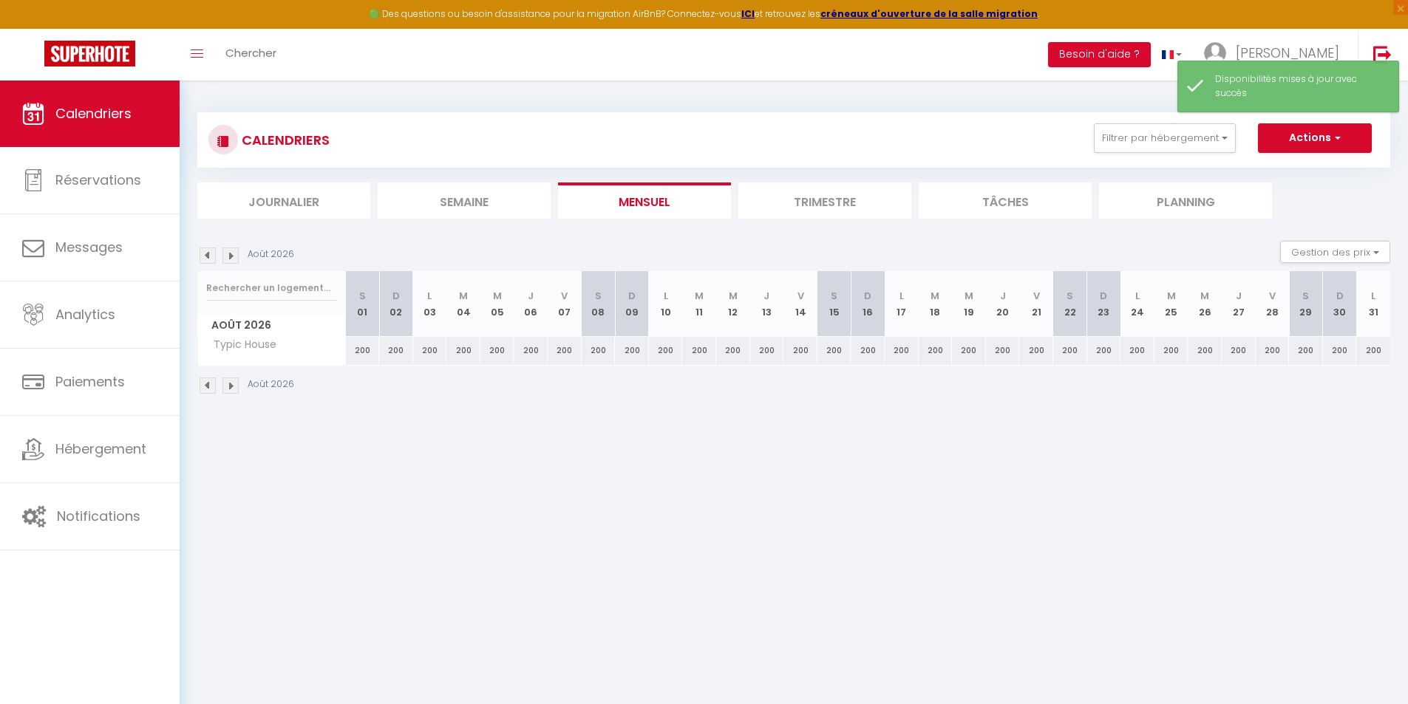
click at [233, 259] on img at bounding box center [230, 256] width 16 height 16
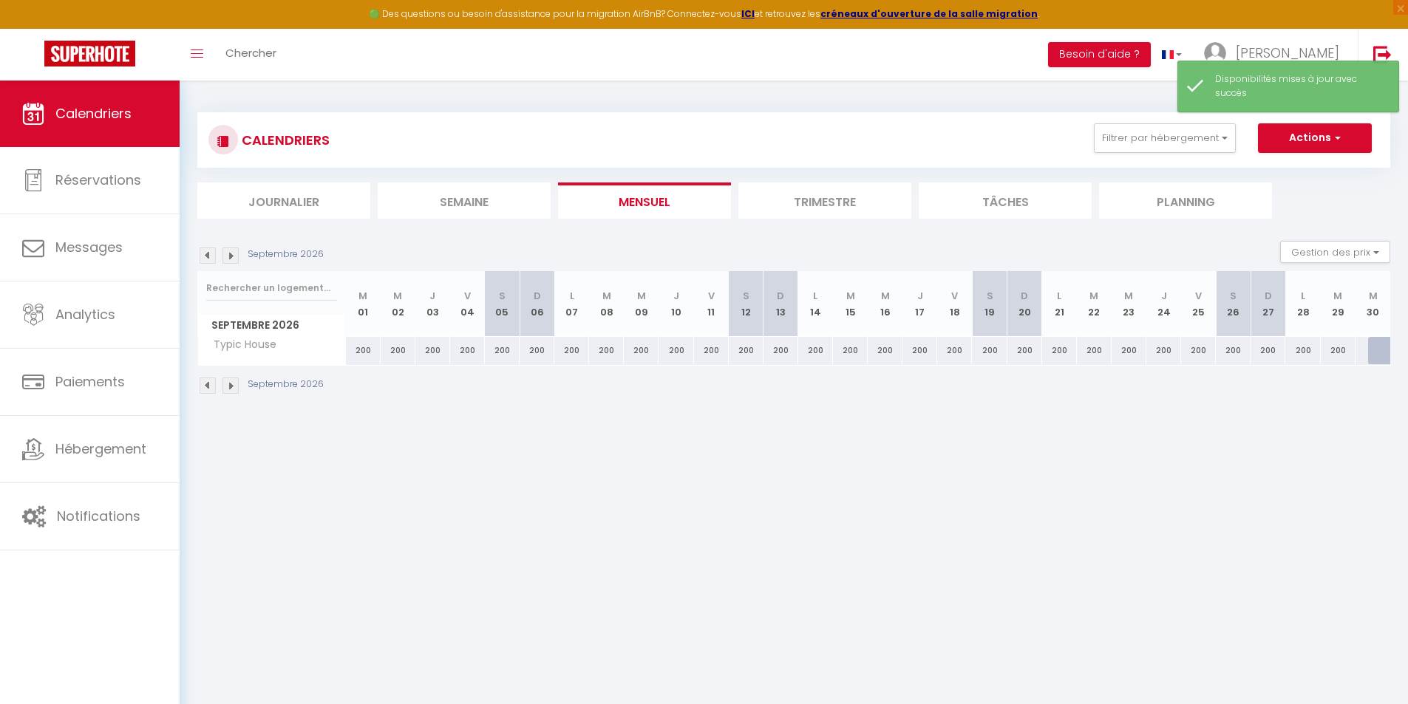
click at [231, 259] on img at bounding box center [230, 256] width 16 height 16
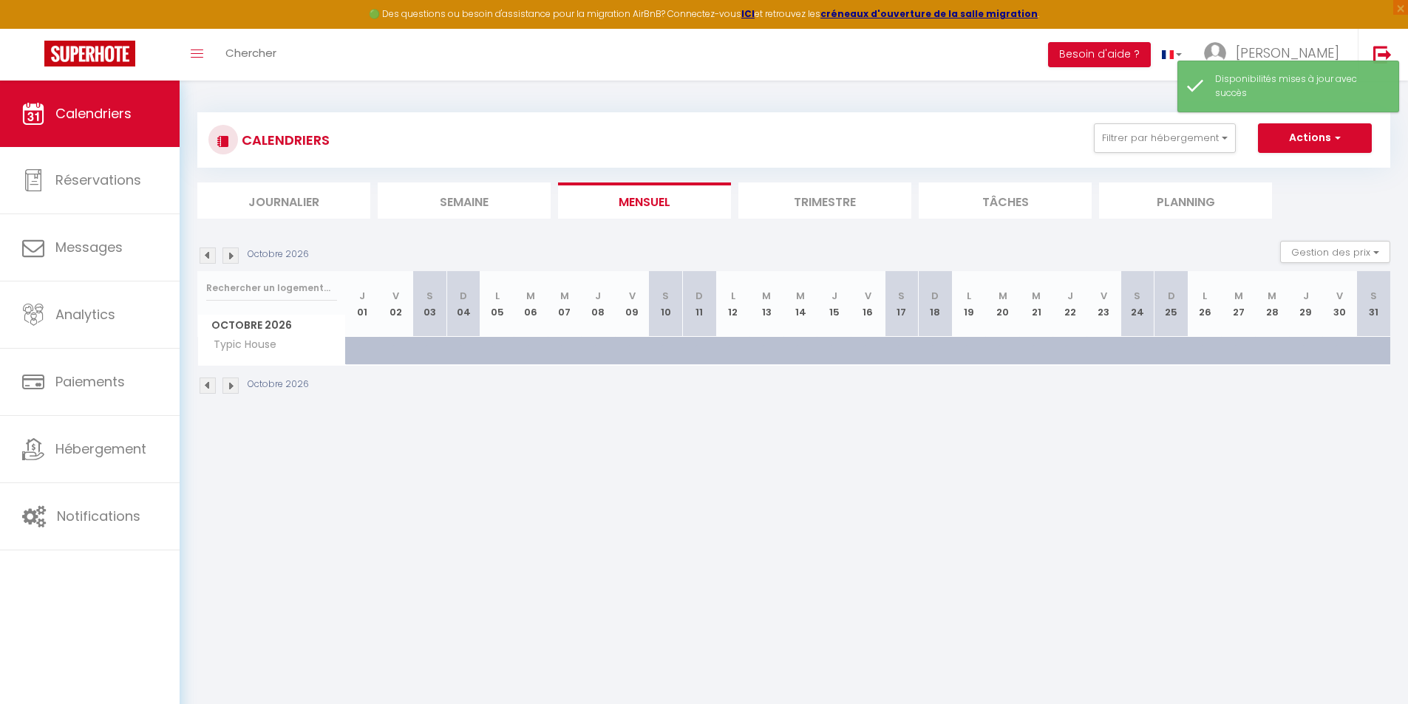
click at [200, 255] on img at bounding box center [208, 256] width 16 height 16
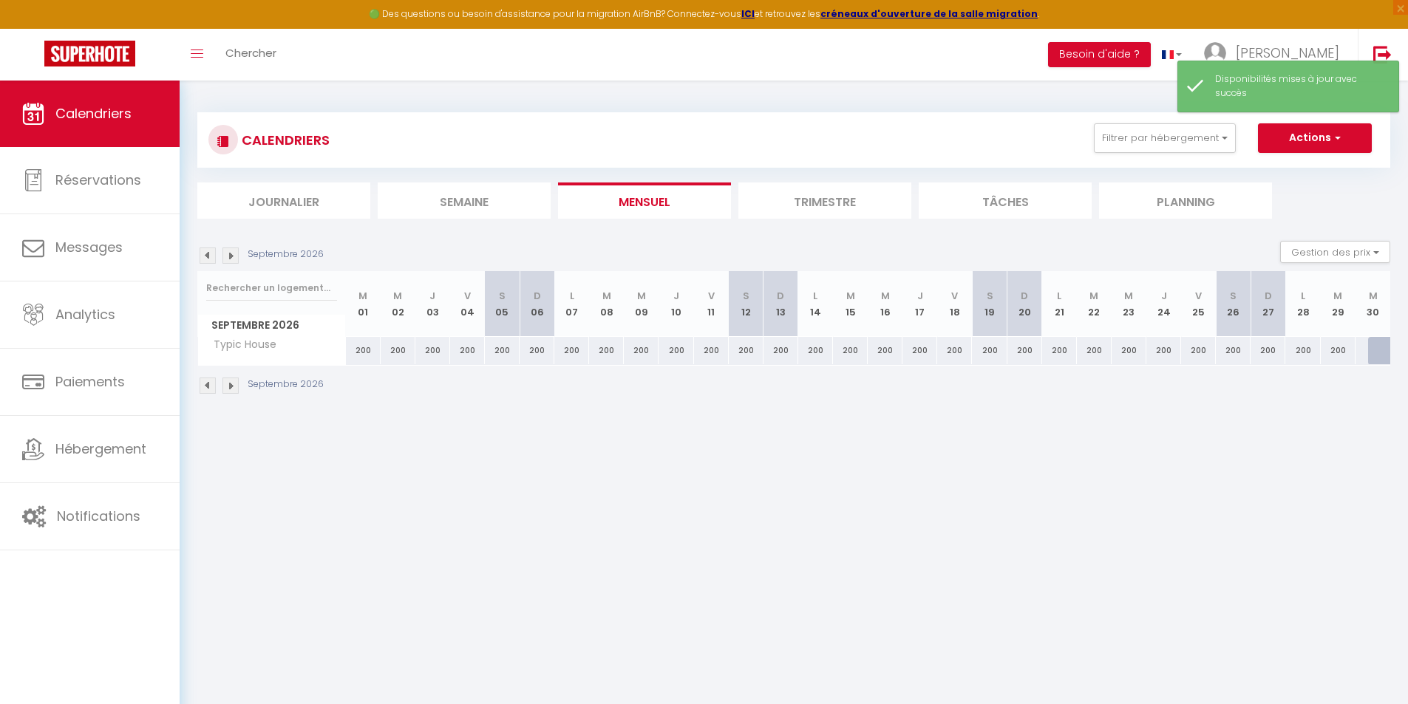
click at [200, 255] on img at bounding box center [208, 256] width 16 height 16
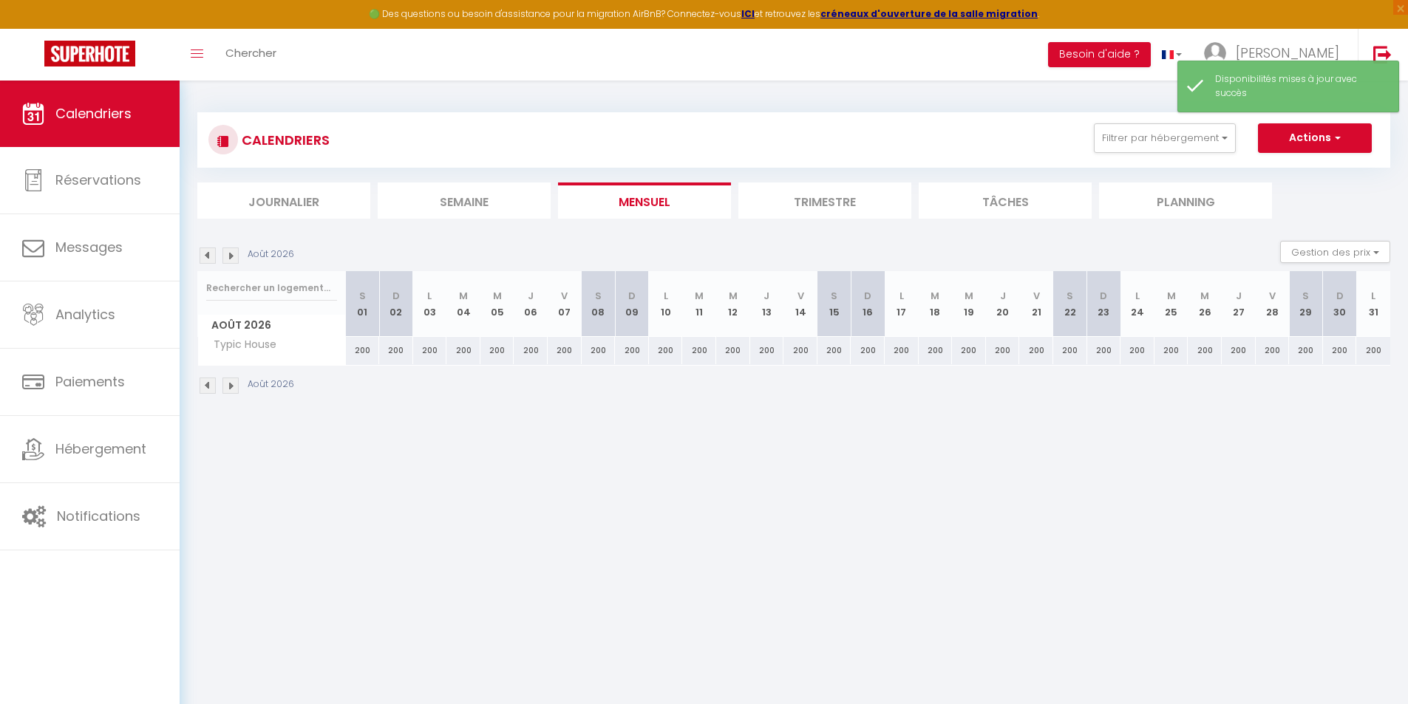
click at [200, 255] on img at bounding box center [208, 256] width 16 height 16
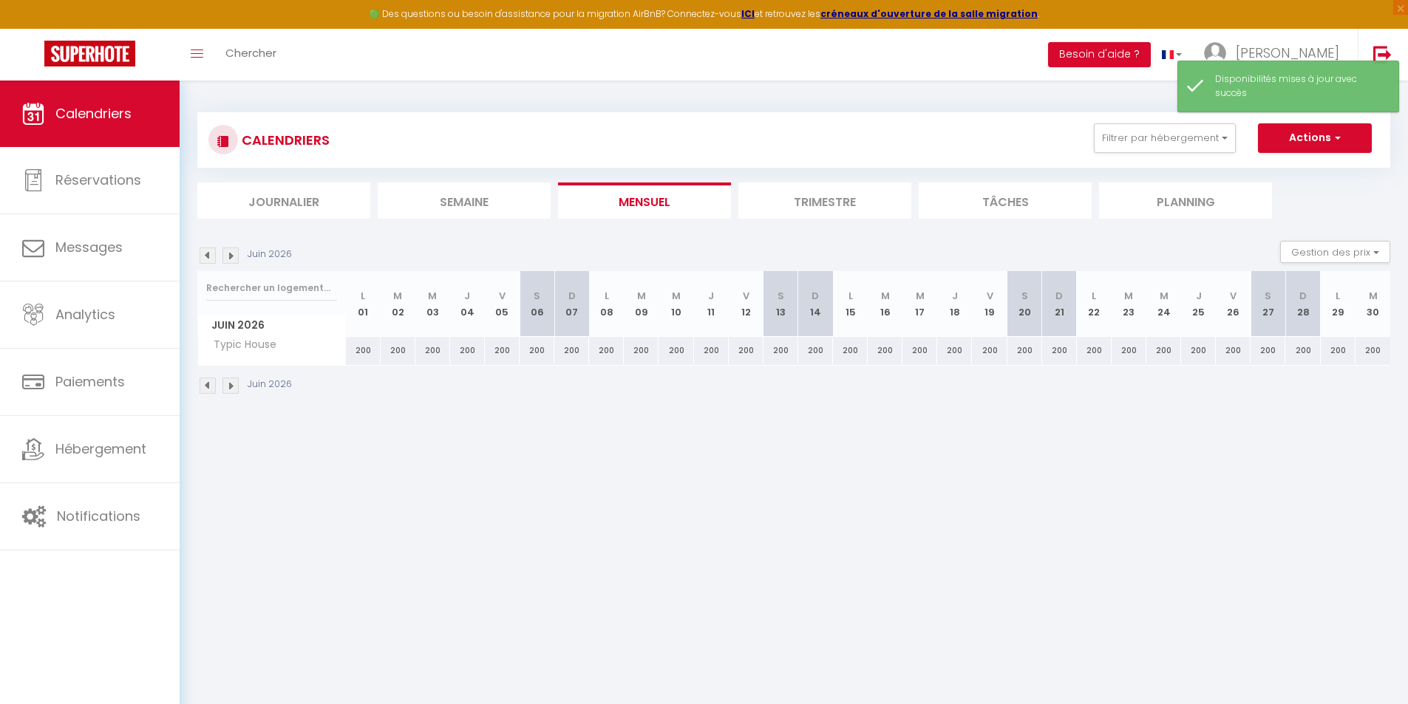
click at [200, 255] on img at bounding box center [208, 256] width 16 height 16
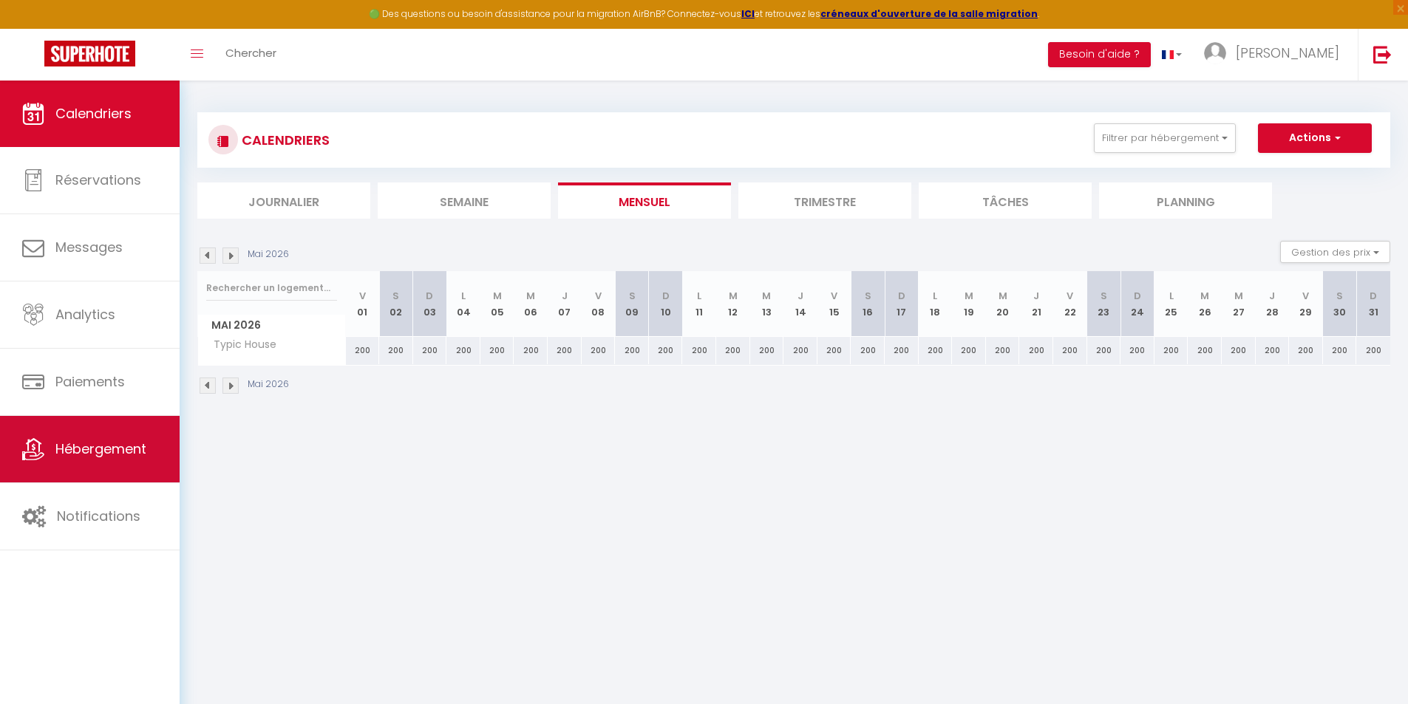
click at [129, 440] on span "Hébergement" at bounding box center [100, 449] width 91 height 18
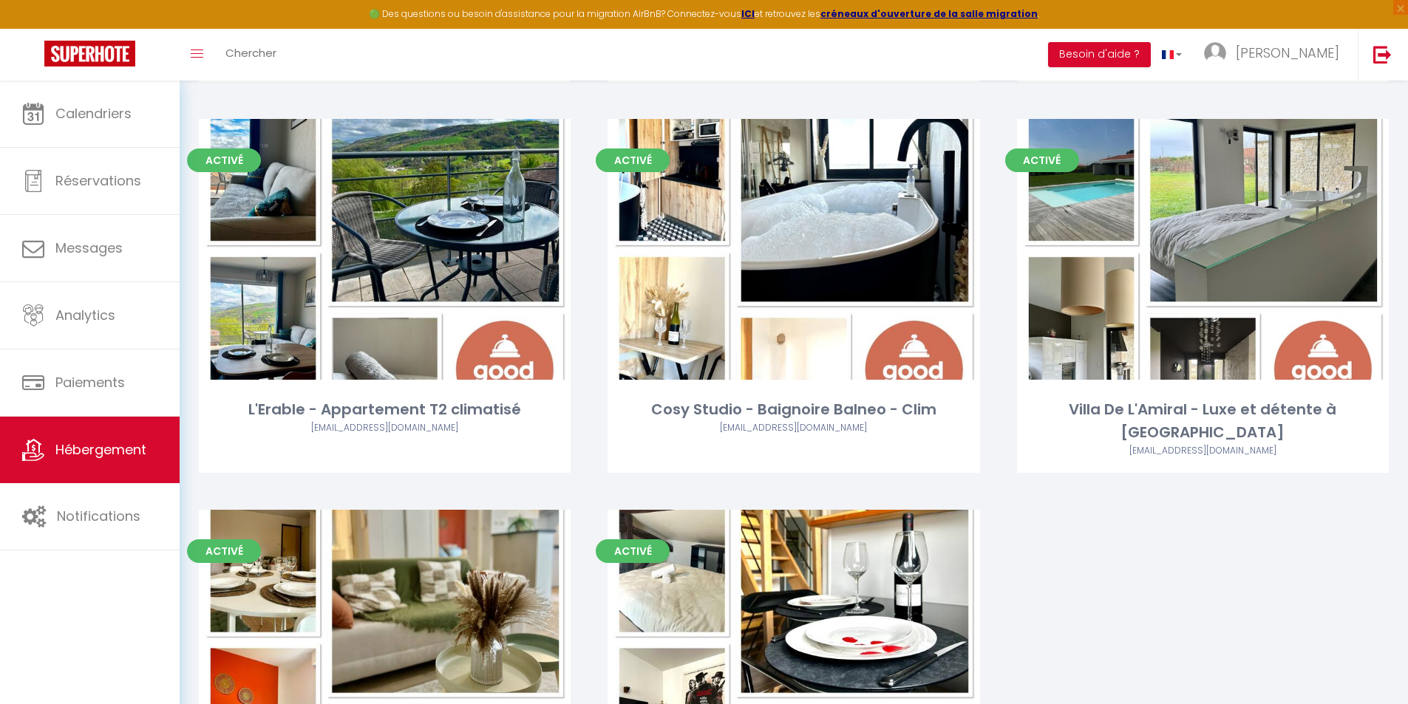
scroll to position [1822, 0]
